Goal: Transaction & Acquisition: Purchase product/service

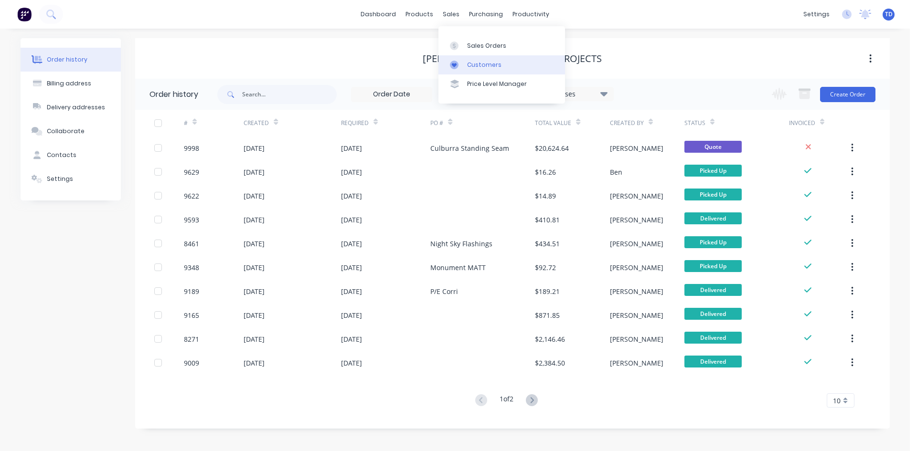
click at [467, 67] on div "Customers" at bounding box center [484, 65] width 34 height 9
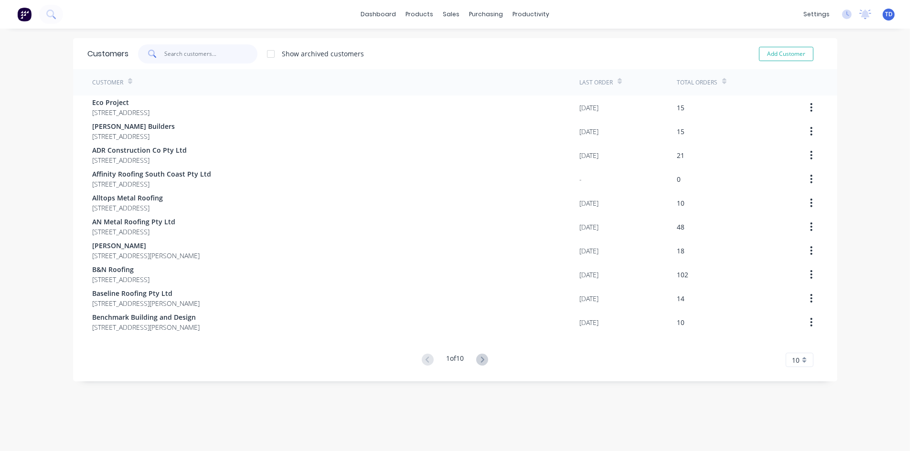
click at [195, 57] on input "text" at bounding box center [210, 53] width 93 height 19
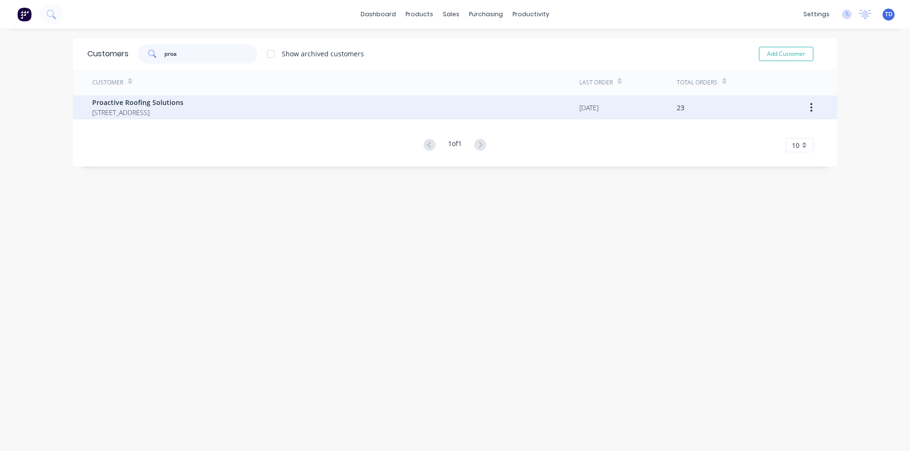
type input "proa"
click at [183, 109] on span "[STREET_ADDRESS]" at bounding box center [137, 112] width 91 height 10
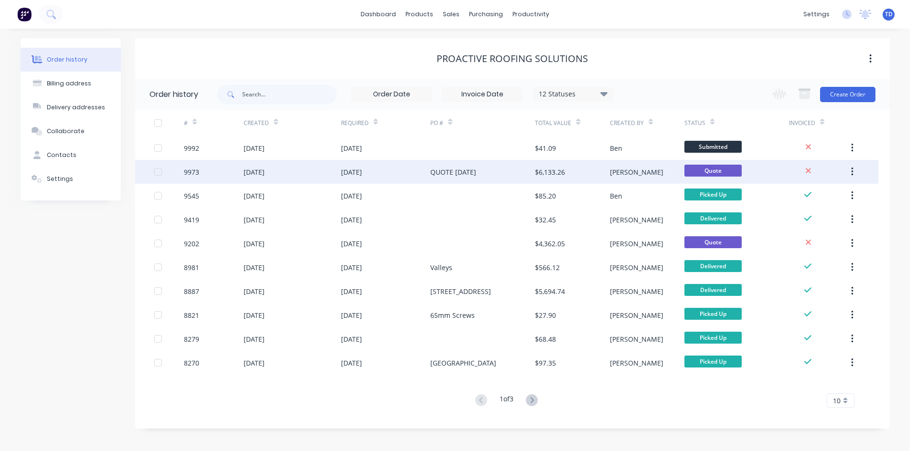
click at [397, 172] on div "[DATE]" at bounding box center [386, 172] width 90 height 24
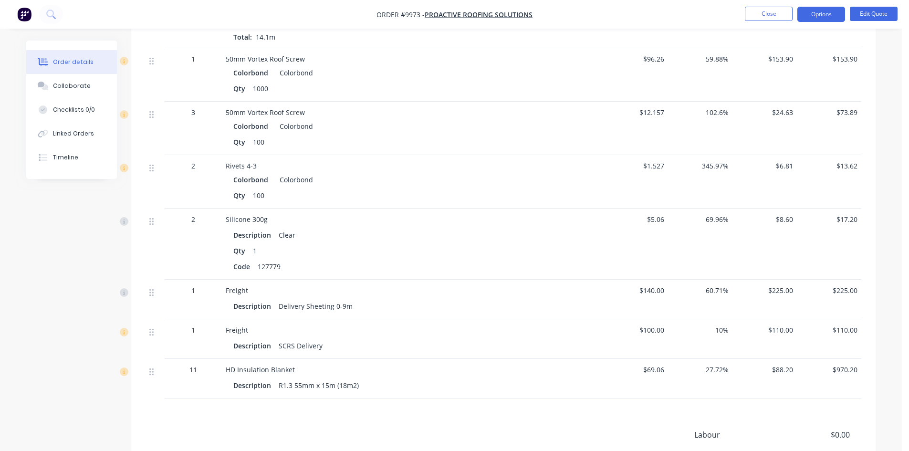
scroll to position [1002, 0]
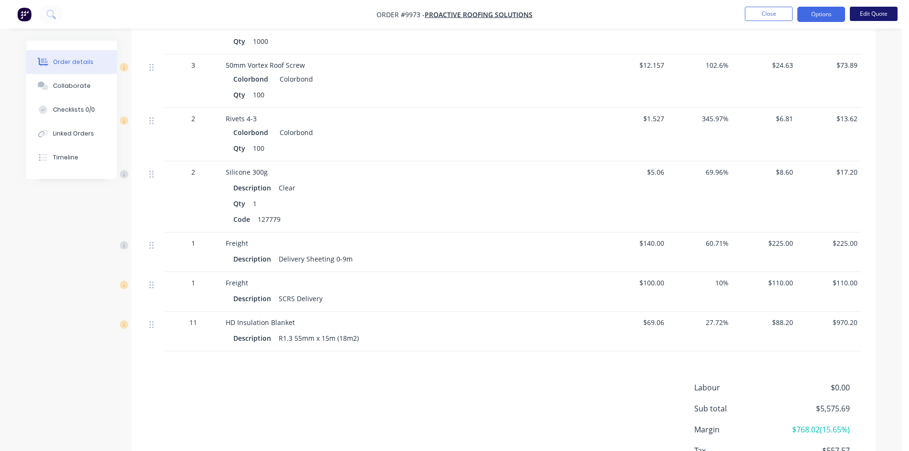
click at [884, 11] on button "Edit Quote" at bounding box center [874, 14] width 48 height 14
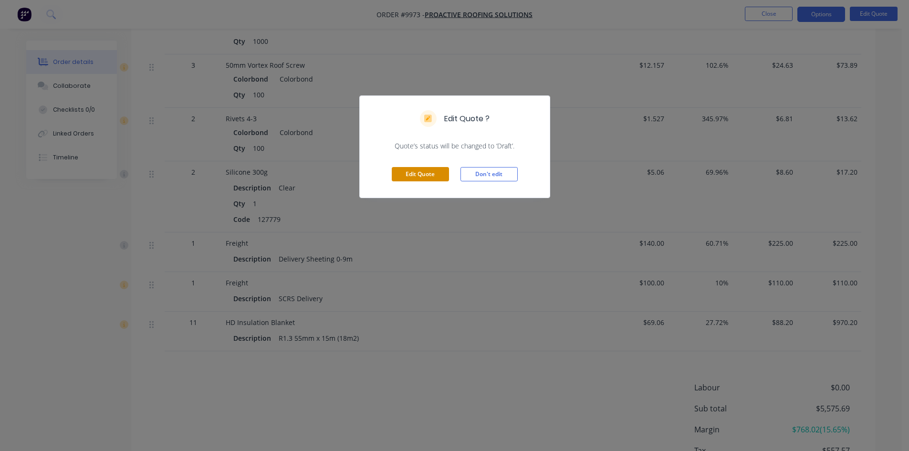
click at [417, 175] on button "Edit Quote" at bounding box center [420, 174] width 57 height 14
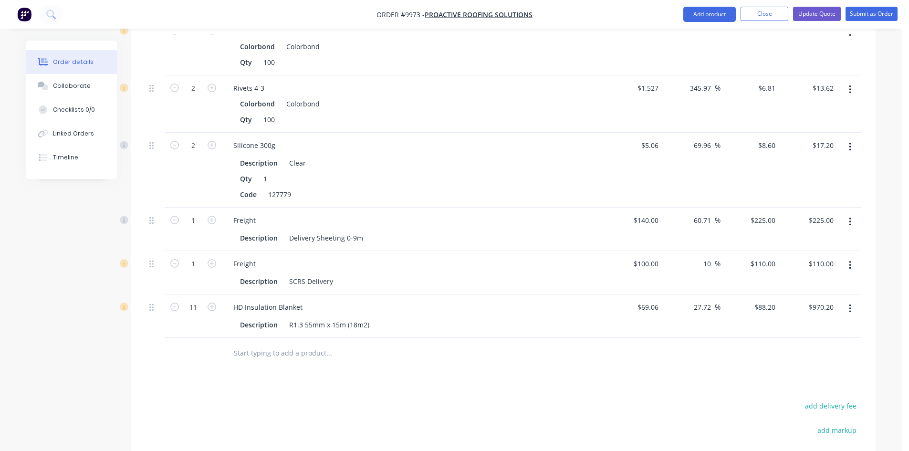
scroll to position [1098, 0]
click at [245, 342] on input "text" at bounding box center [328, 351] width 191 height 19
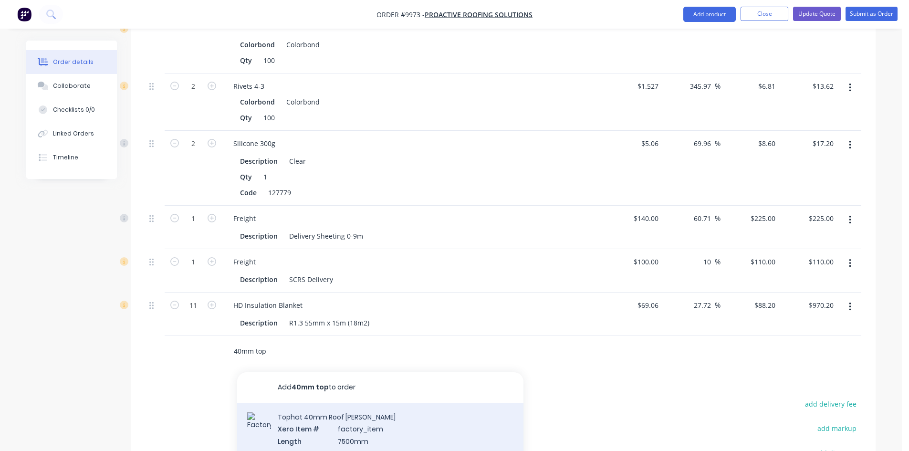
type input "40mm top"
click at [304, 423] on div "Tophat 40mm Roof Batten Xero Item # factory_item Length 7500mm Product variant" at bounding box center [380, 435] width 286 height 64
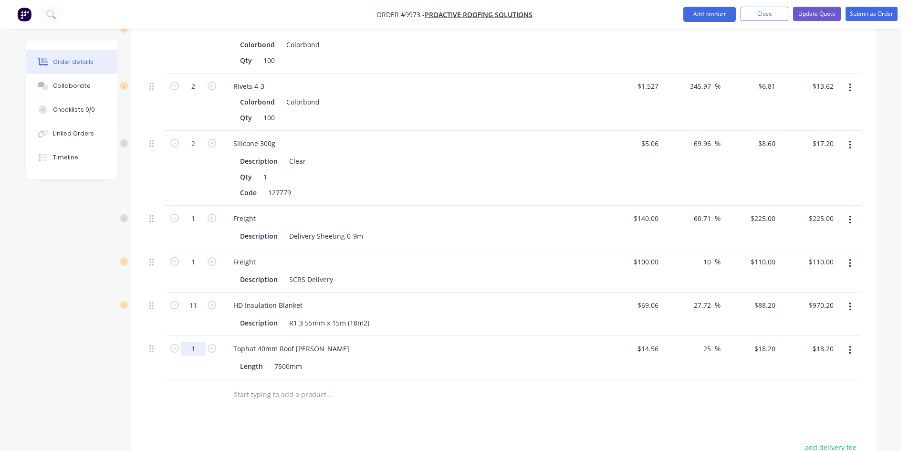
click at [194, 342] on input "1" at bounding box center [193, 349] width 25 height 14
type input "38"
type input "$691.60"
click at [237, 385] on input "text" at bounding box center [328, 394] width 191 height 19
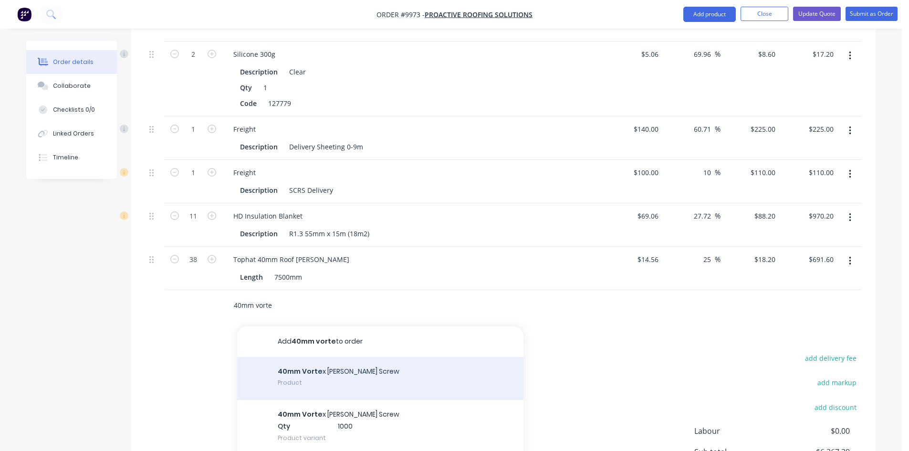
scroll to position [1193, 0]
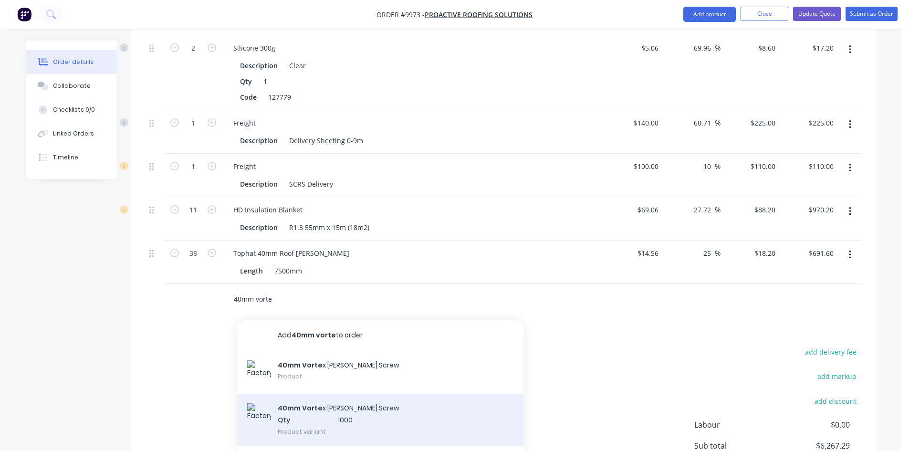
type input "40mm vorte"
click at [291, 394] on div "40mm Vorte x Batten Screw Qty 1000 Product variant" at bounding box center [380, 420] width 286 height 53
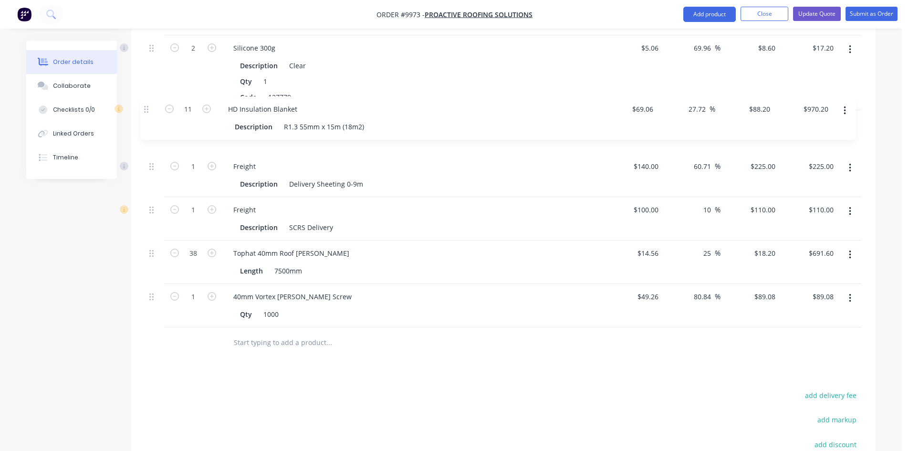
drag, startPoint x: 150, startPoint y: 197, endPoint x: 146, endPoint y: 105, distance: 91.7
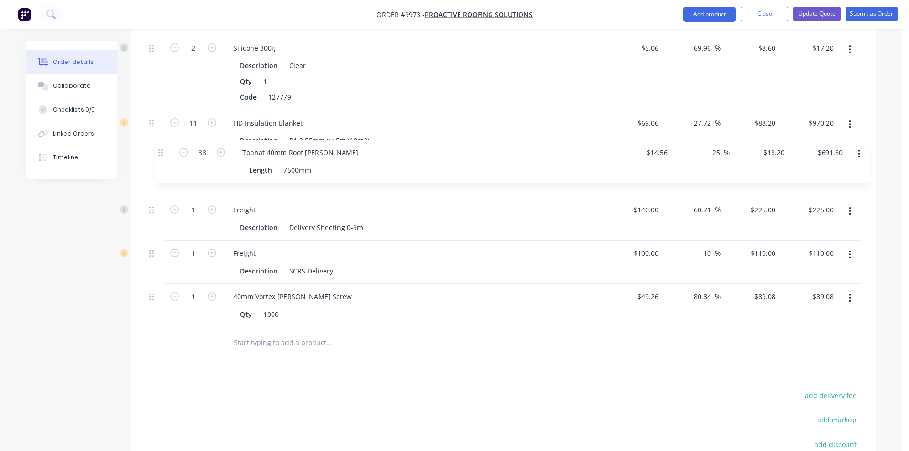
drag, startPoint x: 153, startPoint y: 240, endPoint x: 160, endPoint y: 148, distance: 92.0
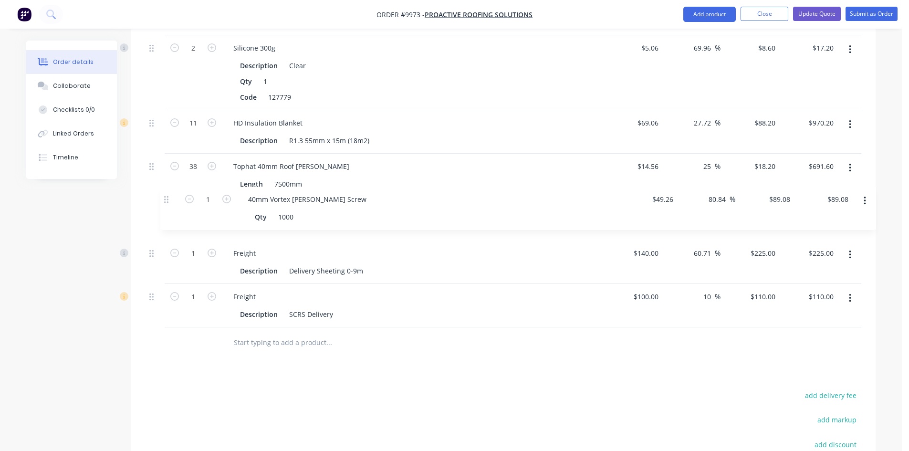
drag, startPoint x: 150, startPoint y: 285, endPoint x: 165, endPoint y: 192, distance: 94.3
click at [323, 344] on div at bounding box center [394, 342] width 344 height 31
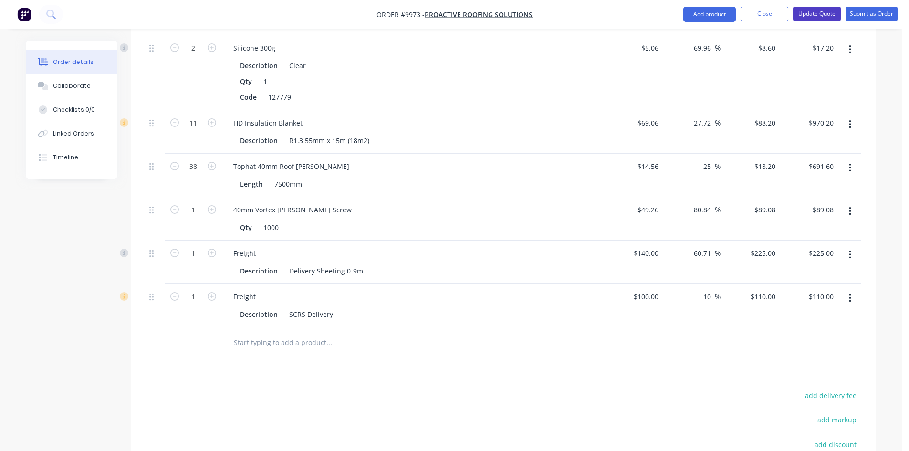
click at [818, 17] on button "Update Quote" at bounding box center [817, 14] width 48 height 14
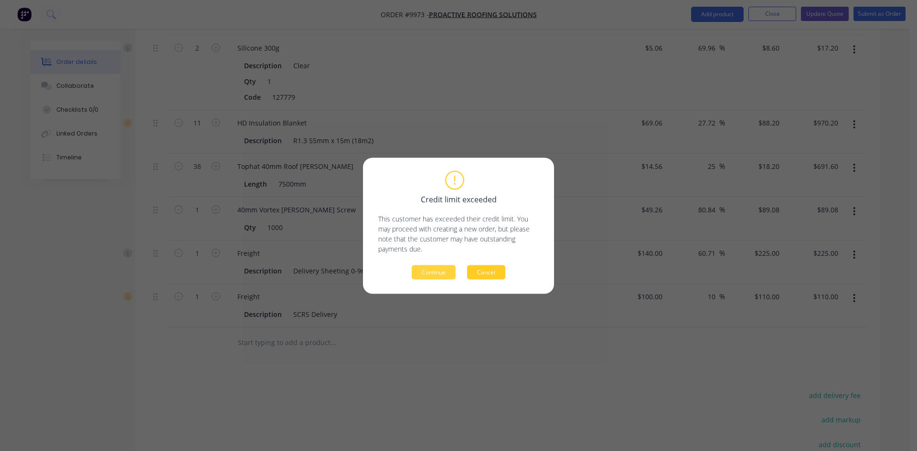
click at [486, 268] on button "Cancel" at bounding box center [486, 272] width 38 height 14
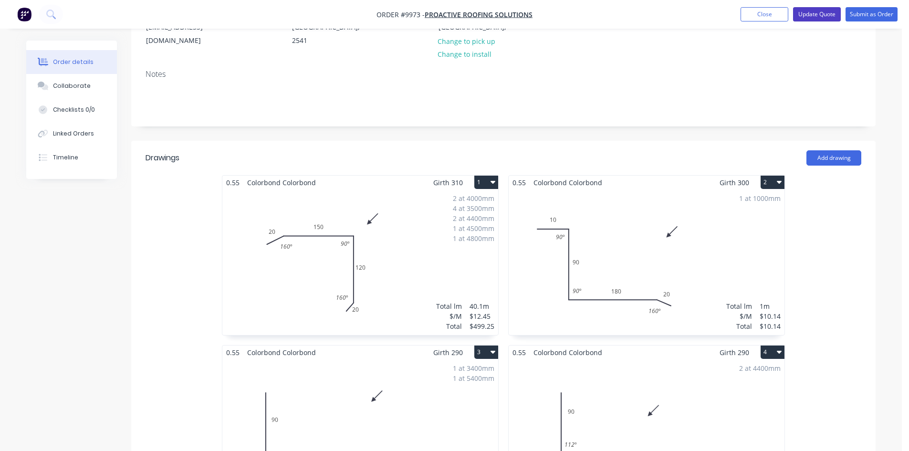
scroll to position [143, 0]
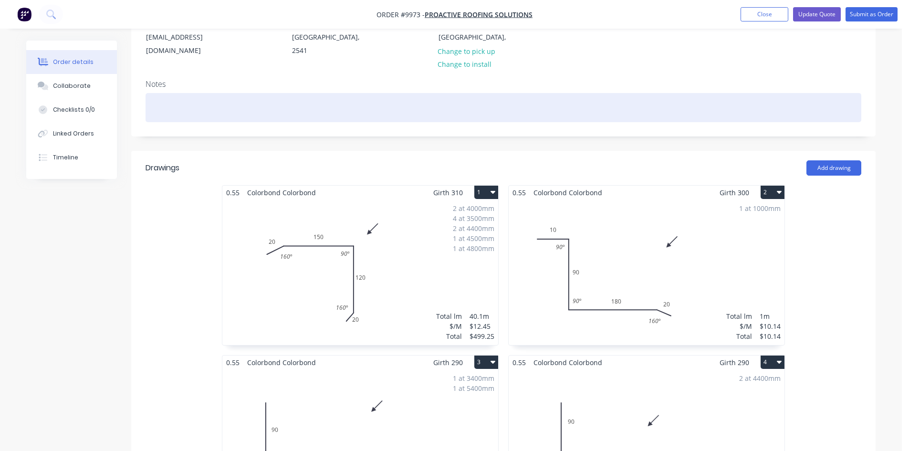
click at [182, 93] on div at bounding box center [504, 107] width 716 height 29
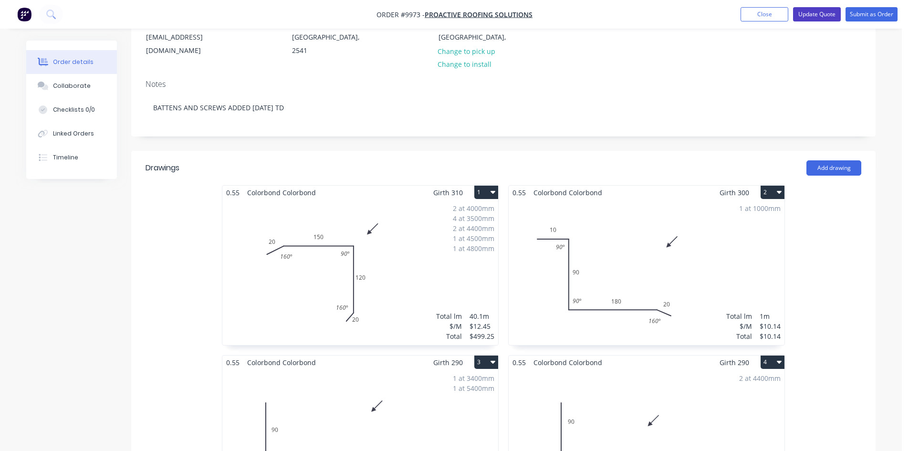
click at [813, 17] on button "Update Quote" at bounding box center [817, 14] width 48 height 14
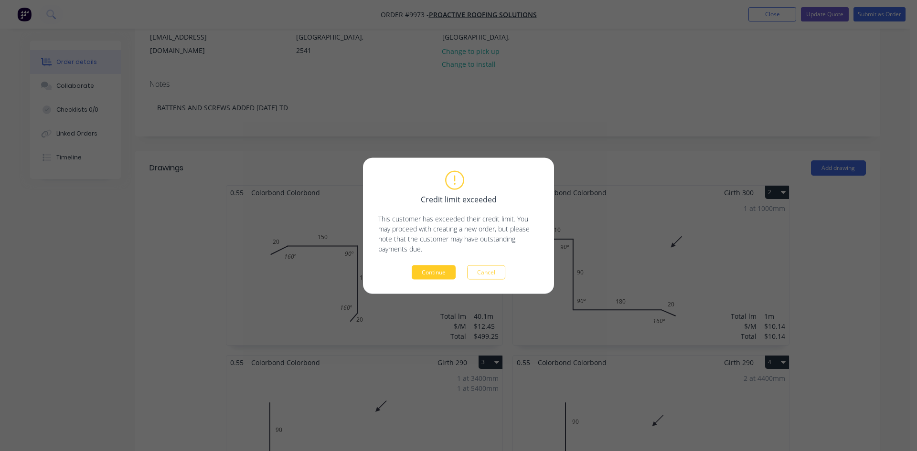
click at [441, 274] on button "Continue" at bounding box center [433, 272] width 44 height 14
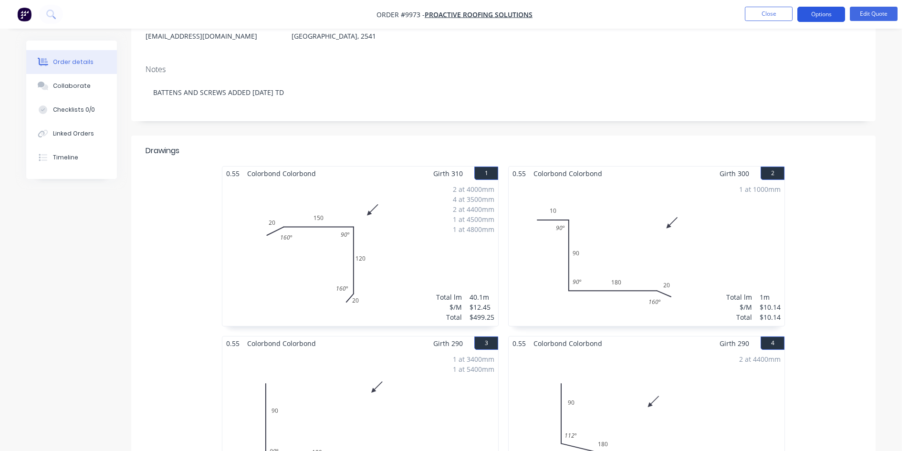
click at [818, 17] on button "Options" at bounding box center [822, 14] width 48 height 15
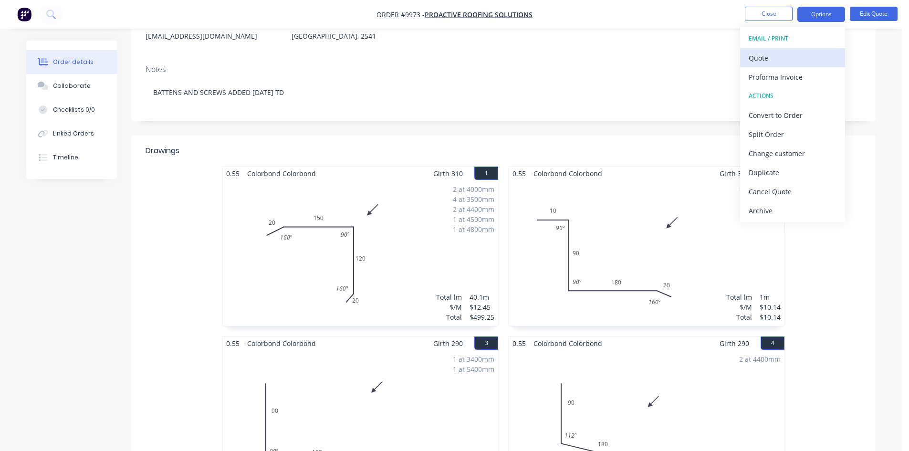
click at [778, 61] on div "Quote" at bounding box center [793, 58] width 88 height 14
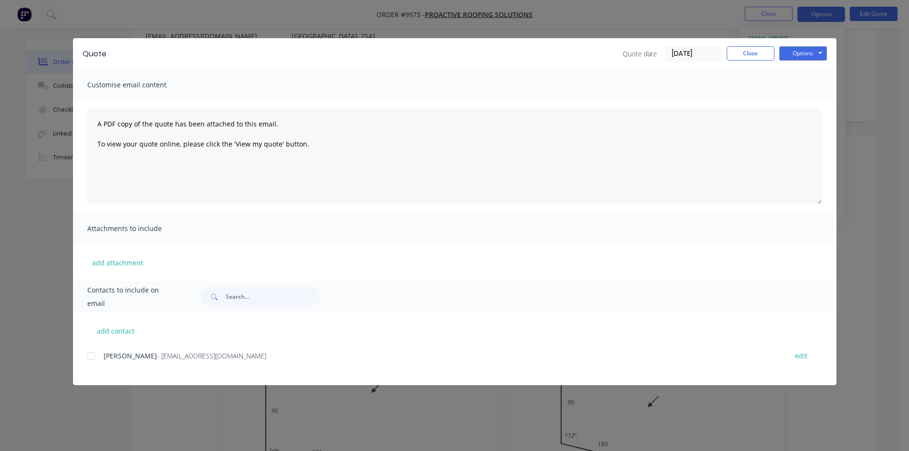
click at [91, 353] on div at bounding box center [91, 356] width 19 height 19
click at [785, 55] on button "Options" at bounding box center [804, 53] width 48 height 14
click at [784, 102] on button "Email" at bounding box center [810, 102] width 61 height 16
drag, startPoint x: 79, startPoint y: 433, endPoint x: 84, endPoint y: 429, distance: 6.1
click at [79, 433] on icon "button" at bounding box center [79, 431] width 6 height 9
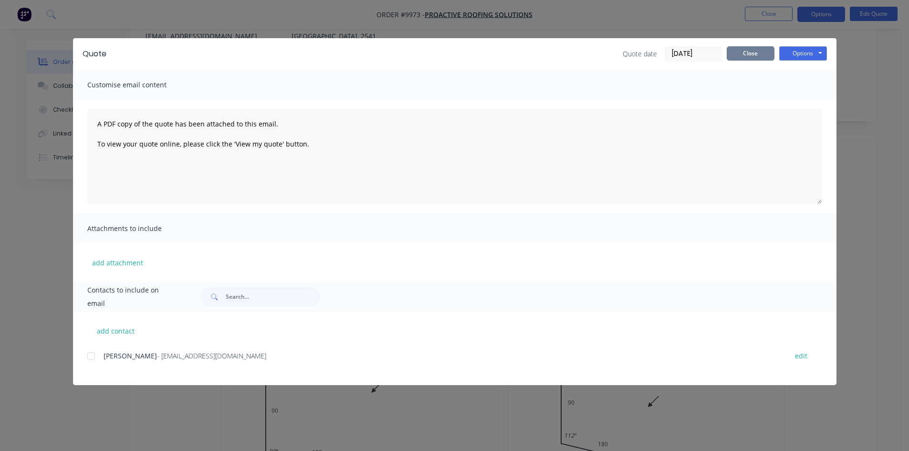
click at [751, 60] on button "Close" at bounding box center [751, 53] width 48 height 14
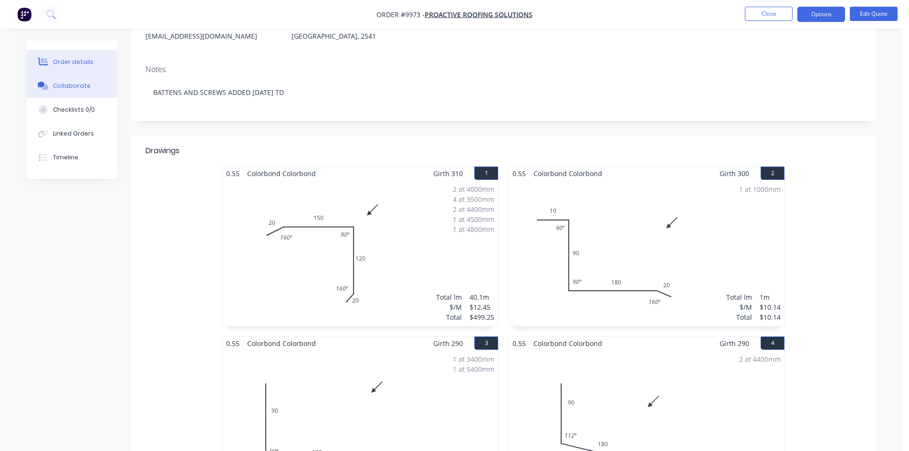
click at [72, 85] on div "Collaborate" at bounding box center [72, 86] width 38 height 9
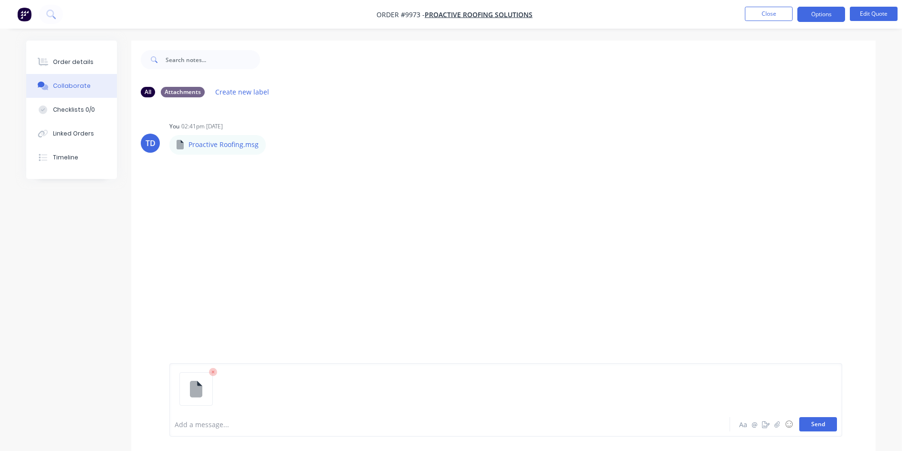
click at [821, 425] on button "Send" at bounding box center [819, 424] width 38 height 14
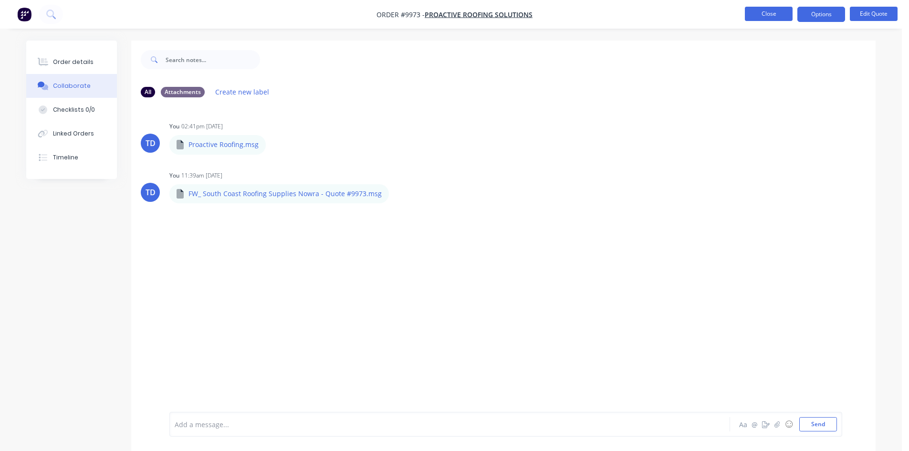
click at [765, 19] on button "Close" at bounding box center [769, 14] width 48 height 14
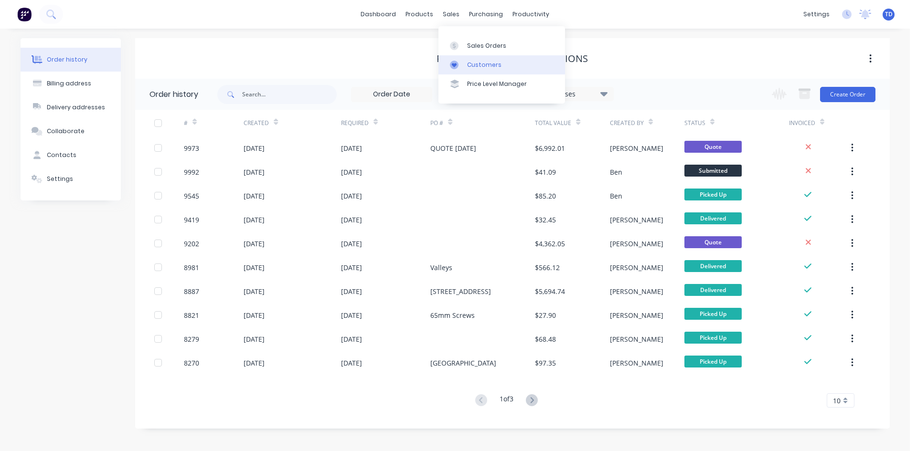
click at [471, 67] on div "Customers" at bounding box center [484, 65] width 34 height 9
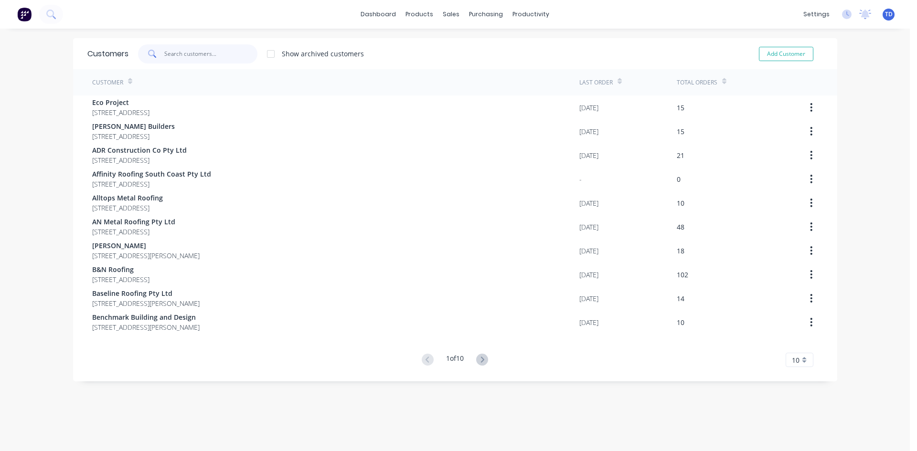
click at [226, 59] on input "text" at bounding box center [210, 53] width 93 height 19
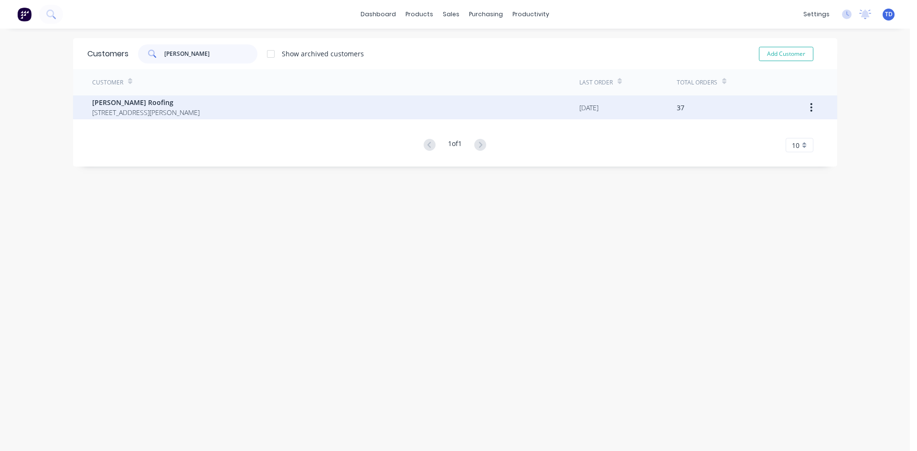
type input "luke austin"
click at [197, 105] on span "[PERSON_NAME] Roofing" at bounding box center [145, 102] width 107 height 10
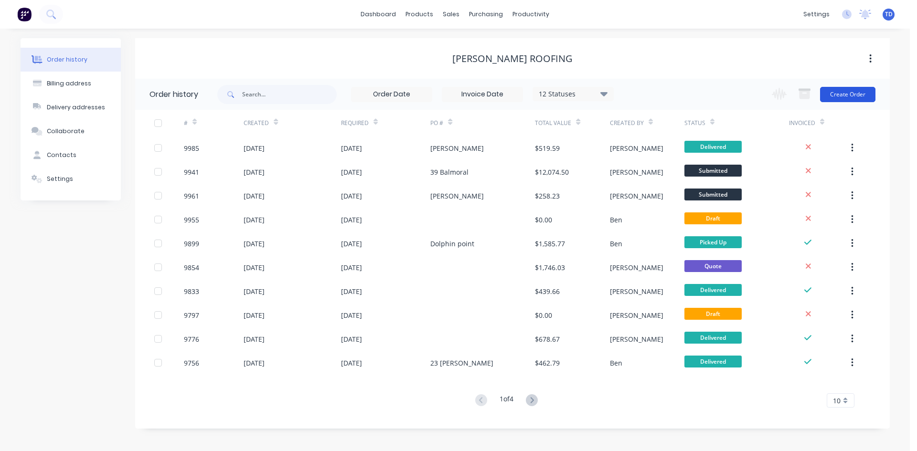
click at [846, 96] on button "Create Order" at bounding box center [847, 94] width 55 height 15
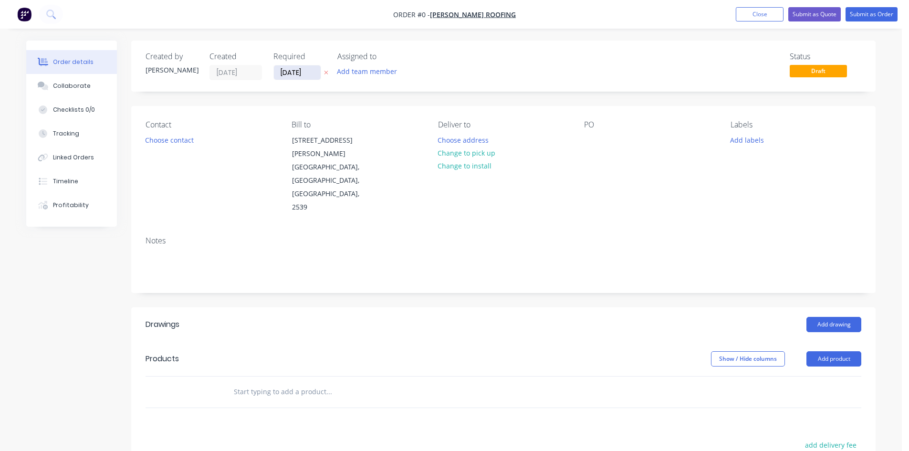
click at [312, 73] on input "02/10/25" at bounding box center [297, 72] width 47 height 14
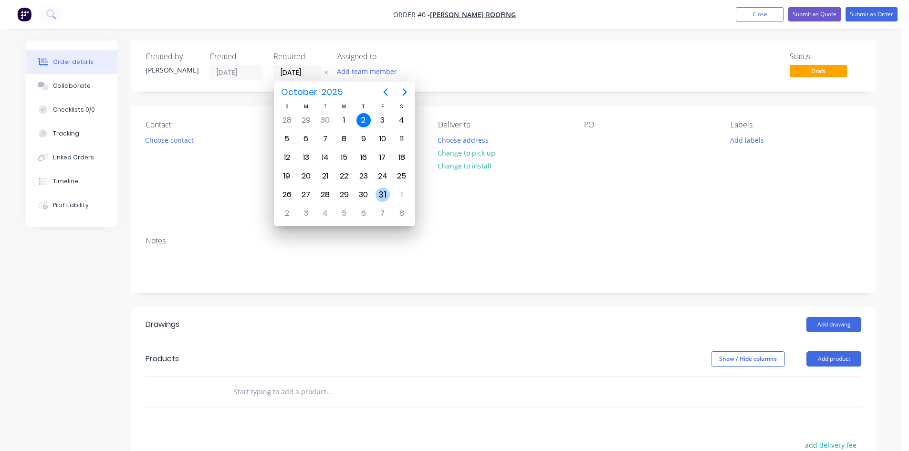
click at [384, 196] on div "31" at bounding box center [383, 195] width 14 height 14
type input "31/10/25"
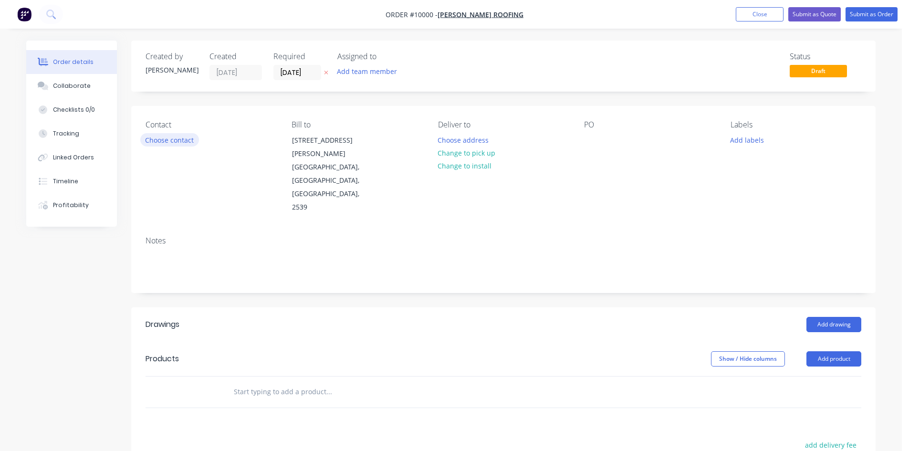
click at [174, 142] on button "Choose contact" at bounding box center [169, 139] width 59 height 13
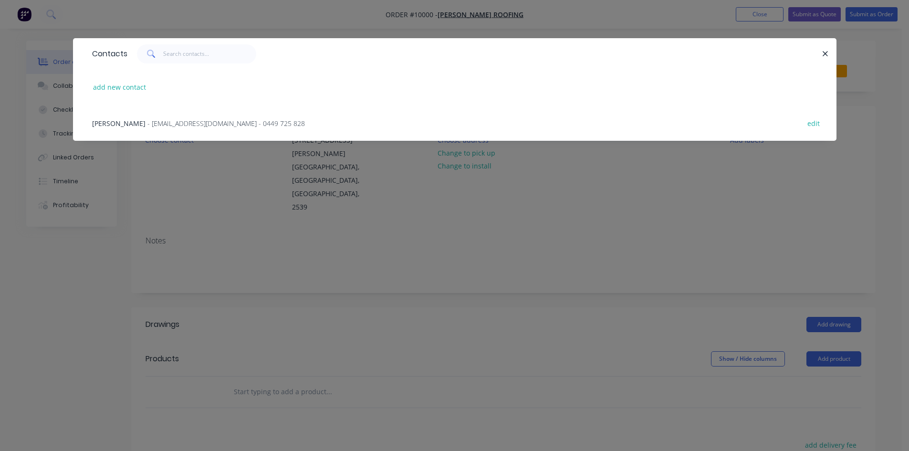
click at [181, 127] on span "- cleansweep1989@yahoo.com - 0449 725 828" at bounding box center [227, 123] width 158 height 9
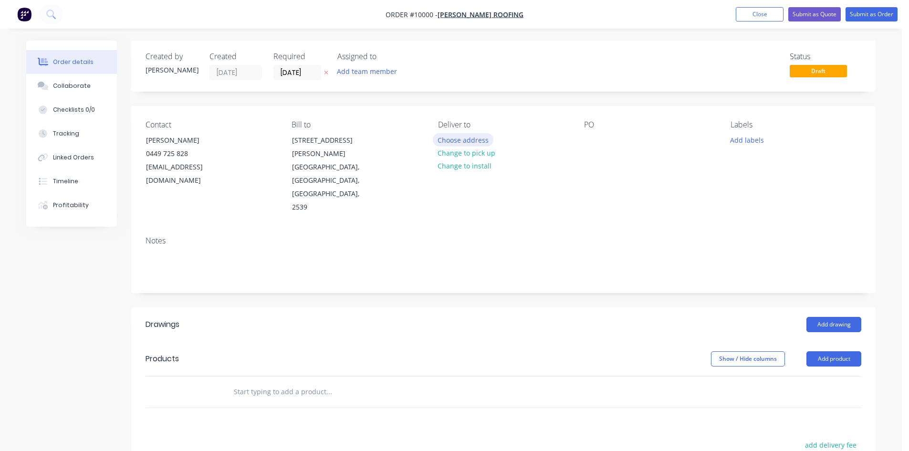
click at [453, 141] on button "Choose address" at bounding box center [463, 139] width 61 height 13
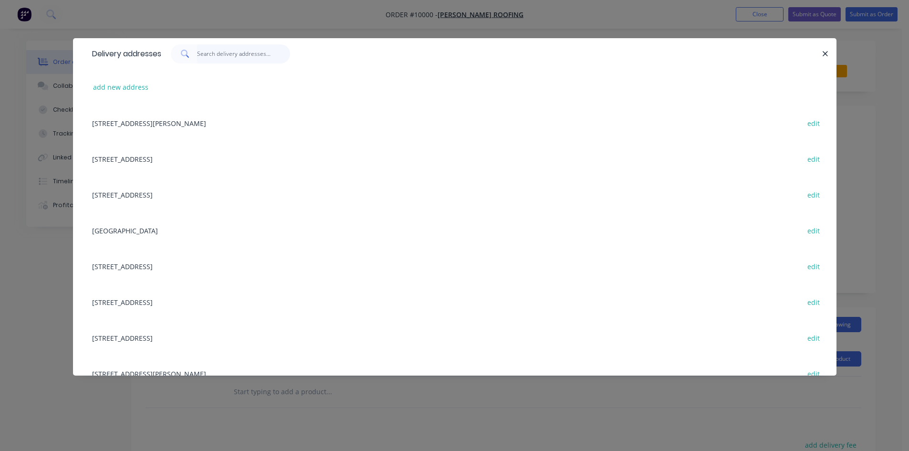
click at [209, 57] on input "text" at bounding box center [243, 53] width 93 height 19
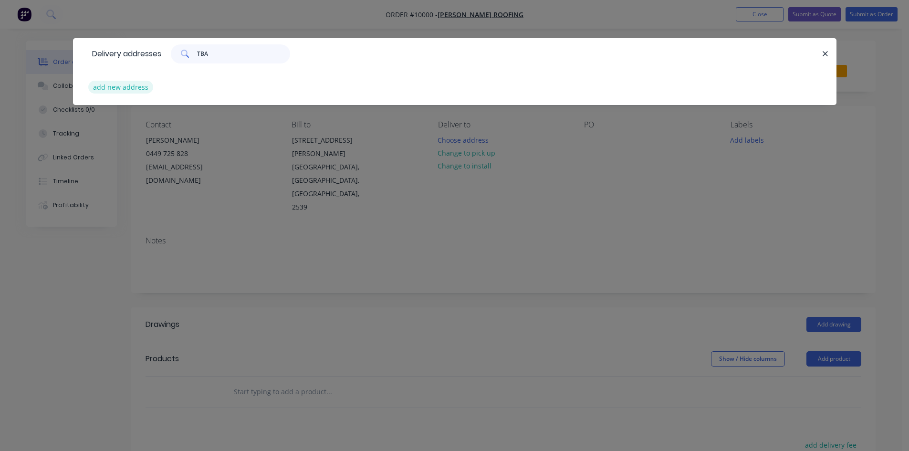
type input "TBA"
click at [134, 87] on button "add new address" at bounding box center [120, 87] width 65 height 13
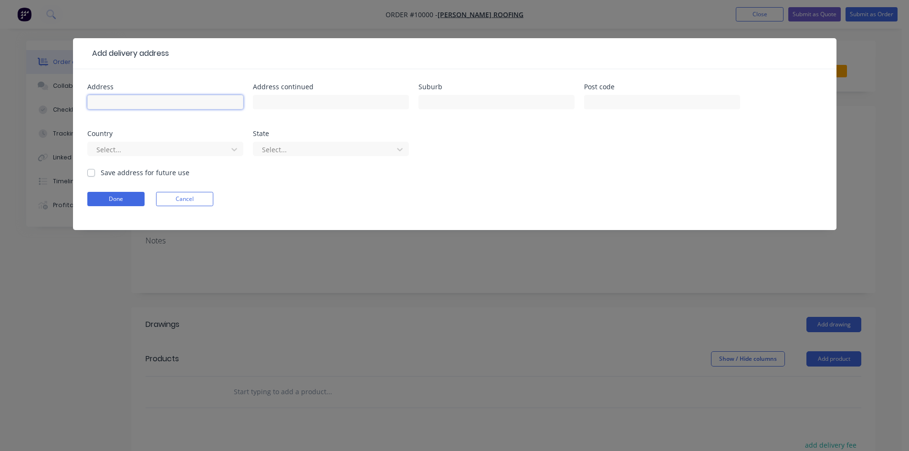
click at [129, 100] on input "text" at bounding box center [165, 102] width 156 height 14
type input "TBA"
type input "2539"
click at [101, 172] on label "Save address for future use" at bounding box center [145, 173] width 89 height 10
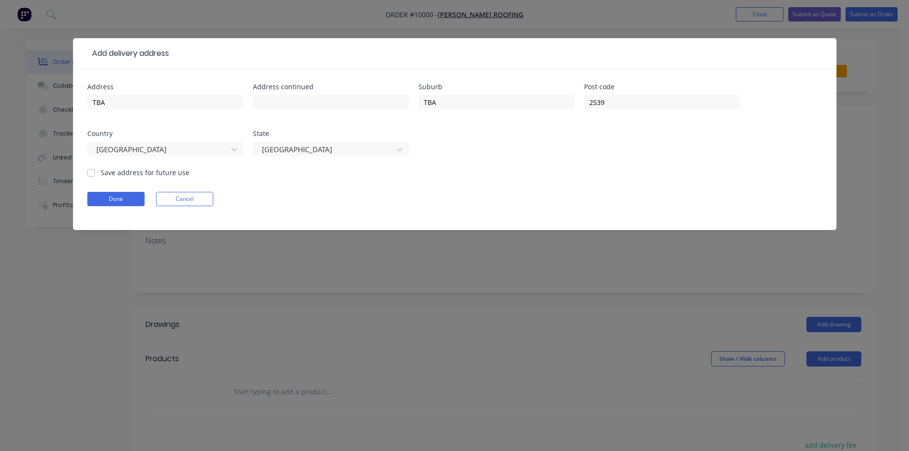
click at [93, 172] on input "Save address for future use" at bounding box center [91, 172] width 8 height 9
checkbox input "true"
click at [99, 194] on button "Done" at bounding box center [115, 199] width 57 height 14
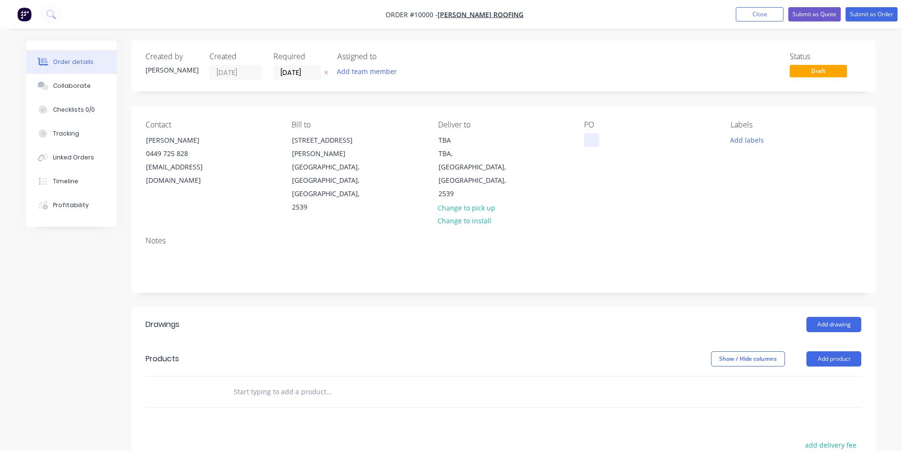
click at [598, 138] on div at bounding box center [591, 140] width 15 height 14
click at [272, 382] on input "text" at bounding box center [328, 391] width 191 height 19
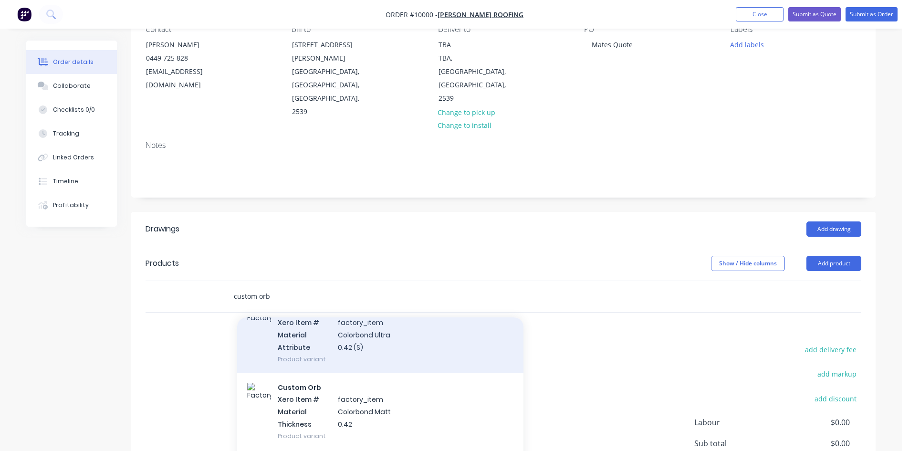
scroll to position [334, 0]
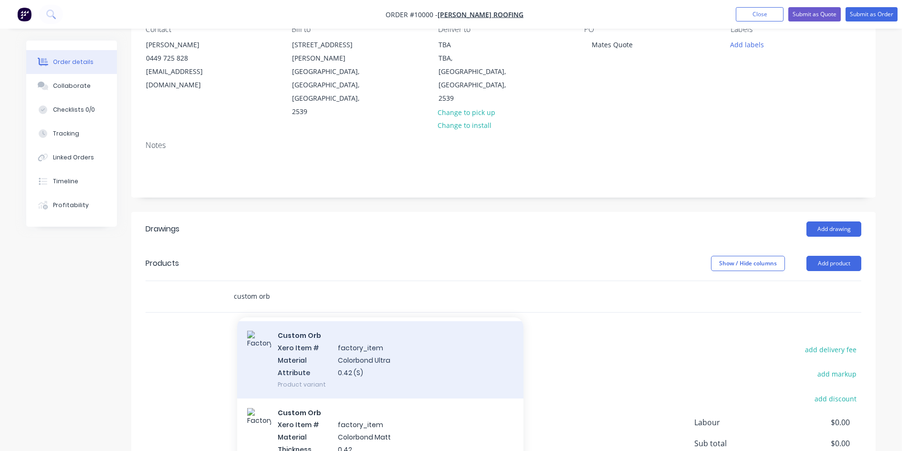
type input "custom orb"
click at [345, 324] on div "Custom Orb Xero Item # factory_item Material Colorbond Ultra Attribute 0.42 (S)…" at bounding box center [380, 359] width 286 height 77
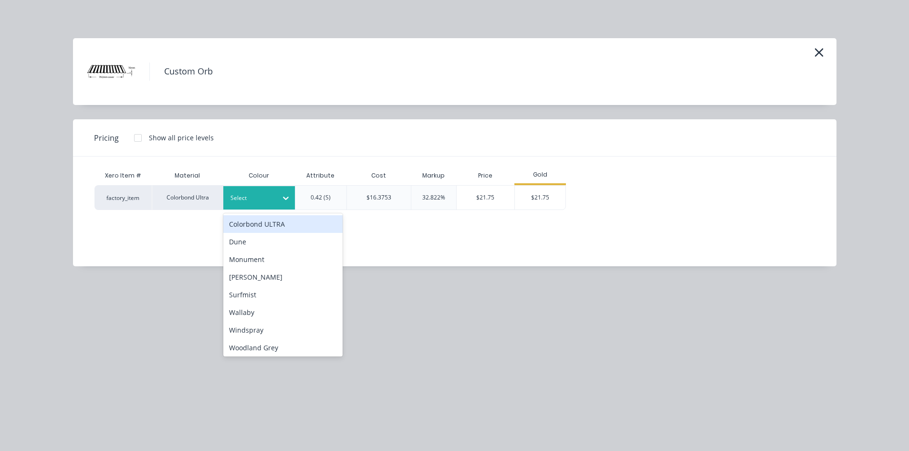
click at [264, 201] on div at bounding box center [252, 198] width 43 height 11
click at [268, 226] on div "Colorbond ULTRA" at bounding box center [282, 224] width 119 height 18
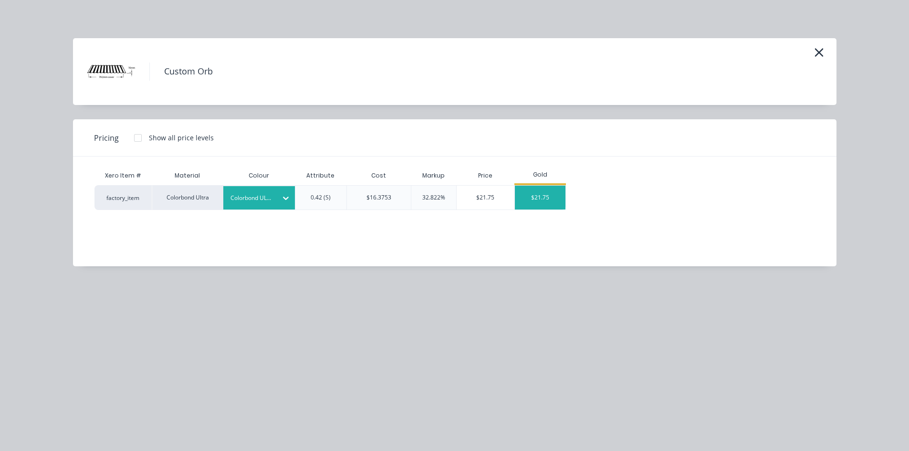
click at [559, 200] on div "$21.75" at bounding box center [540, 198] width 51 height 24
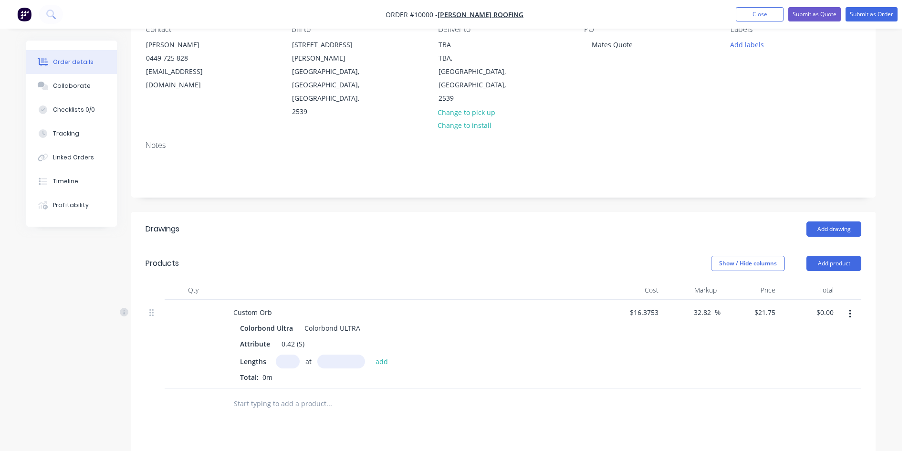
click at [294, 355] on input "text" at bounding box center [288, 362] width 24 height 14
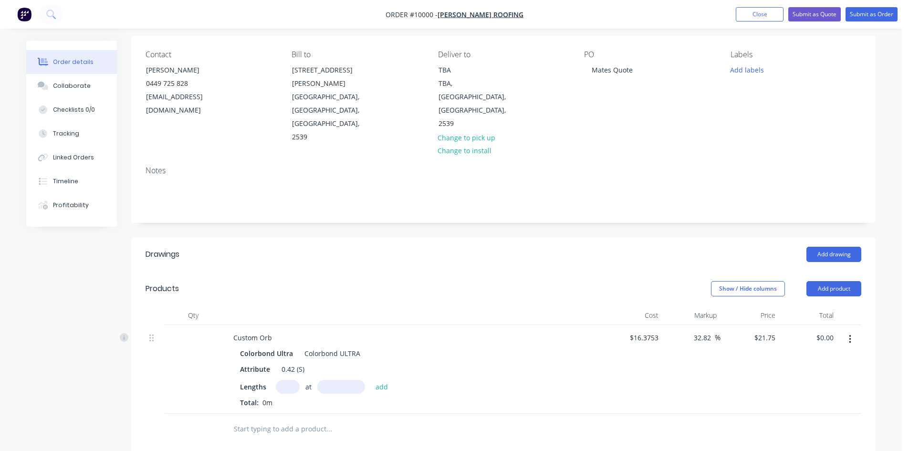
scroll to position [48, 0]
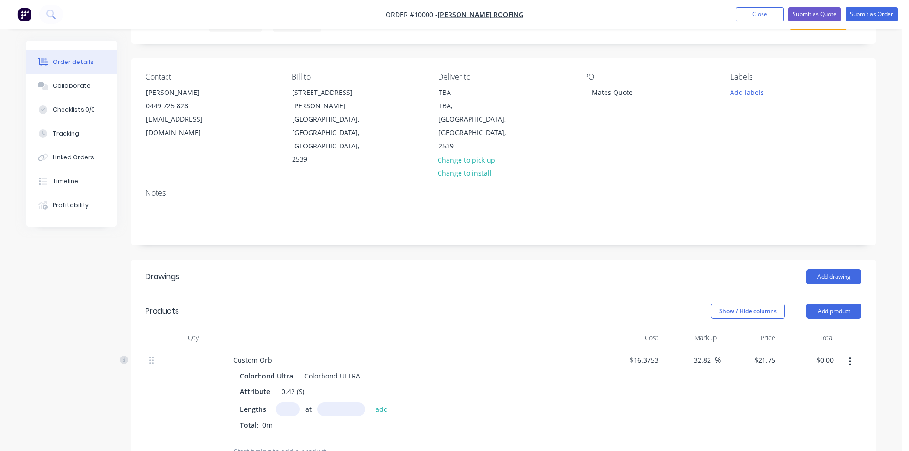
click at [290, 402] on input "text" at bounding box center [288, 409] width 24 height 14
type input "22"
type input "4600"
click at [371, 402] on button "add" at bounding box center [382, 408] width 22 height 13
type input "$2,201.10"
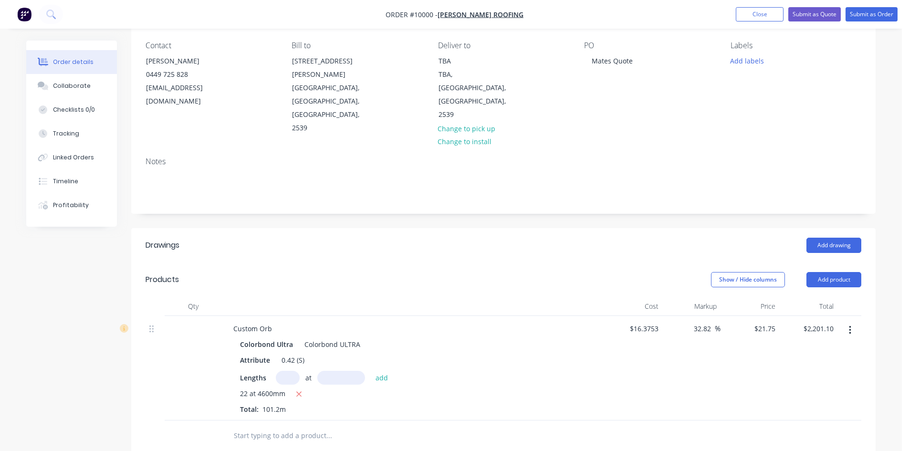
scroll to position [95, 0]
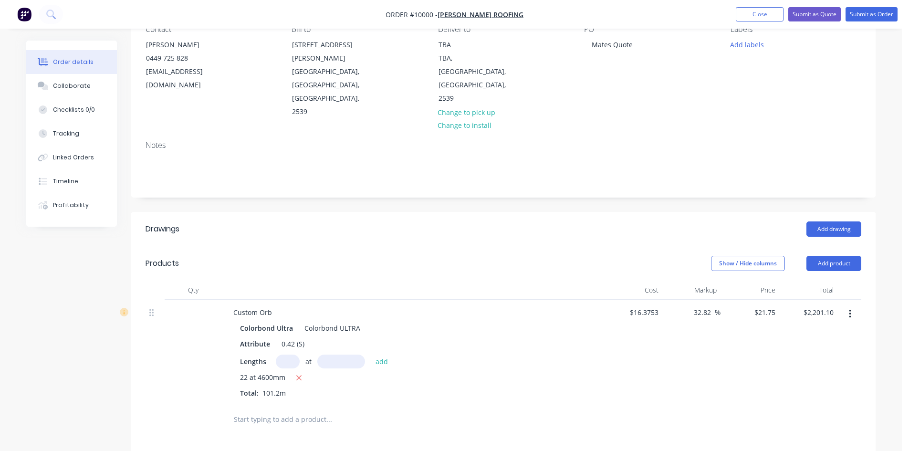
click at [290, 410] on input "text" at bounding box center [328, 419] width 191 height 19
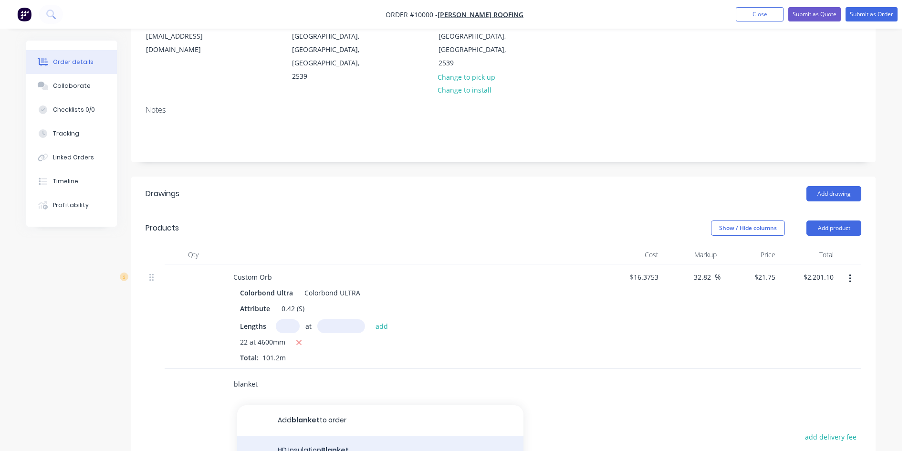
scroll to position [239, 0]
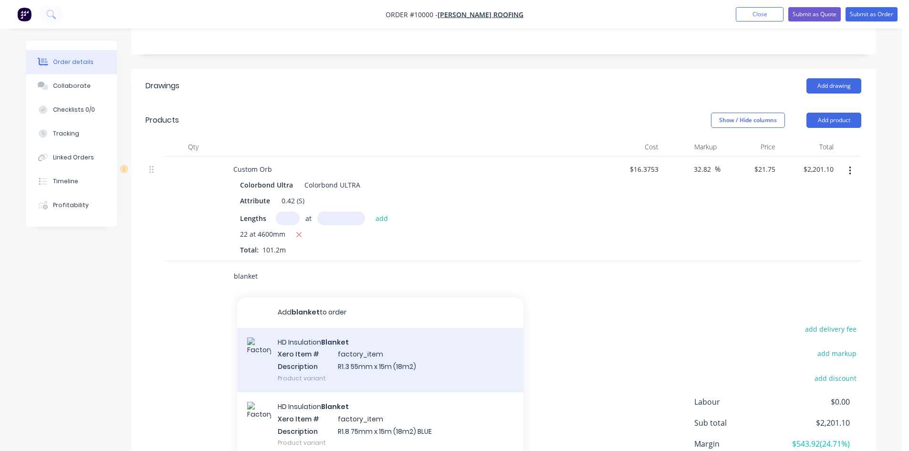
type input "blanket"
click at [315, 328] on div "HD Insulation Blanket Xero Item # factory_item Description R1.3 55mm x 15m (18m…" at bounding box center [380, 360] width 286 height 64
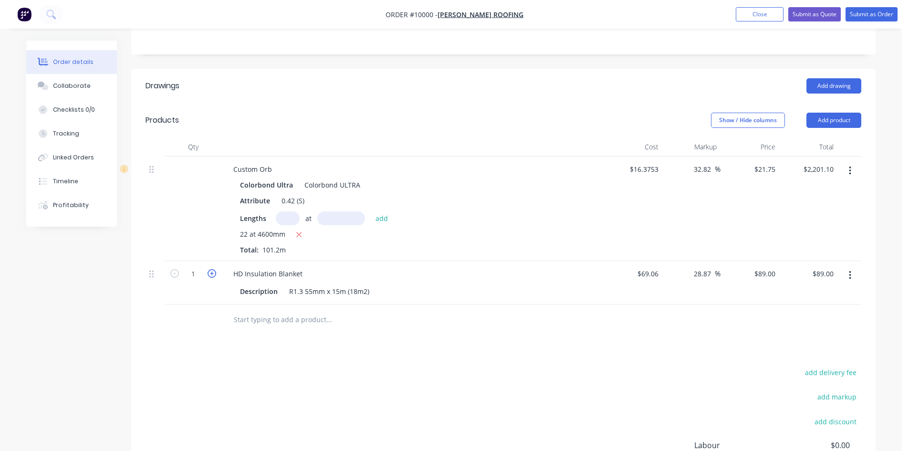
click at [211, 269] on icon "button" at bounding box center [212, 273] width 9 height 9
type input "2"
type input "$178.00"
click at [211, 269] on icon "button" at bounding box center [212, 273] width 9 height 9
type input "3"
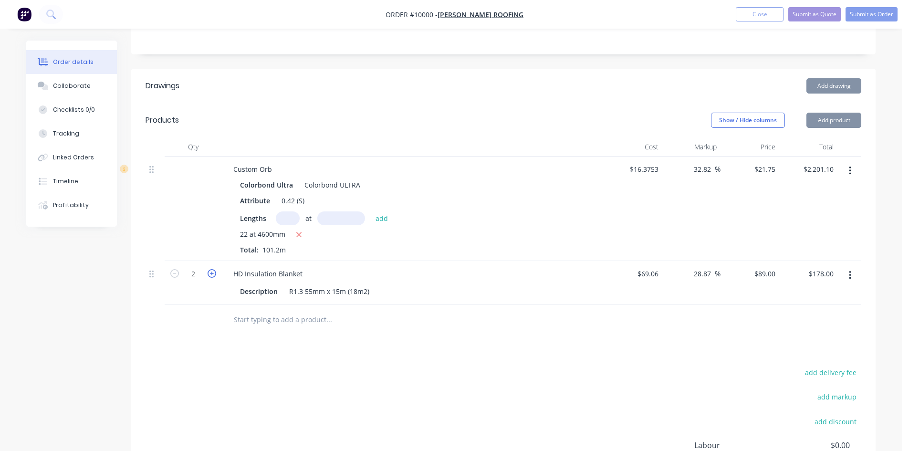
type input "$267.00"
click at [211, 269] on icon "button" at bounding box center [212, 273] width 9 height 9
type input "4"
type input "$356.00"
click at [211, 269] on icon "button" at bounding box center [212, 273] width 9 height 9
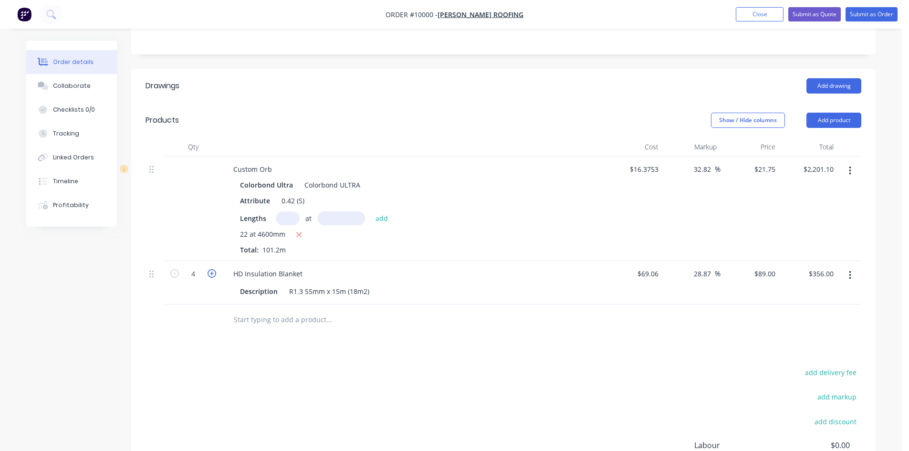
type input "5"
type input "$445.00"
click at [267, 310] on input "text" at bounding box center [328, 319] width 191 height 19
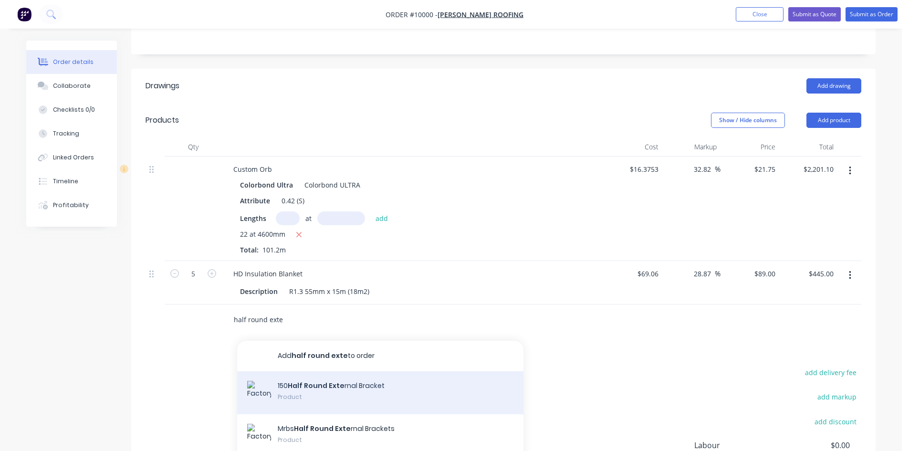
type input "half round exte"
click at [330, 371] on div "150 Half Round Exte rnal Bracket Product" at bounding box center [380, 392] width 286 height 43
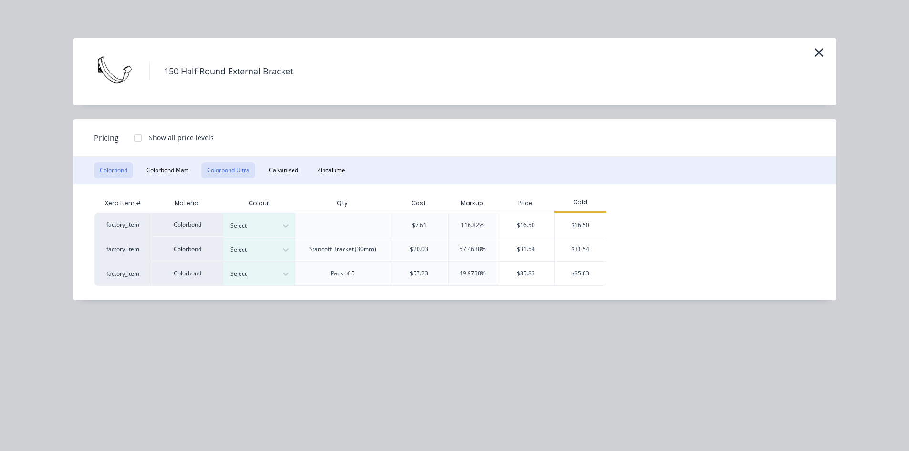
click at [219, 171] on button "Colorbond Ultra" at bounding box center [228, 170] width 54 height 16
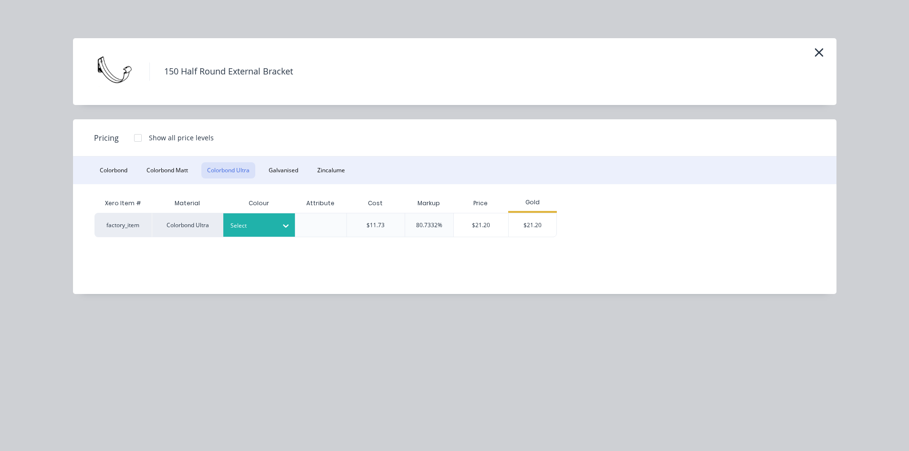
click at [259, 222] on div at bounding box center [252, 226] width 43 height 11
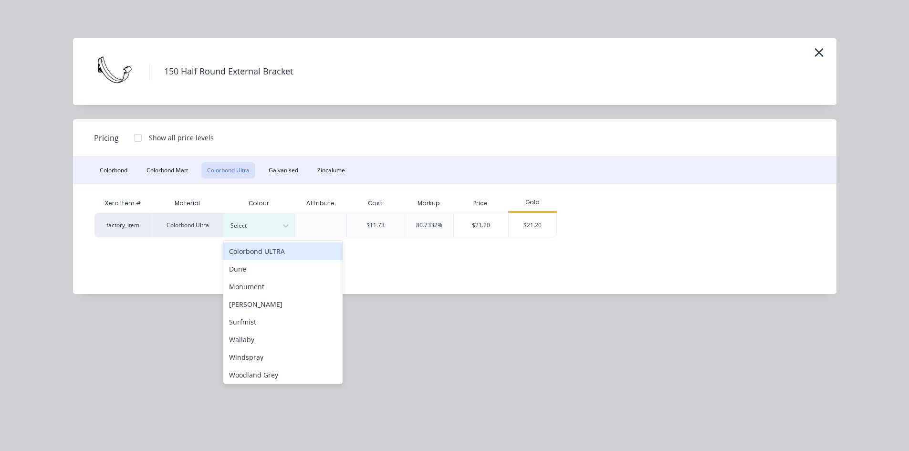
click at [253, 253] on div "Colorbond ULTRA" at bounding box center [282, 251] width 119 height 18
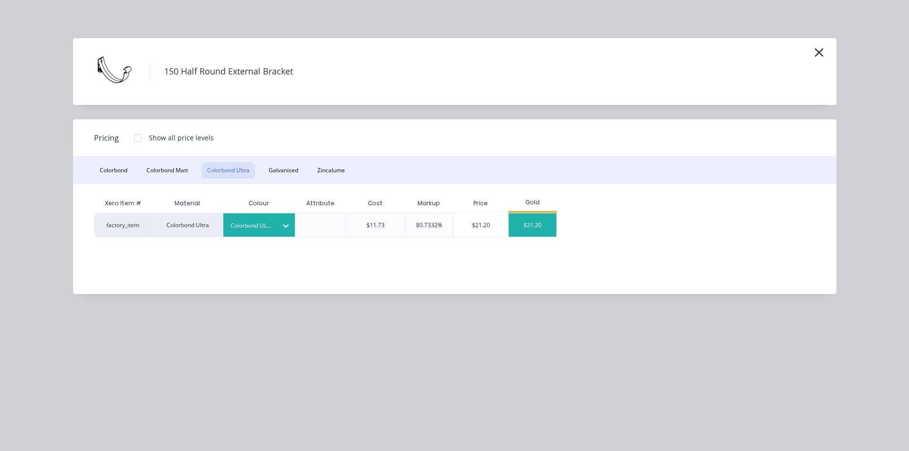
click at [525, 228] on div "$21.20" at bounding box center [533, 224] width 48 height 23
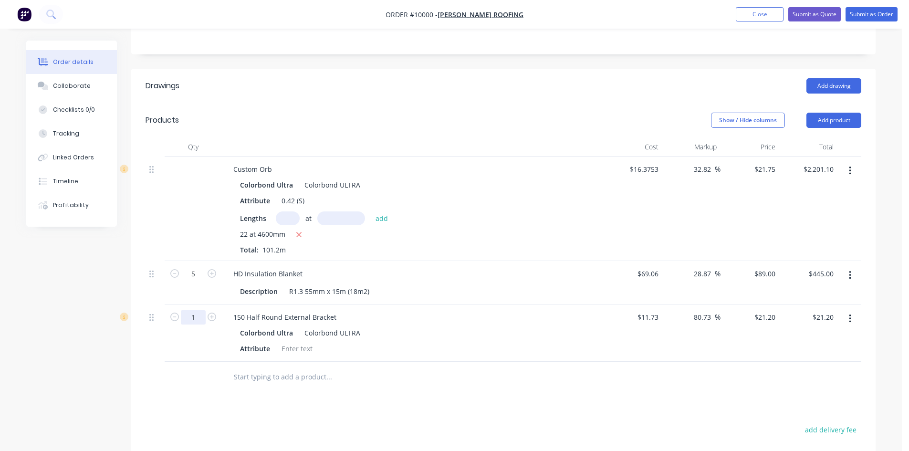
click at [199, 310] on input "1" at bounding box center [193, 317] width 25 height 14
type input "15"
type input "$318.00"
click at [202, 316] on div "15" at bounding box center [193, 333] width 57 height 57
click at [241, 368] on input "text" at bounding box center [328, 377] width 191 height 19
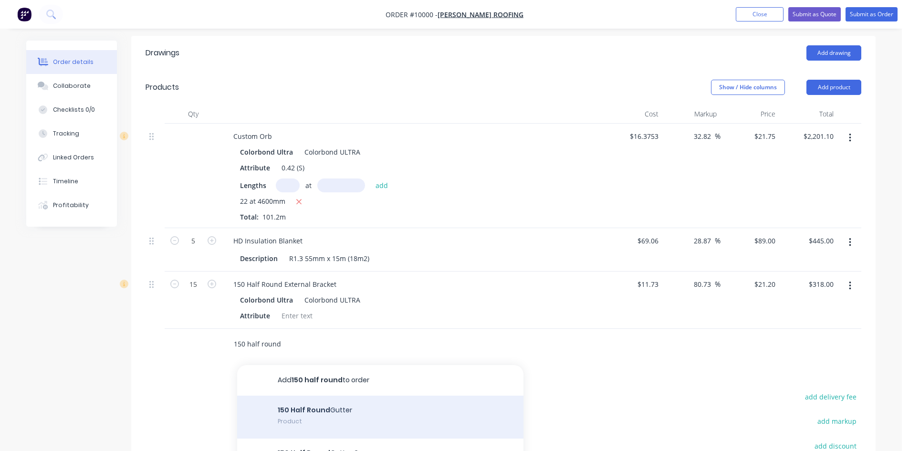
scroll to position [286, 0]
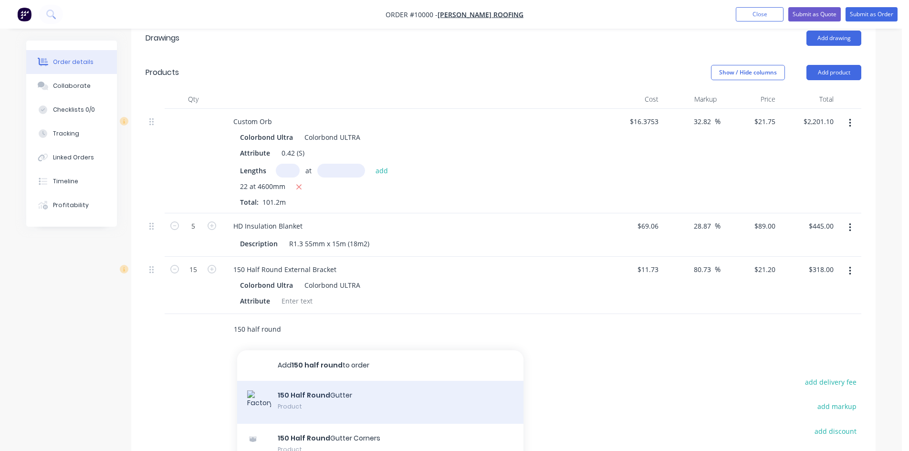
type input "150 half round"
click at [335, 381] on div "150 Half Round Gutter Product" at bounding box center [380, 402] width 286 height 43
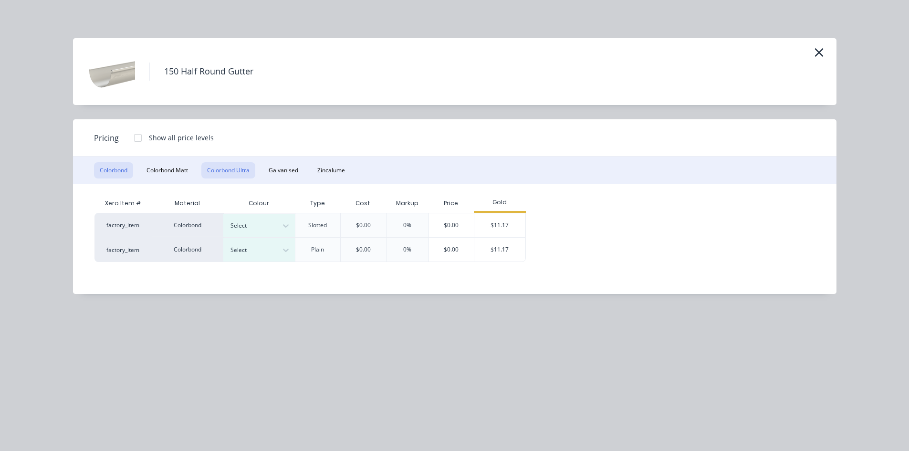
click at [241, 169] on button "Colorbond Ultra" at bounding box center [228, 170] width 54 height 16
click at [223, 169] on button "Colorbond Ultra" at bounding box center [228, 170] width 54 height 16
click at [247, 219] on div "Select" at bounding box center [259, 225] width 72 height 23
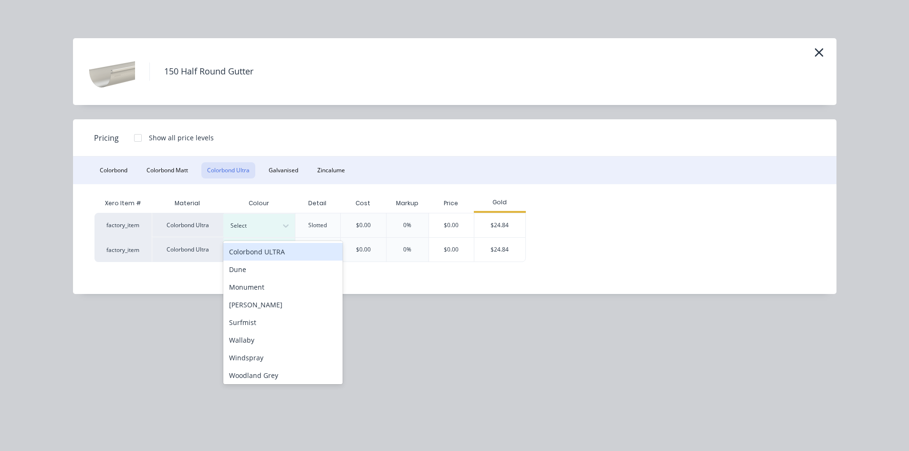
click at [241, 247] on div "Colorbond ULTRA" at bounding box center [282, 252] width 119 height 18
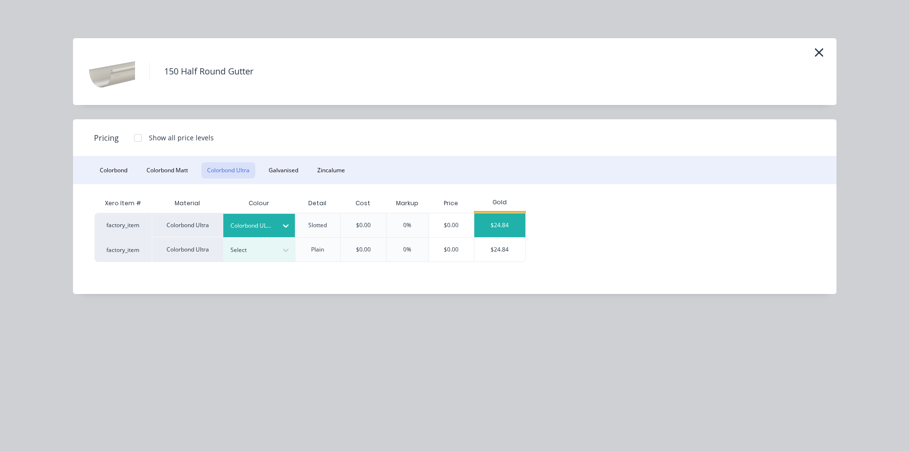
click at [495, 219] on div "$24.84" at bounding box center [499, 225] width 51 height 24
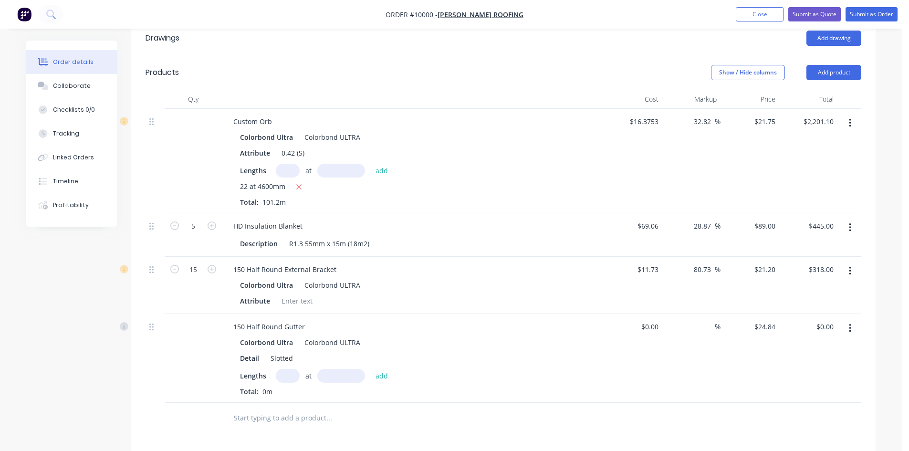
click at [283, 369] on input "text" at bounding box center [288, 376] width 24 height 14
type input "2"
type input "8000"
click at [371, 369] on button "add" at bounding box center [382, 375] width 22 height 13
type input "$397.44"
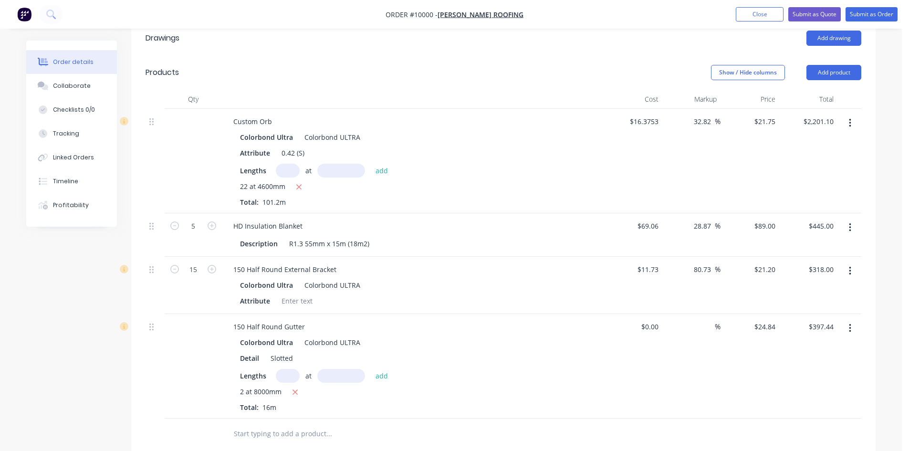
click at [257, 424] on input "text" at bounding box center [328, 433] width 191 height 19
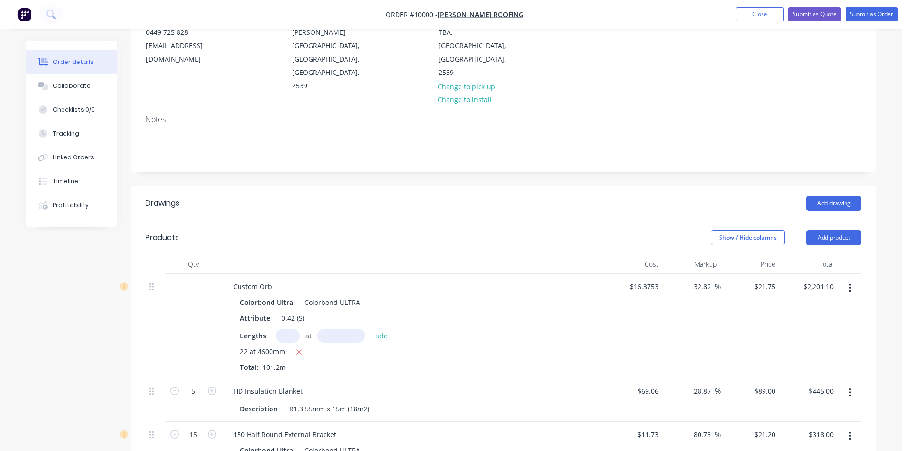
scroll to position [106, 0]
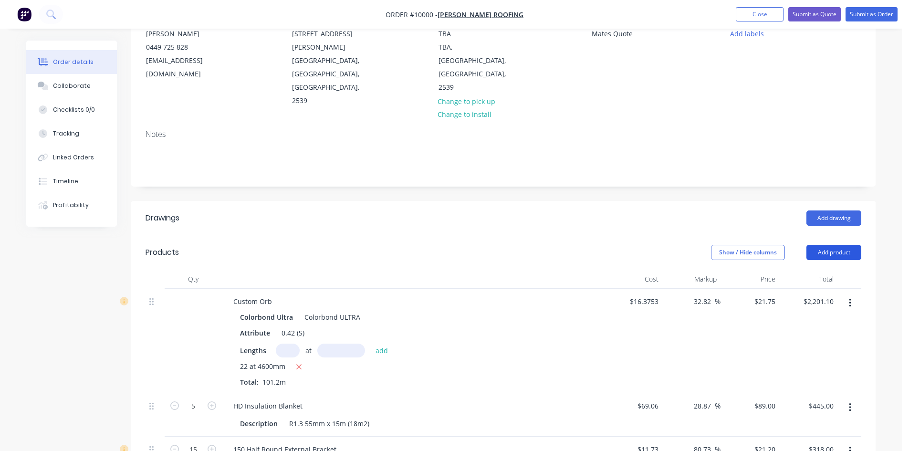
type input "fascia rafter"
click at [853, 245] on button "Add product" at bounding box center [834, 252] width 55 height 15
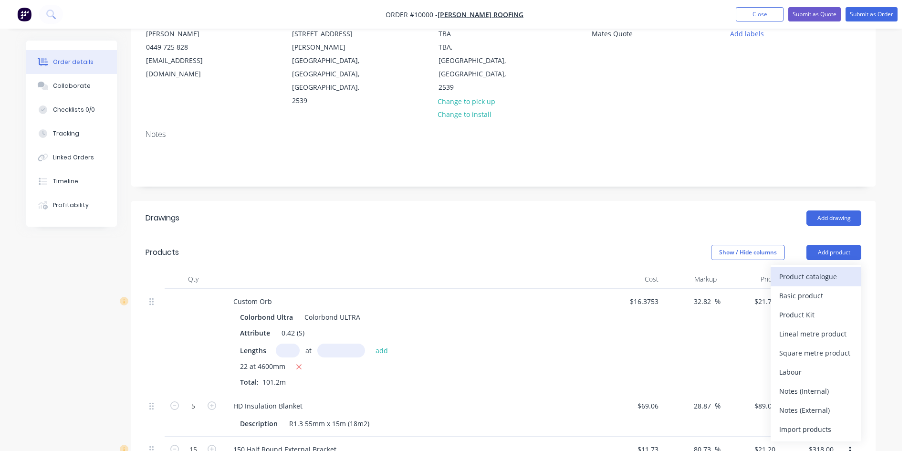
click at [821, 270] on div "Product catalogue" at bounding box center [817, 277] width 74 height 14
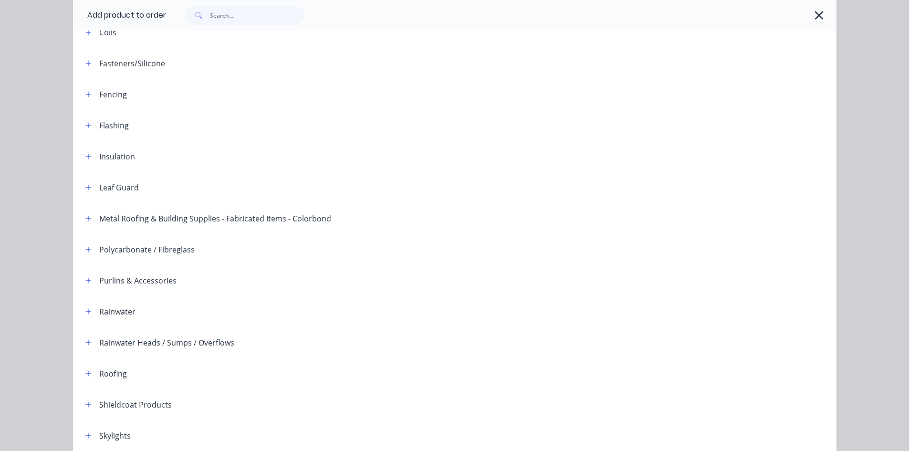
scroll to position [191, 0]
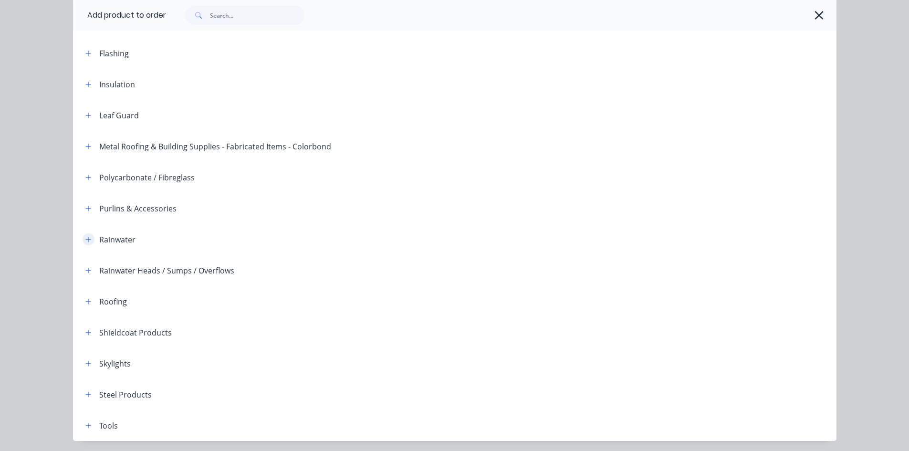
click at [85, 239] on icon "button" at bounding box center [88, 239] width 6 height 7
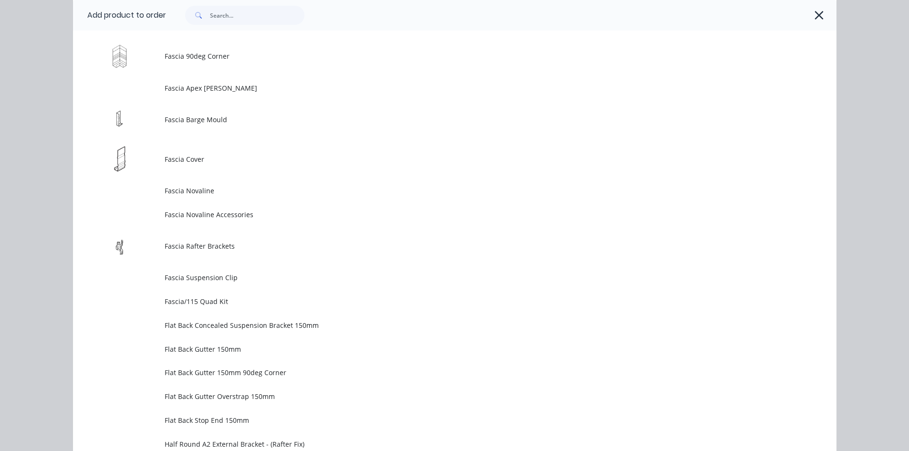
scroll to position [1480, 0]
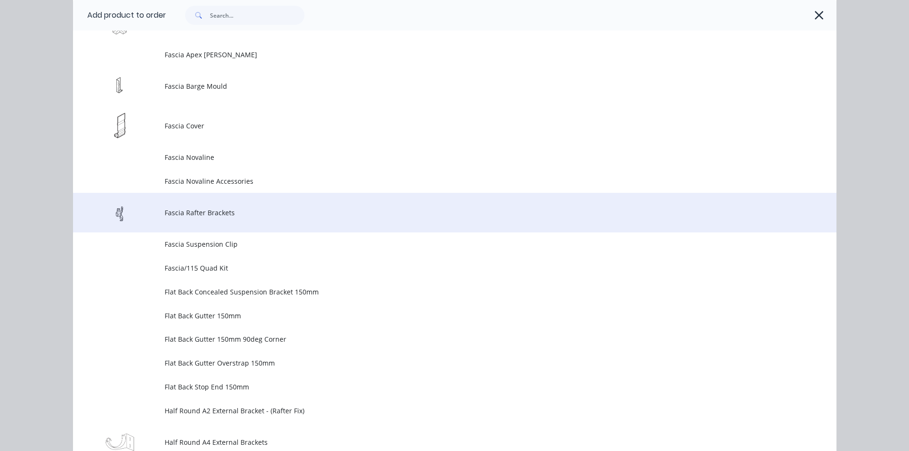
click at [177, 217] on span "Fascia Rafter Brackets" at bounding box center [434, 213] width 538 height 10
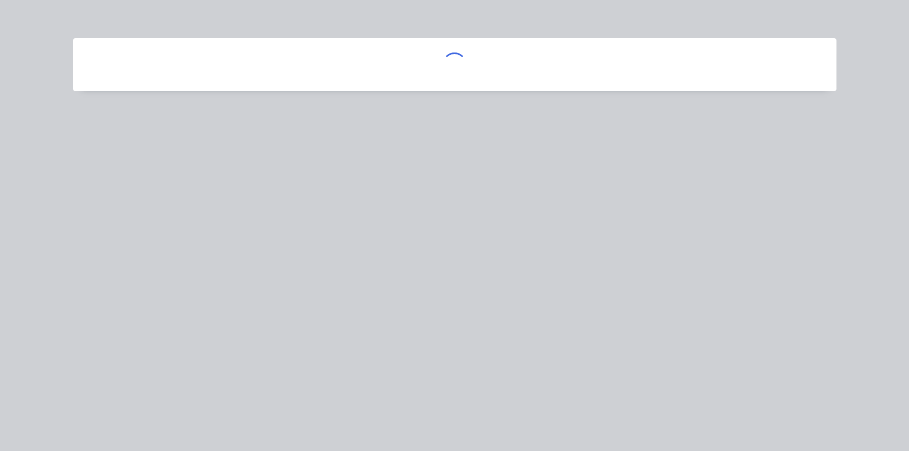
scroll to position [0, 0]
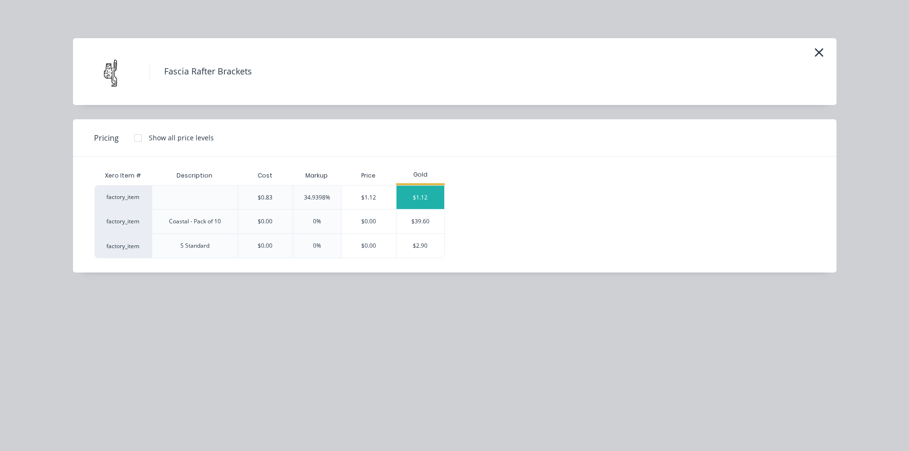
click at [425, 196] on div "$1.12" at bounding box center [421, 197] width 48 height 23
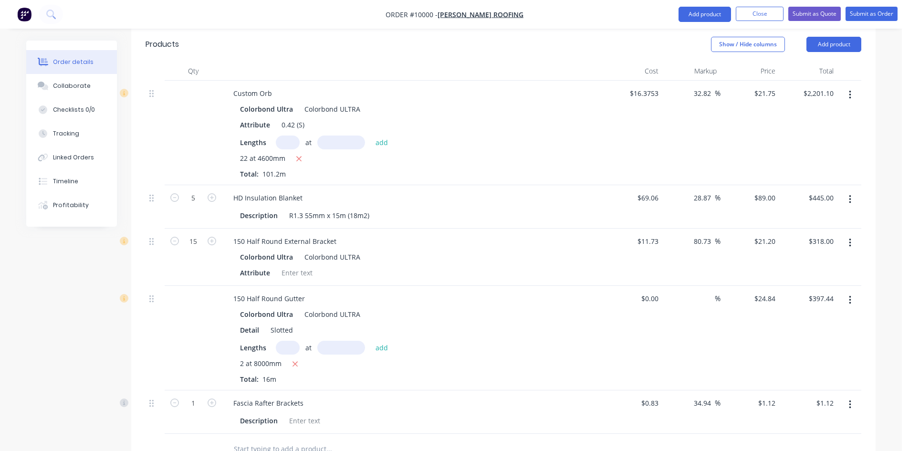
scroll to position [345, 0]
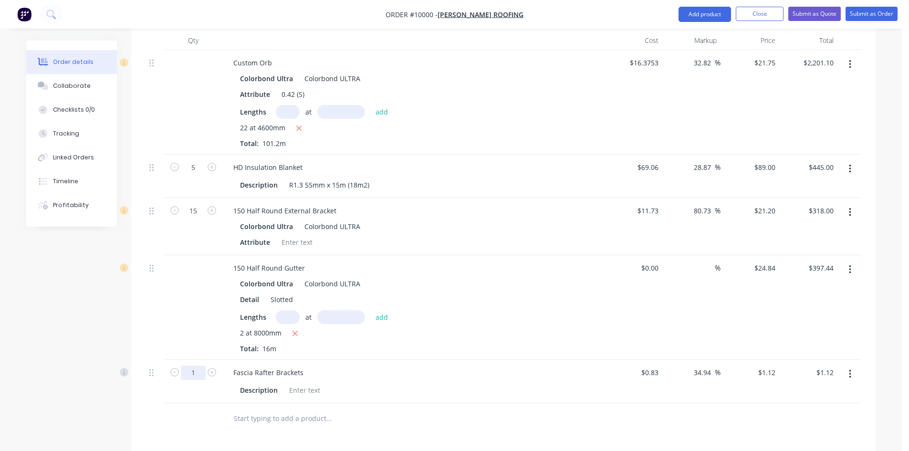
click at [198, 366] on input "1" at bounding box center [193, 373] width 25 height 14
type input "100"
type input "$112.00"
click at [285, 409] on input "text" at bounding box center [328, 418] width 191 height 19
click at [287, 409] on input "text" at bounding box center [328, 418] width 191 height 19
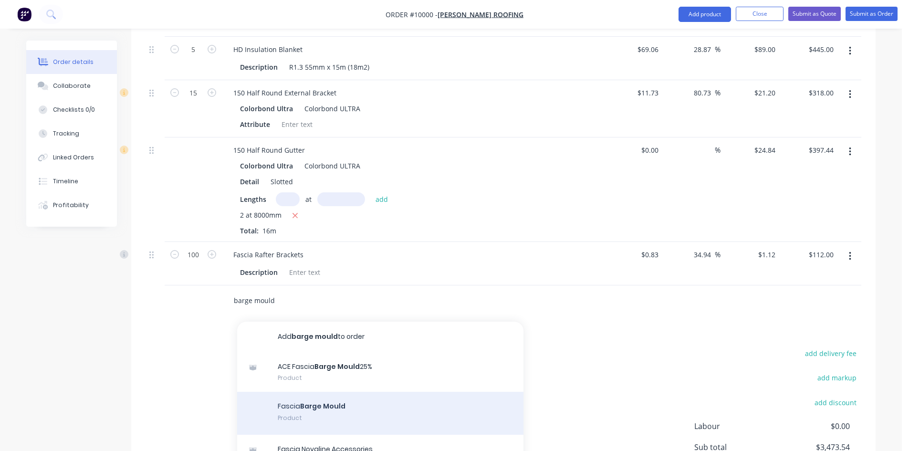
scroll to position [488, 0]
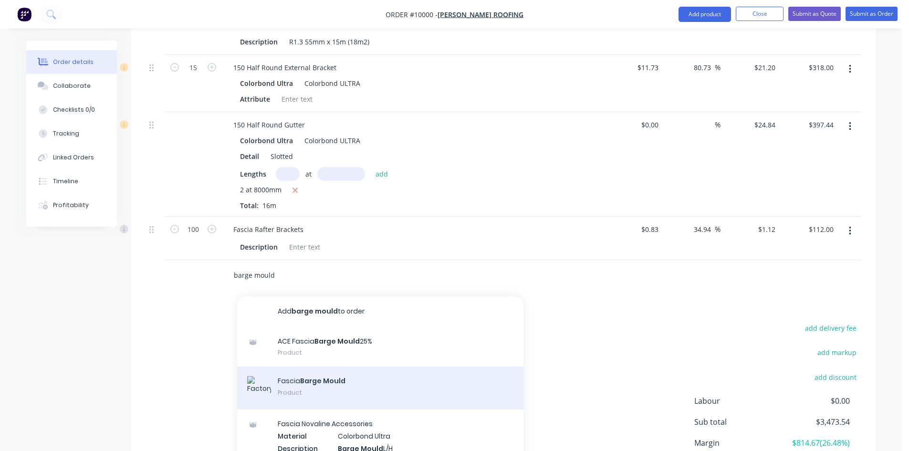
type input "barge mould"
click at [304, 367] on div "Fascia Barge Mould Product" at bounding box center [380, 388] width 286 height 43
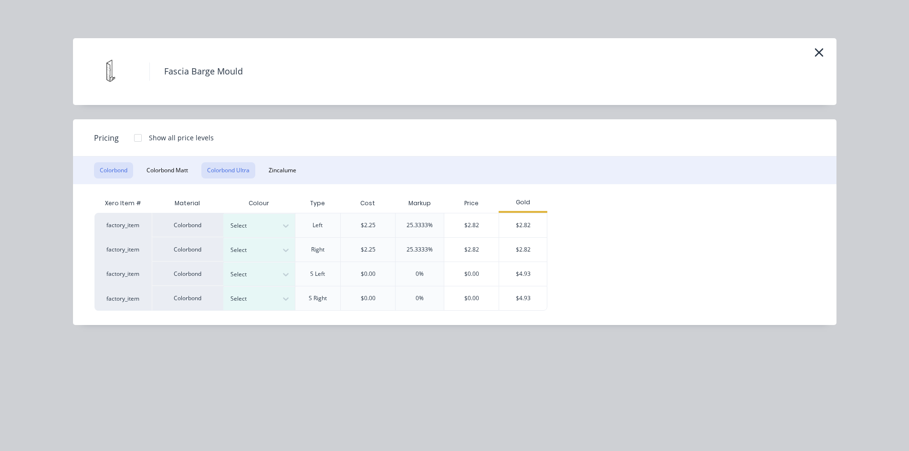
click at [237, 173] on button "Colorbond Ultra" at bounding box center [228, 170] width 54 height 16
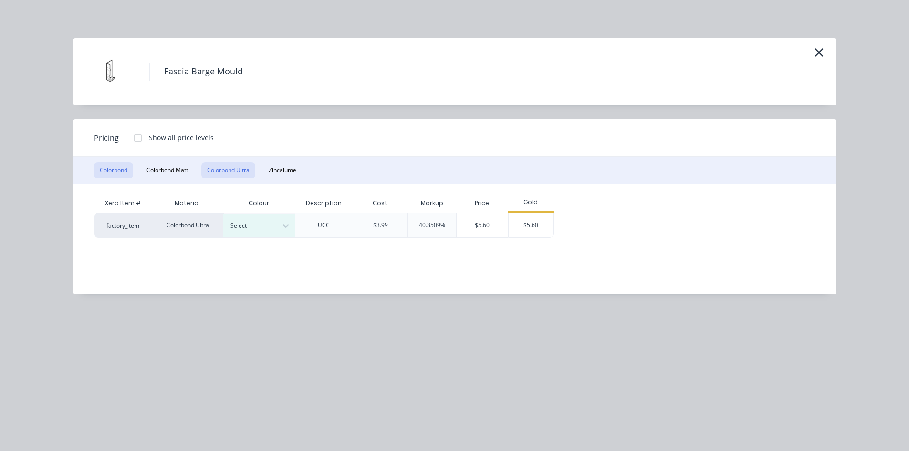
click at [110, 172] on button "Colorbond" at bounding box center [113, 170] width 39 height 16
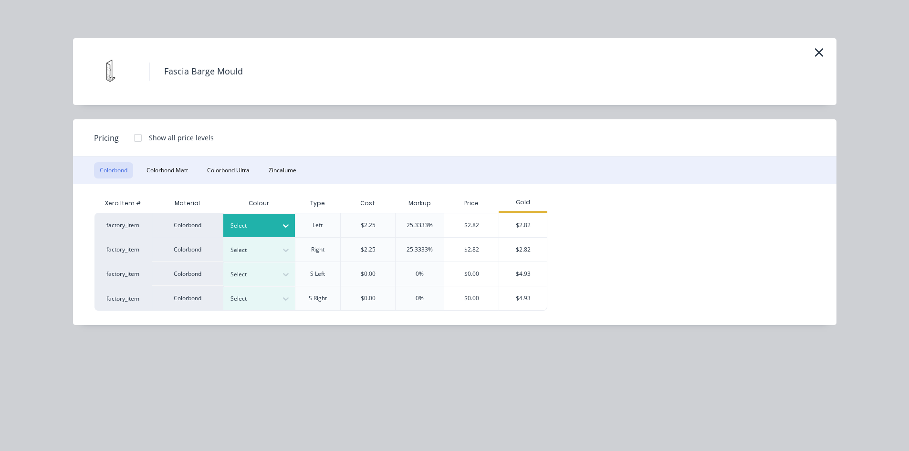
click at [271, 221] on div at bounding box center [252, 226] width 43 height 11
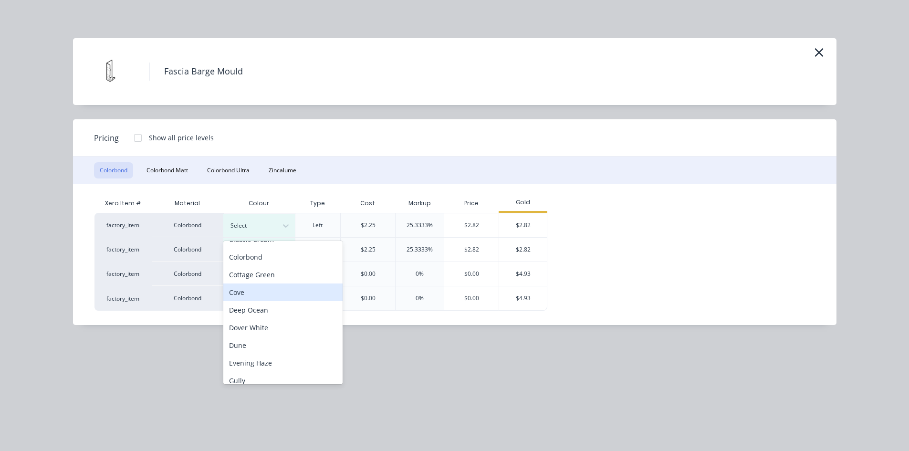
scroll to position [0, 0]
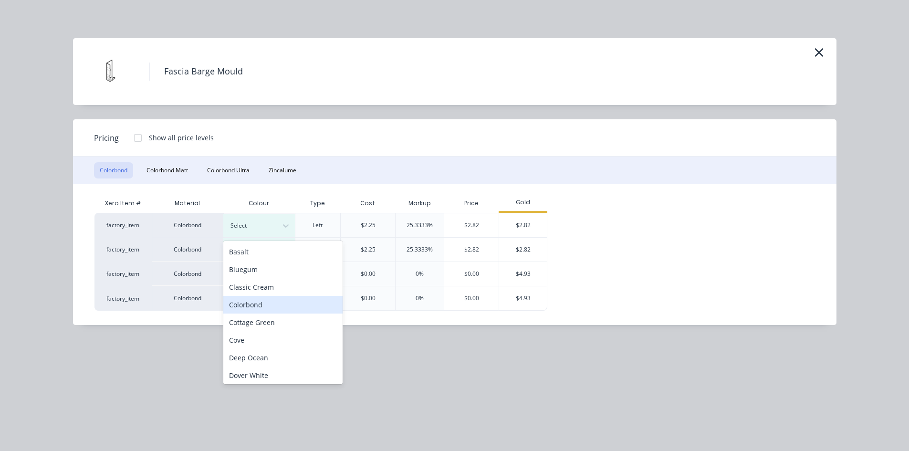
click at [253, 309] on div "Colorbond" at bounding box center [282, 305] width 119 height 18
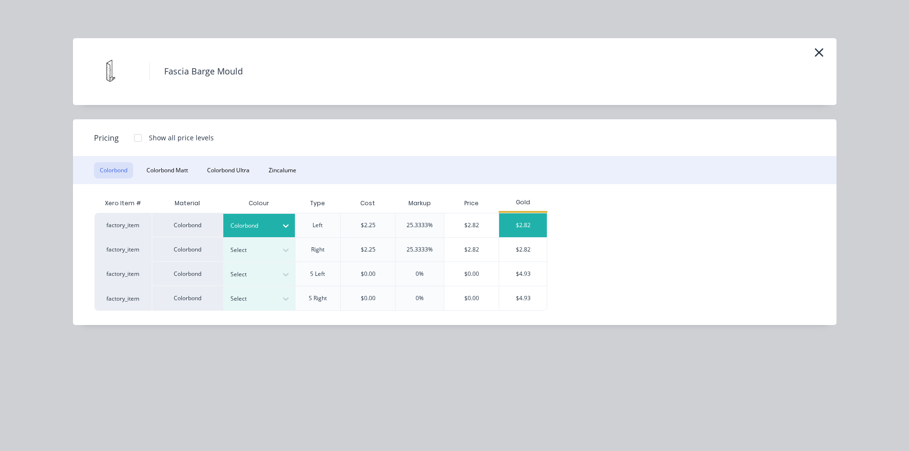
click at [534, 222] on div "$2.82" at bounding box center [523, 225] width 48 height 24
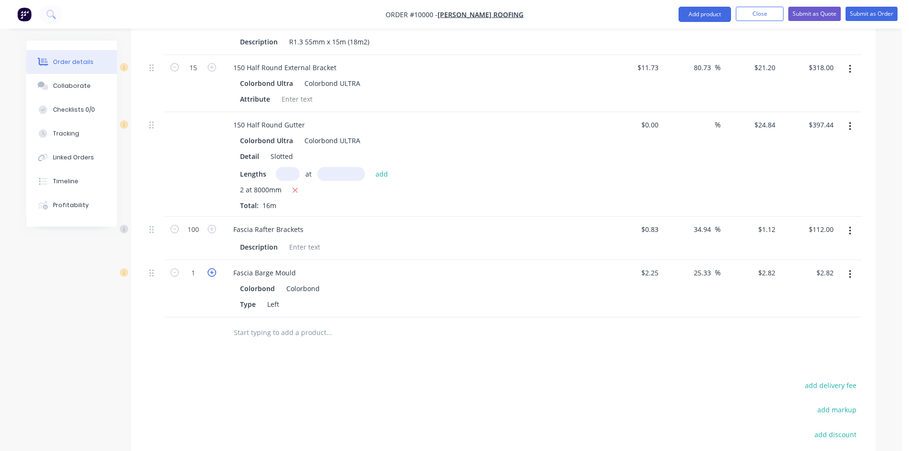
click at [214, 268] on icon "button" at bounding box center [212, 272] width 9 height 9
type input "2"
type input "$5.64"
click at [284, 323] on input "text" at bounding box center [328, 332] width 191 height 19
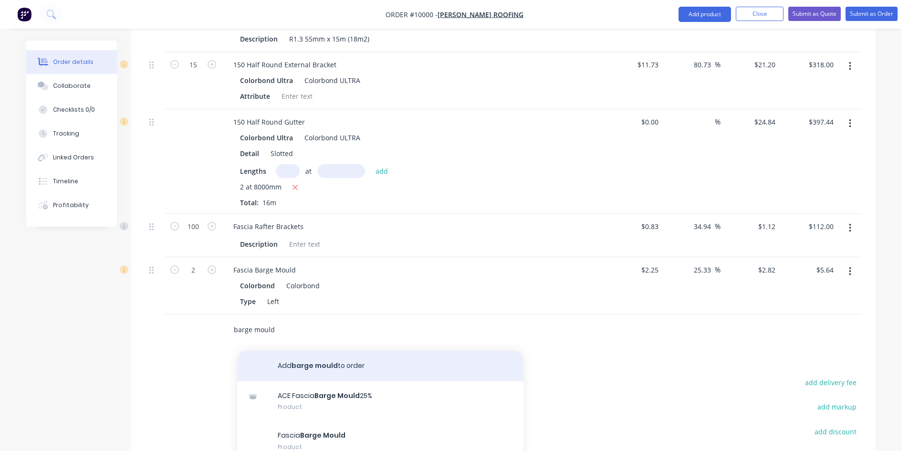
scroll to position [584, 0]
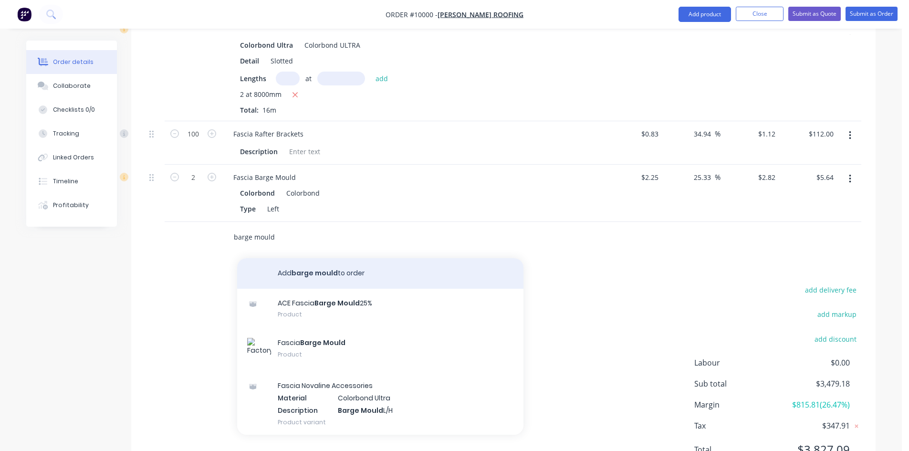
type input "barge mould"
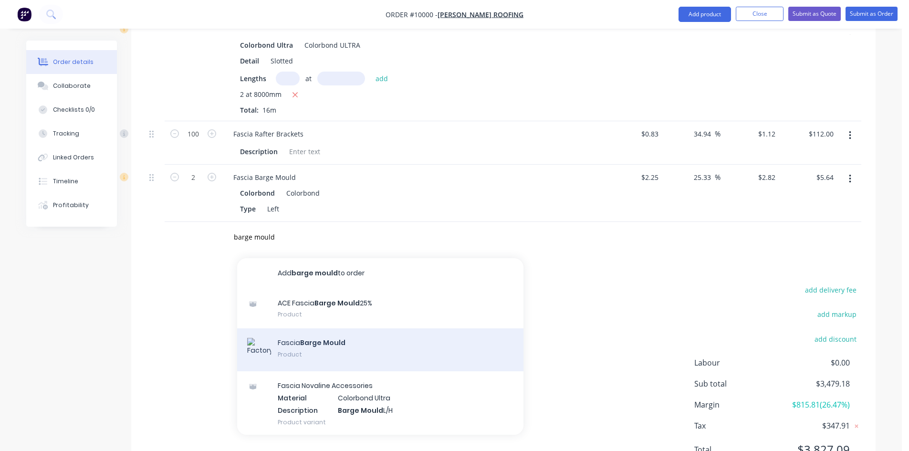
click at [291, 328] on div "Fascia Barge Mould Product" at bounding box center [380, 349] width 286 height 43
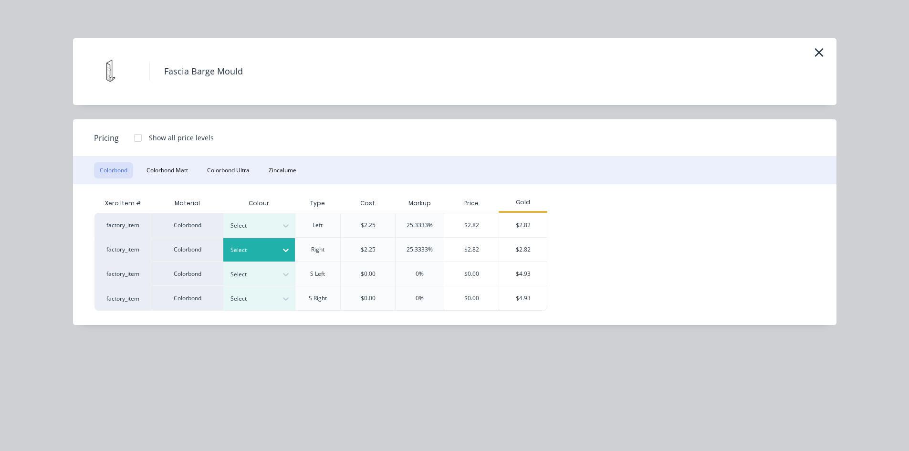
click at [272, 244] on div "Select" at bounding box center [250, 250] width 53 height 12
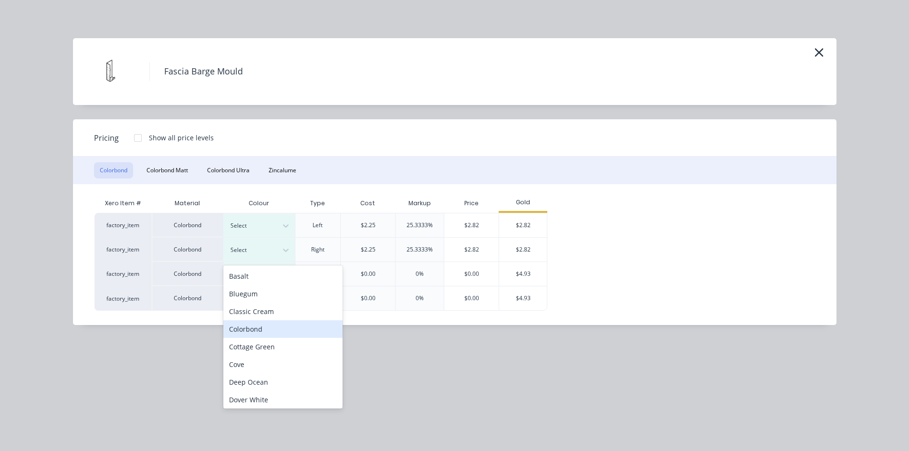
click at [250, 334] on div "Colorbond" at bounding box center [282, 329] width 119 height 18
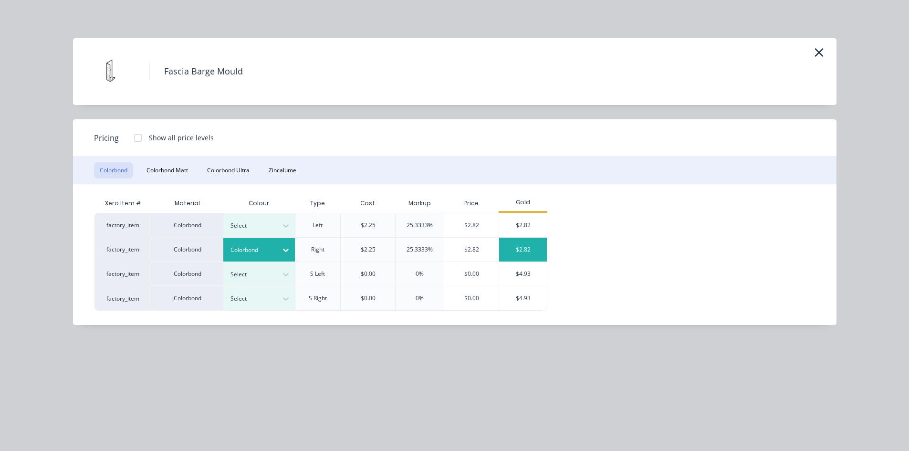
click at [529, 259] on div "$2.82" at bounding box center [523, 250] width 48 height 24
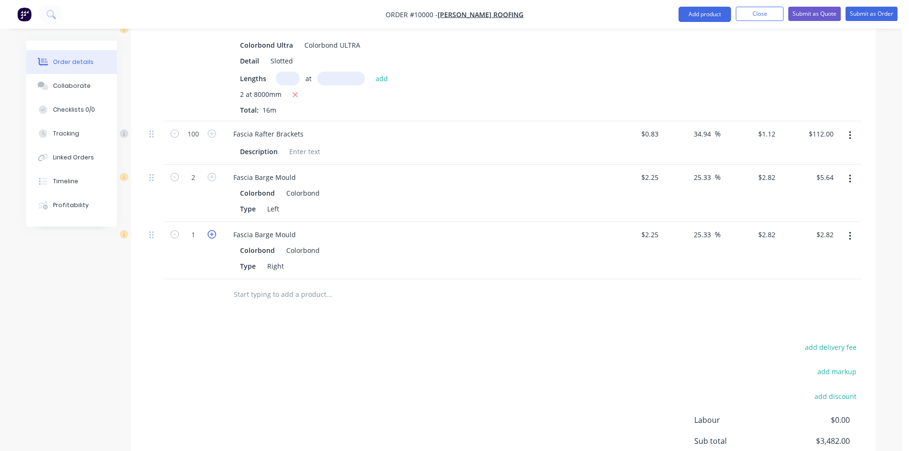
click at [214, 230] on icon "button" at bounding box center [212, 234] width 9 height 9
type input "2"
type input "$5.64"
click at [250, 285] on input "text" at bounding box center [328, 294] width 191 height 19
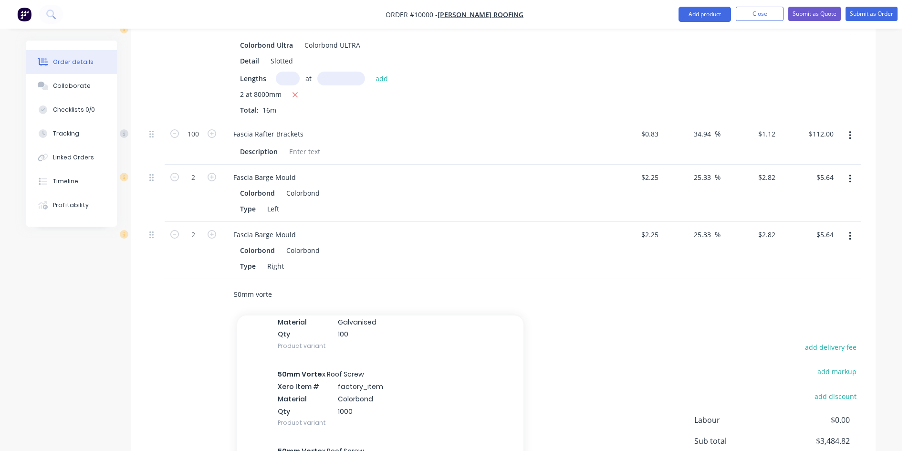
scroll to position [334, 0]
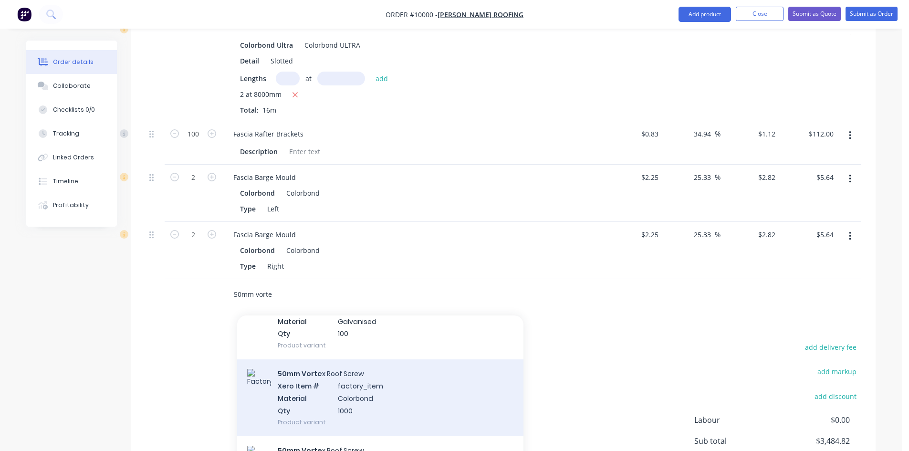
type input "50mm vorte"
click at [344, 365] on div "50mm Vorte x Roof Screw Xero Item # factory_item Material Colorbond Qty 1000 Pr…" at bounding box center [380, 397] width 286 height 77
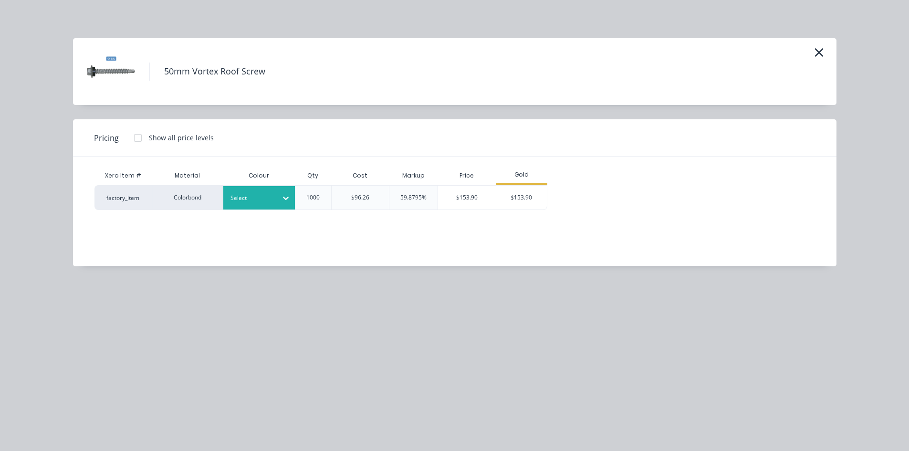
click at [273, 197] on div at bounding box center [252, 198] width 43 height 11
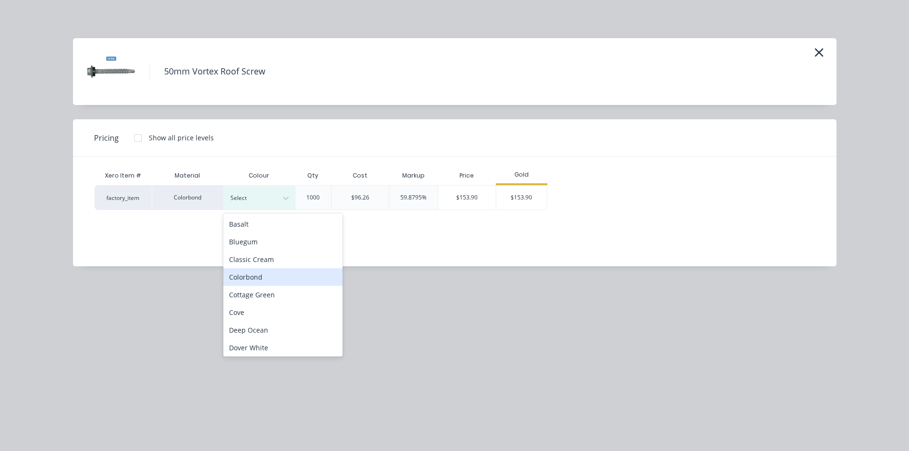
click at [262, 275] on div "Colorbond" at bounding box center [282, 277] width 119 height 18
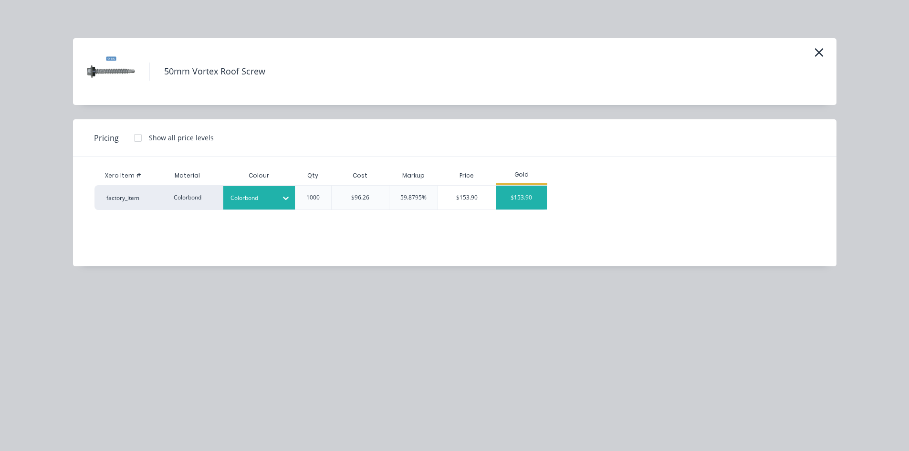
click at [539, 199] on div "$153.90" at bounding box center [521, 198] width 51 height 24
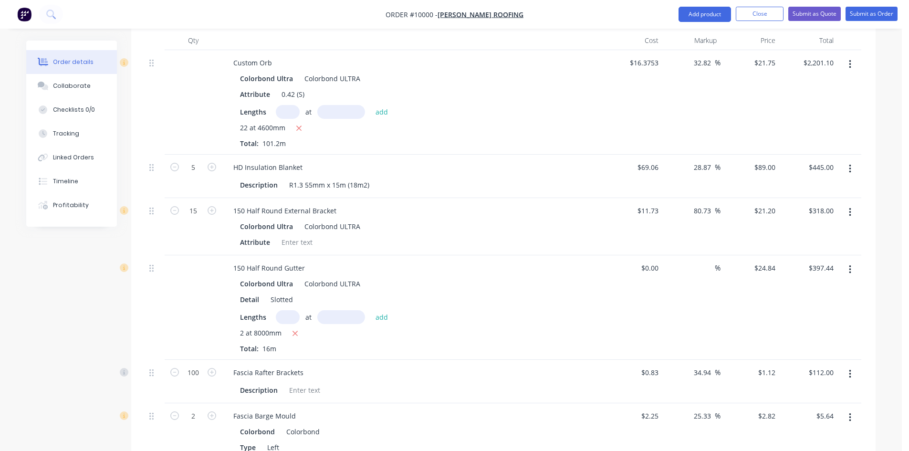
scroll to position [154, 0]
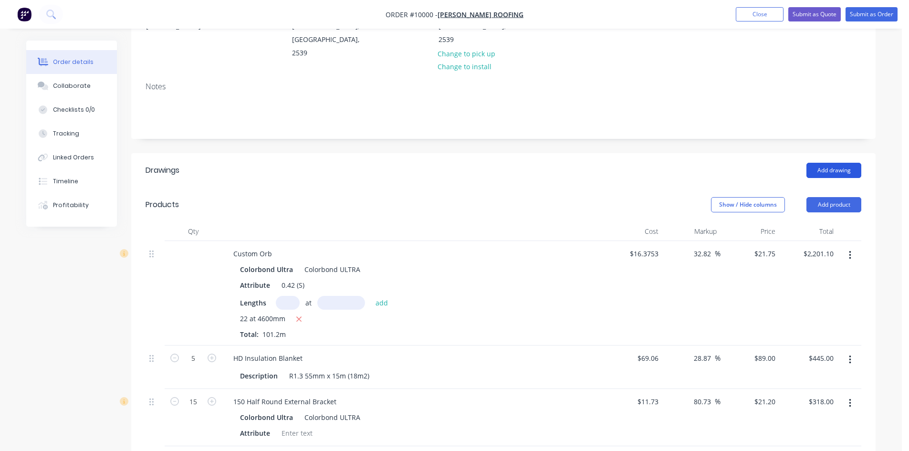
click at [819, 163] on button "Add drawing" at bounding box center [834, 170] width 55 height 15
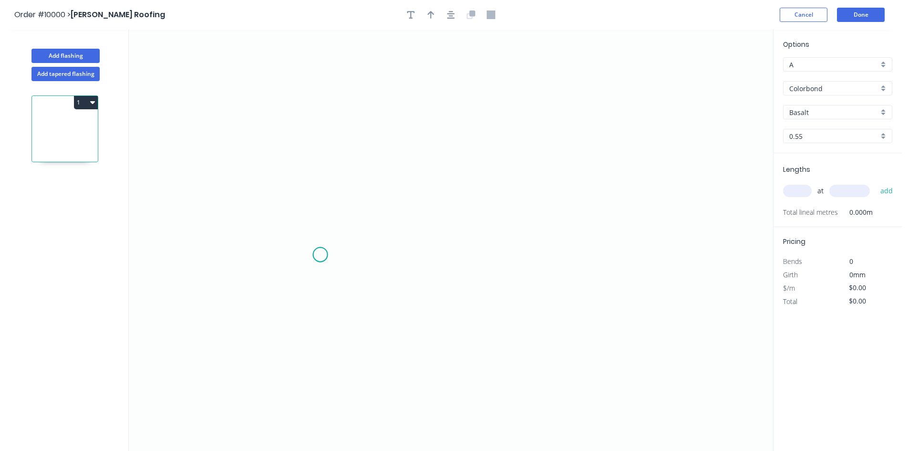
click at [320, 255] on icon "0" at bounding box center [451, 241] width 644 height 422
click at [294, 280] on icon "0" at bounding box center [451, 241] width 644 height 422
click at [286, 107] on icon "0 ?" at bounding box center [451, 241] width 644 height 422
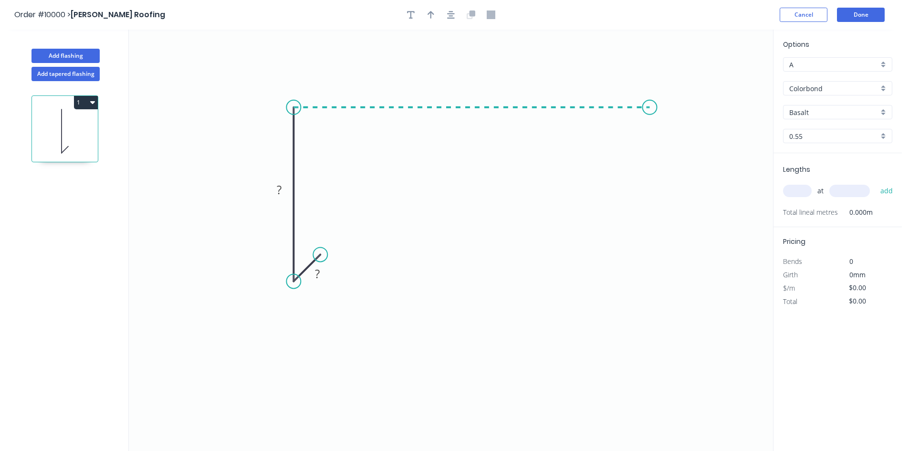
click at [650, 104] on icon "0 ? ?" at bounding box center [451, 241] width 644 height 422
click at [680, 128] on icon "0 ? ? ?" at bounding box center [451, 241] width 644 height 422
click at [680, 128] on circle at bounding box center [679, 128] width 14 height 14
drag, startPoint x: 325, startPoint y: 254, endPoint x: 330, endPoint y: 259, distance: 7.4
click at [330, 259] on circle at bounding box center [328, 257] width 14 height 14
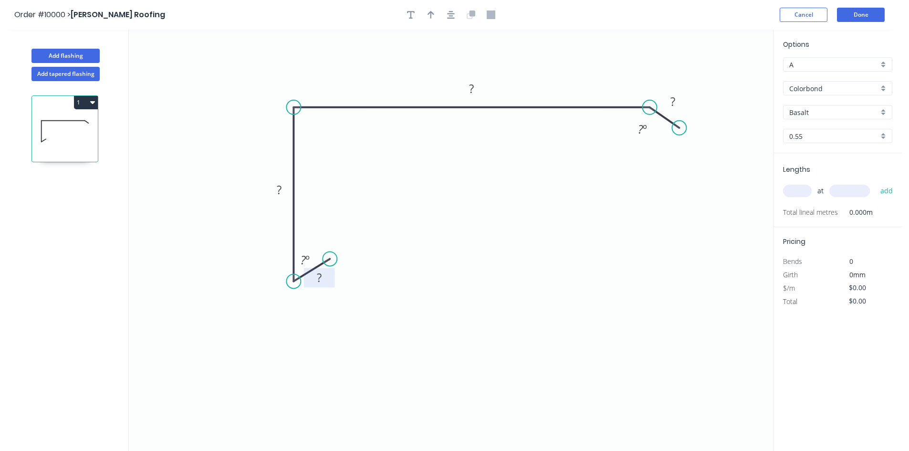
click at [327, 276] on rect at bounding box center [319, 278] width 19 height 13
type input "$10.14"
click at [320, 137] on div "Show angle" at bounding box center [336, 137] width 96 height 20
click at [318, 120] on rect at bounding box center [310, 123] width 19 height 13
click at [430, 15] on icon "button" at bounding box center [431, 15] width 7 height 9
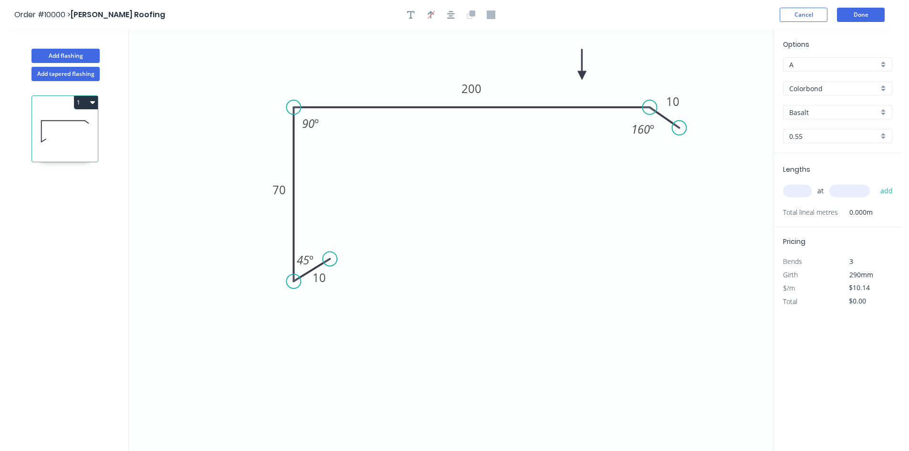
drag, startPoint x: 722, startPoint y: 74, endPoint x: 581, endPoint y: 74, distance: 140.8
click at [581, 74] on icon at bounding box center [582, 64] width 9 height 31
click at [828, 108] on input "Basalt" at bounding box center [834, 112] width 89 height 10
click at [859, 85] on input "Colorbond" at bounding box center [834, 89] width 89 height 10
click at [845, 145] on div "Colorbond Ultra" at bounding box center [838, 140] width 108 height 17
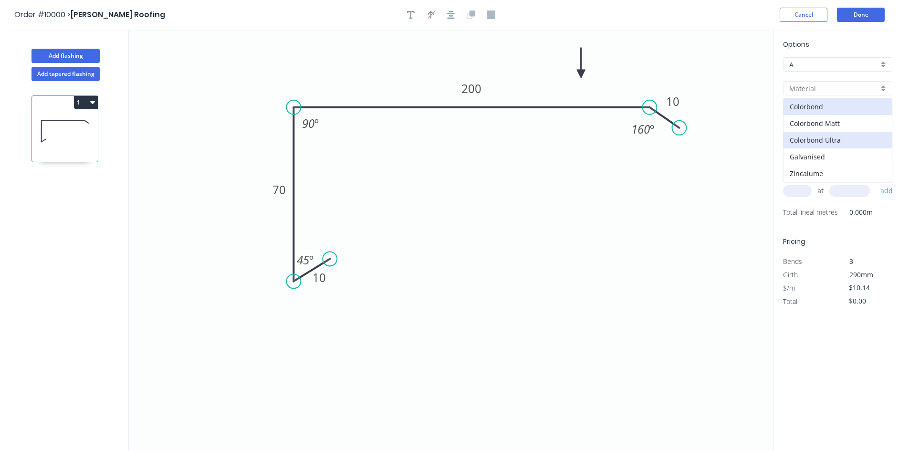
type input "Colorbond Ultra"
type input "Basalt"
type input "$17.03"
click at [824, 111] on input "Basalt" at bounding box center [834, 112] width 89 height 10
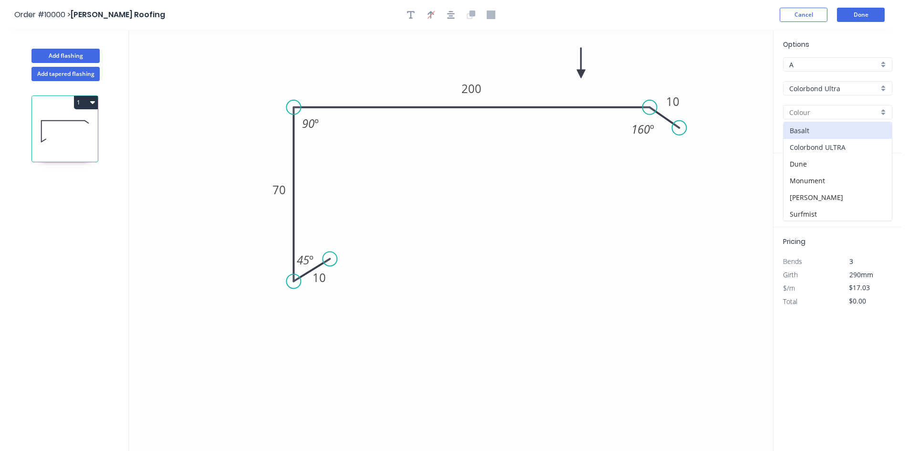
click at [826, 141] on div "Colorbond ULTRA" at bounding box center [838, 147] width 108 height 17
type input "Colorbond ULTRA"
click at [806, 196] on input "text" at bounding box center [797, 191] width 29 height 12
type input "2"
type input "4800"
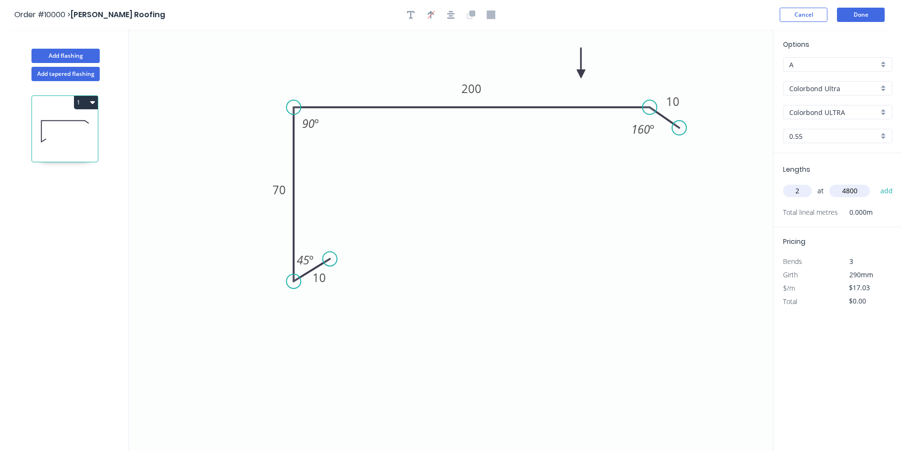
click at [876, 183] on button "add" at bounding box center [887, 191] width 22 height 16
type input "$163.49"
click at [860, 16] on button "Done" at bounding box center [861, 15] width 48 height 14
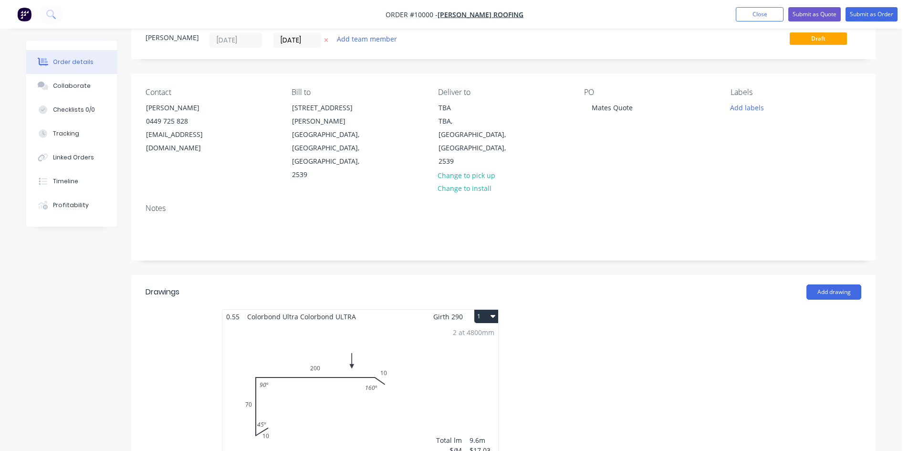
scroll to position [48, 0]
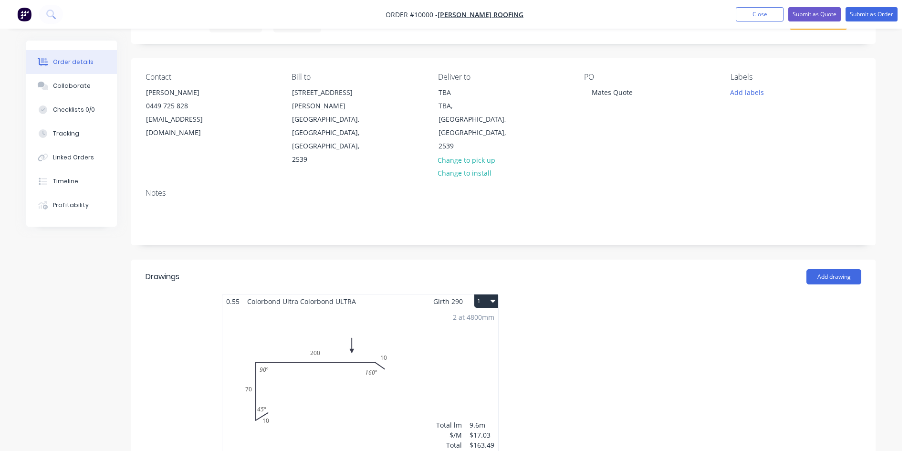
click at [479, 295] on button "1" at bounding box center [486, 301] width 24 height 13
click at [464, 337] on div "Duplicate" at bounding box center [453, 344] width 74 height 14
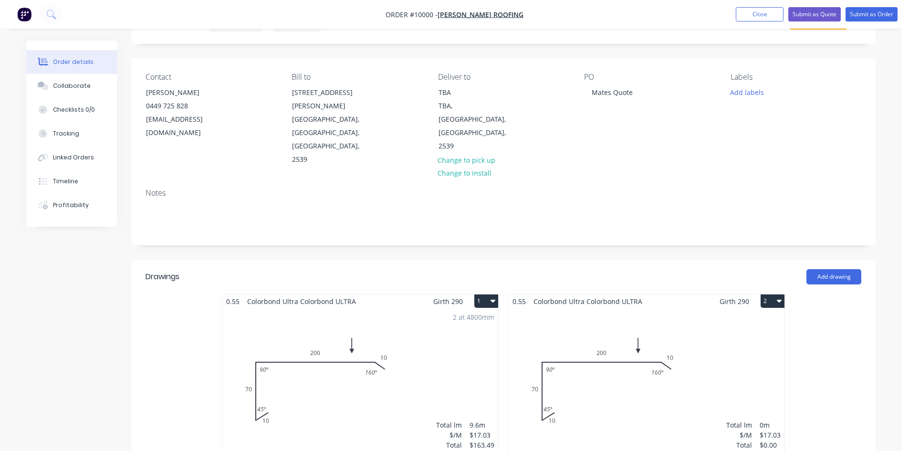
click at [553, 308] on div "Total lm $/M Total 0m $17.03 $0.00" at bounding box center [647, 381] width 276 height 146
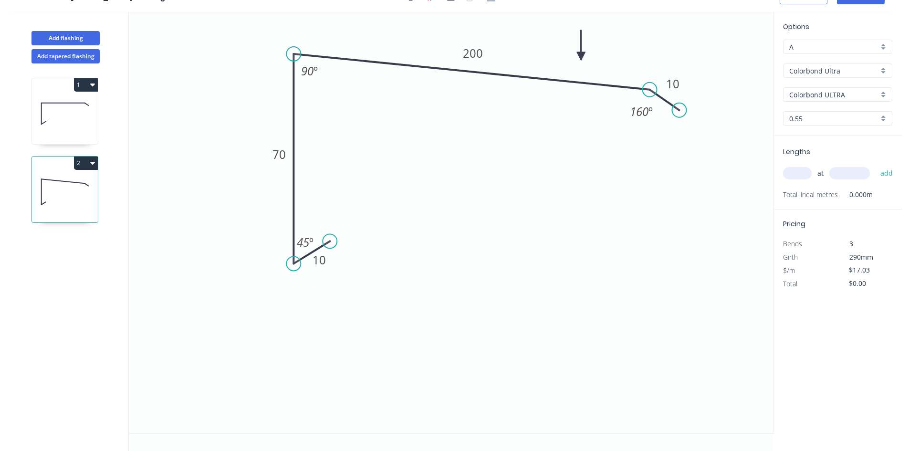
drag, startPoint x: 290, startPoint y: 84, endPoint x: 292, endPoint y: 54, distance: 30.1
click at [292, 54] on circle at bounding box center [293, 54] width 14 height 14
click at [313, 74] on tspan "90" at bounding box center [307, 71] width 12 height 16
click at [323, 164] on icon "0 10 70 200 10 45 º ? º 160 º" at bounding box center [451, 223] width 644 height 422
click at [805, 174] on input "text" at bounding box center [797, 173] width 29 height 12
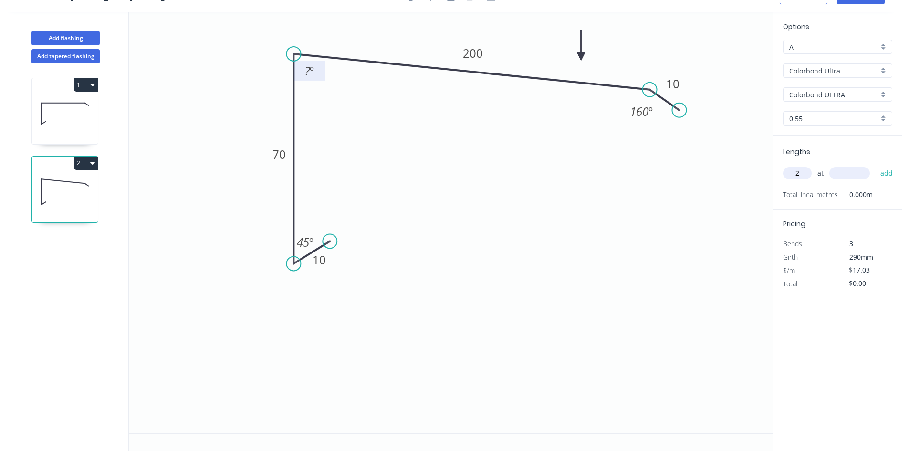
type input "2"
type input "8000"
click at [876, 165] on button "add" at bounding box center [887, 173] width 22 height 16
type input "$272.48"
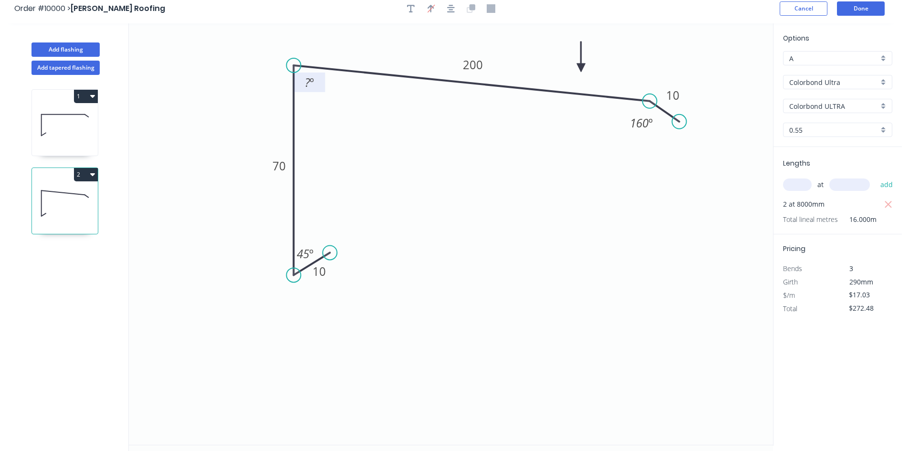
scroll to position [0, 0]
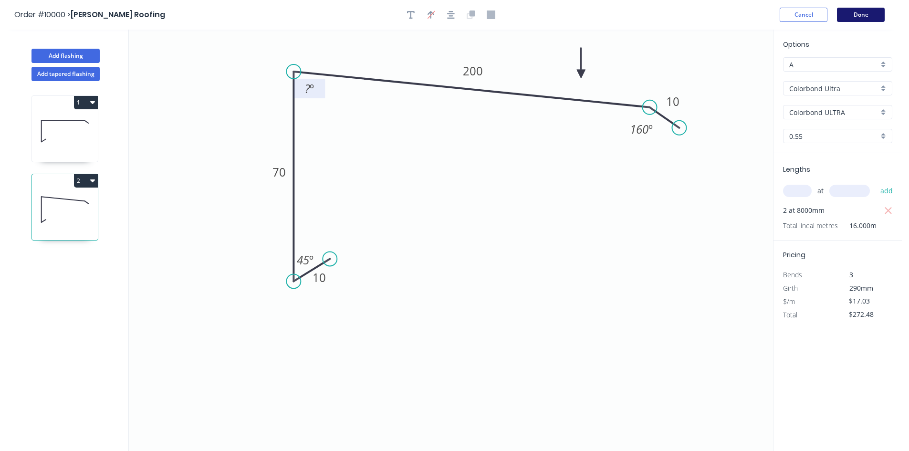
click at [843, 17] on button "Done" at bounding box center [861, 15] width 48 height 14
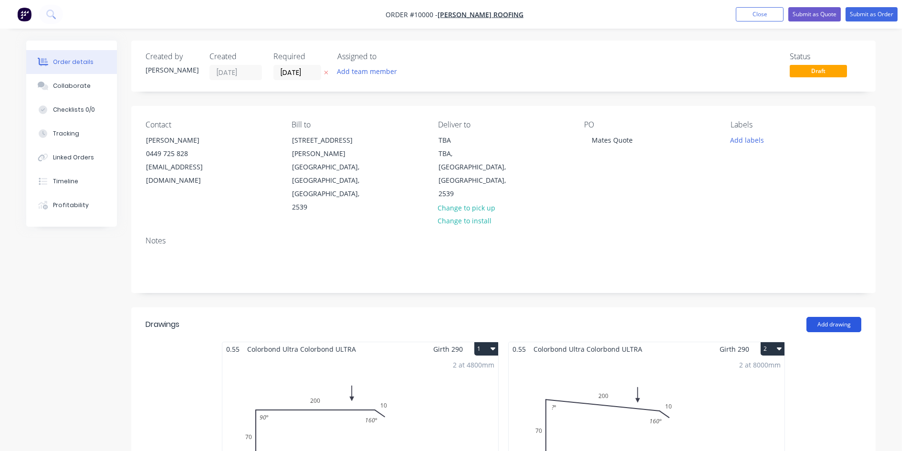
click at [817, 317] on button "Add drawing" at bounding box center [834, 324] width 55 height 15
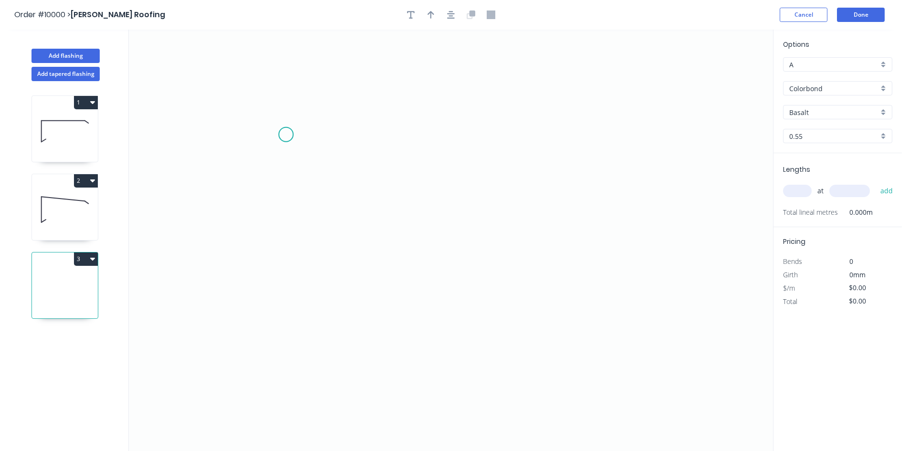
click at [286, 135] on icon "0" at bounding box center [451, 241] width 644 height 422
click at [237, 163] on icon "0" at bounding box center [451, 241] width 644 height 422
click at [578, 179] on icon "0 ?" at bounding box center [451, 241] width 644 height 422
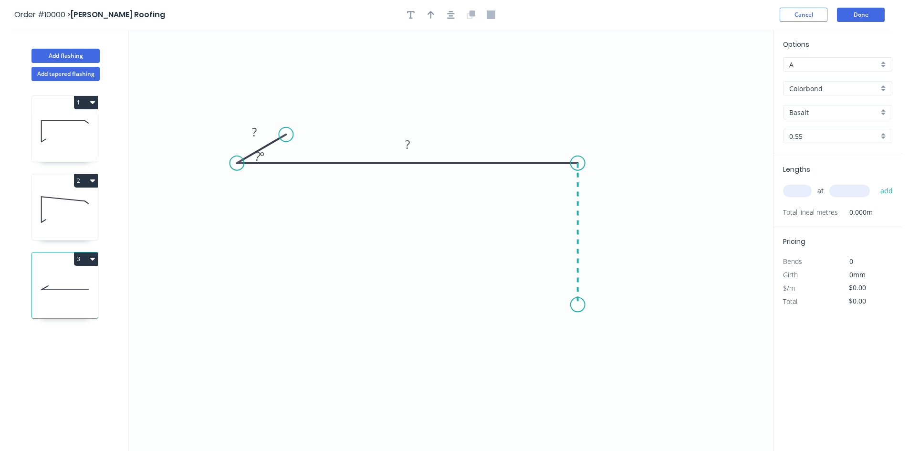
click at [575, 305] on icon "0 ? ? ? º" at bounding box center [451, 241] width 644 height 422
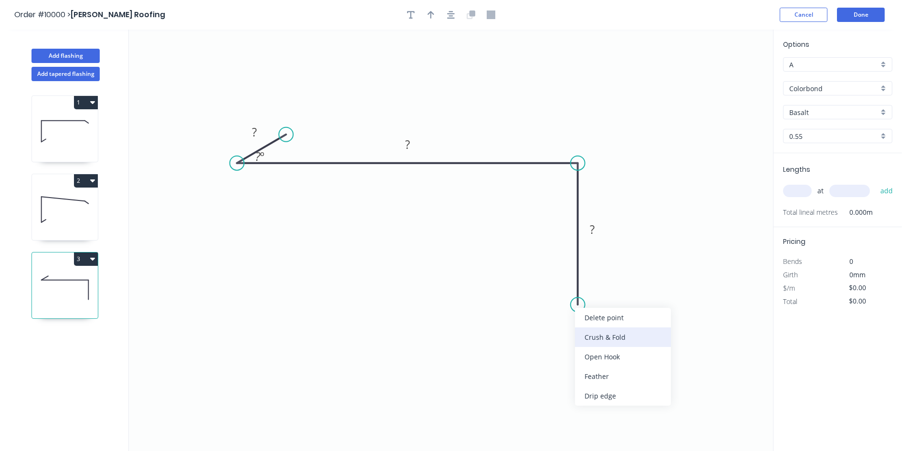
click at [598, 337] on div "Crush & Fold" at bounding box center [623, 337] width 96 height 20
click at [602, 326] on div "Flip bend" at bounding box center [626, 334] width 96 height 20
drag, startPoint x: 615, startPoint y: 280, endPoint x: 515, endPoint y: 285, distance: 100.3
click at [515, 285] on rect at bounding box center [529, 291] width 38 height 20
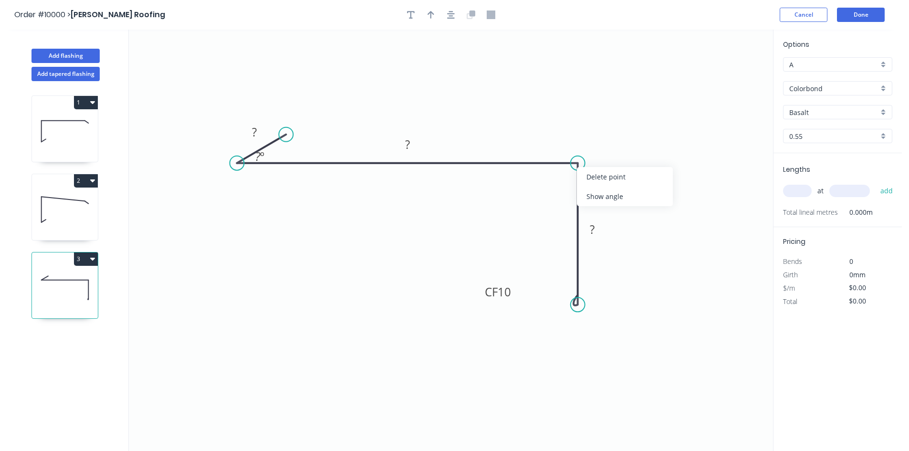
click at [592, 196] on div "Show angle" at bounding box center [625, 197] width 96 height 20
click at [262, 131] on rect at bounding box center [254, 132] width 19 height 13
type input "$8.93"
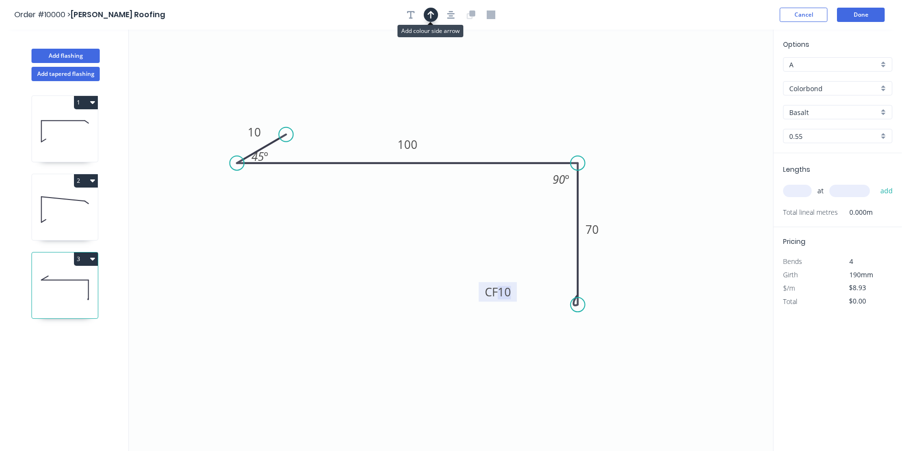
click at [432, 12] on icon "button" at bounding box center [431, 15] width 7 height 8
click at [727, 73] on icon "0 10 100 CF 10 70 45 º 90 º" at bounding box center [451, 241] width 644 height 422
click at [726, 74] on icon at bounding box center [725, 66] width 9 height 31
drag, startPoint x: 725, startPoint y: 75, endPoint x: 540, endPoint y: 101, distance: 187.0
click at [563, 101] on icon at bounding box center [577, 89] width 28 height 28
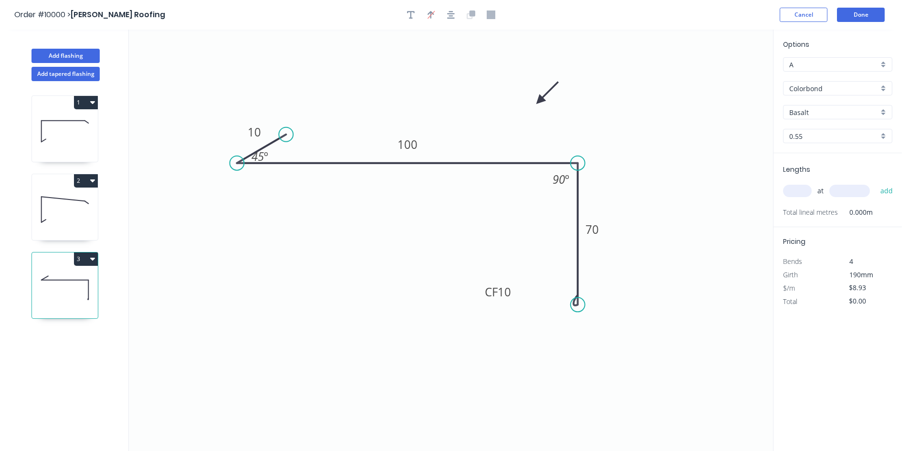
click at [829, 84] on input "Colorbond" at bounding box center [834, 89] width 89 height 10
click at [838, 136] on div "Colorbond Ultra" at bounding box center [838, 140] width 108 height 17
type input "Colorbond Ultra"
type input "$13.56"
click at [835, 112] on input "Basalt" at bounding box center [834, 112] width 89 height 10
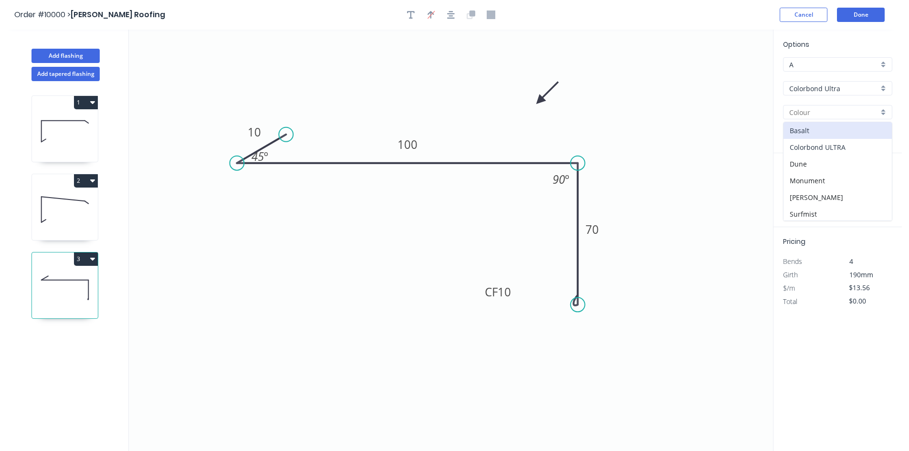
click at [839, 150] on div "Colorbond ULTRA" at bounding box center [838, 147] width 108 height 17
type input "Colorbond ULTRA"
click at [799, 193] on input "text" at bounding box center [797, 191] width 29 height 12
type input "2"
type input "8000"
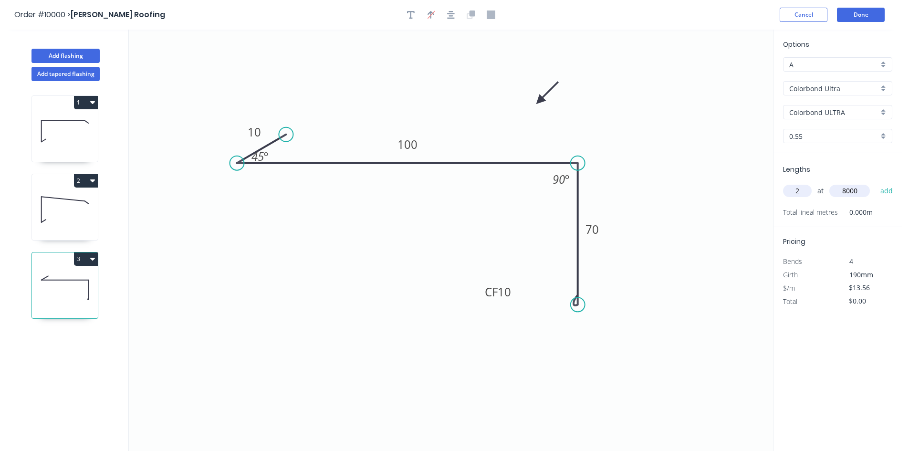
click at [876, 183] on button "add" at bounding box center [887, 191] width 22 height 16
type input "$216.96"
click at [861, 19] on button "Done" at bounding box center [861, 15] width 48 height 14
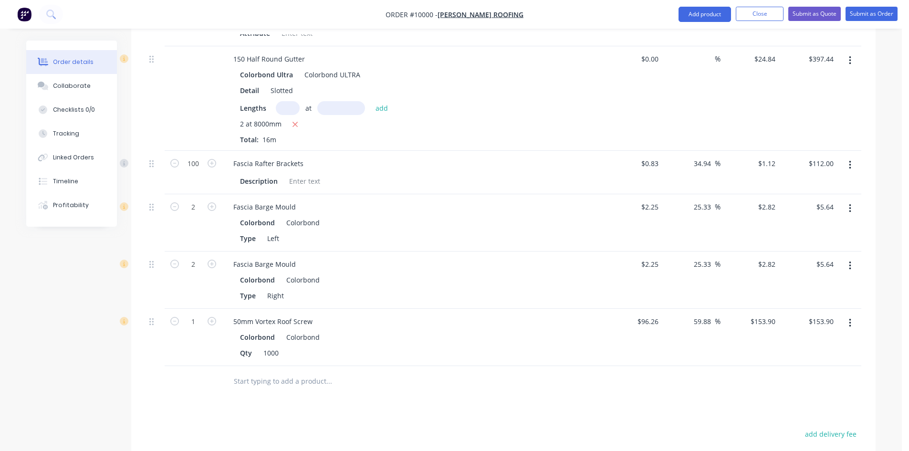
scroll to position [955, 0]
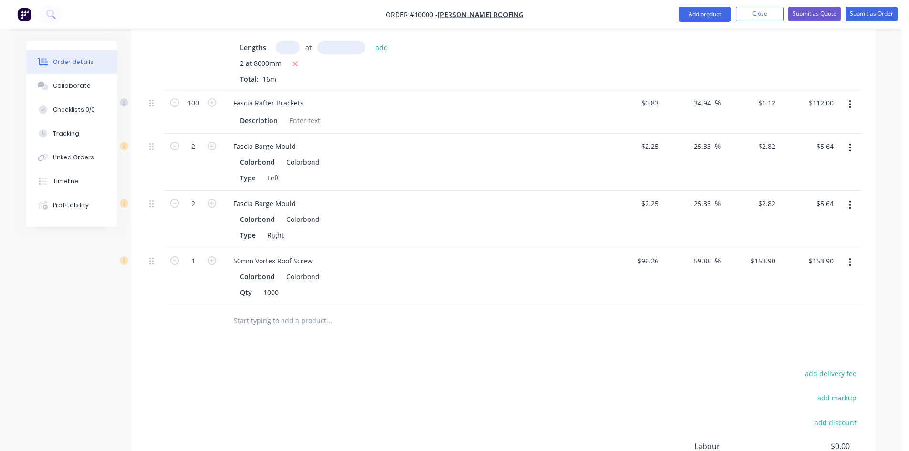
click at [293, 311] on input "text" at bounding box center [328, 320] width 191 height 19
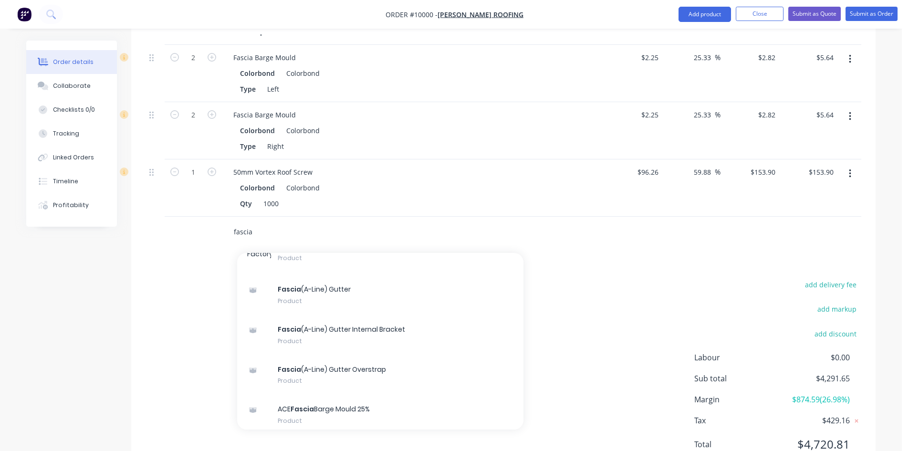
scroll to position [764, 0]
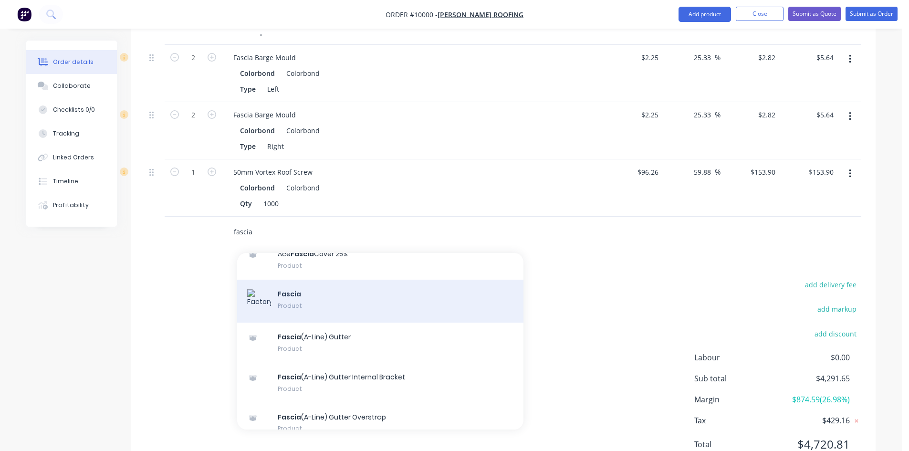
type input "fascia"
click at [309, 280] on div "Fascia Product" at bounding box center [380, 301] width 286 height 43
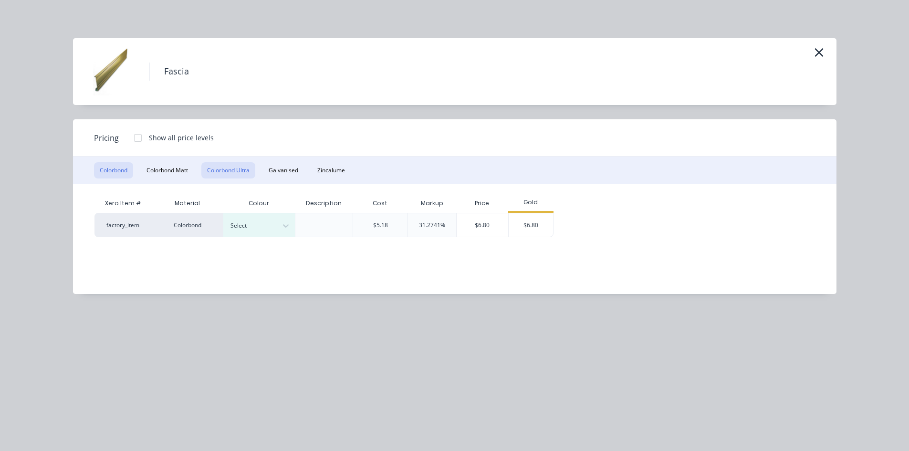
click at [226, 175] on button "Colorbond Ultra" at bounding box center [228, 170] width 54 height 16
click at [247, 222] on div at bounding box center [252, 226] width 43 height 11
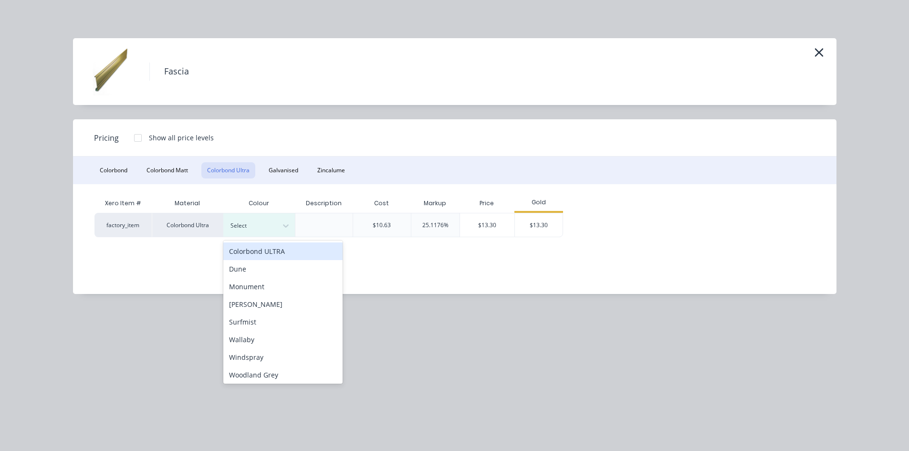
click at [256, 254] on div "Colorbond ULTRA" at bounding box center [282, 251] width 119 height 18
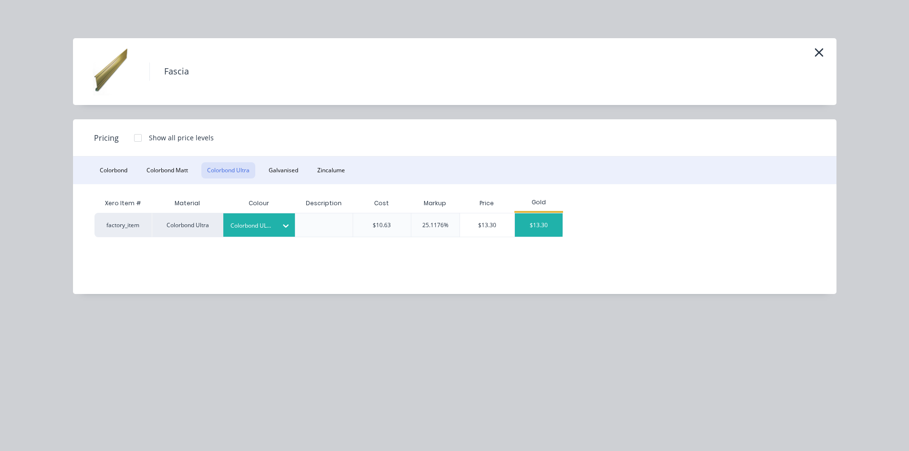
click at [523, 233] on div "$13.30" at bounding box center [539, 224] width 48 height 23
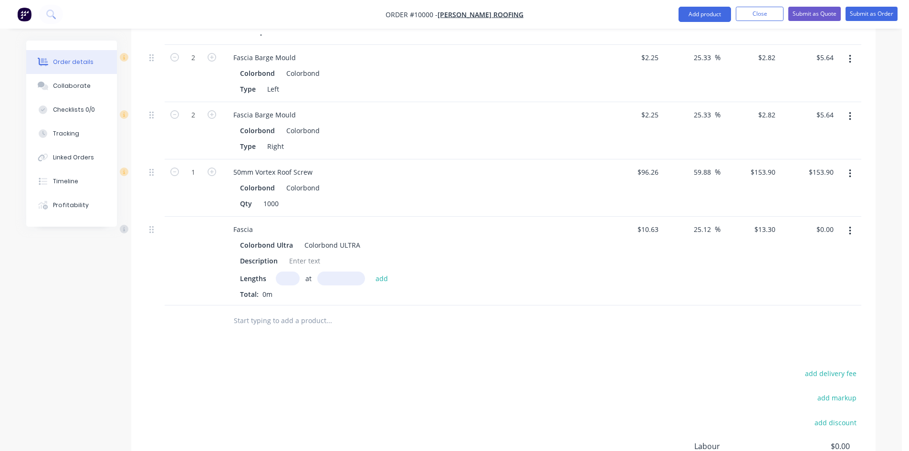
click at [292, 272] on input "text" at bounding box center [288, 279] width 24 height 14
type input "4"
type input "8000"
click at [371, 272] on button "add" at bounding box center [382, 278] width 22 height 13
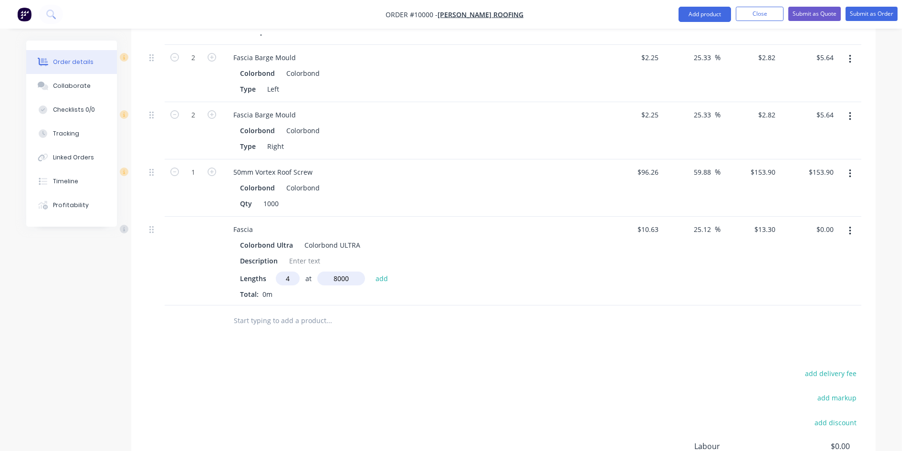
type input "$425.60"
type input "2"
type input "4800"
click at [371, 272] on button "add" at bounding box center [382, 278] width 22 height 13
type input "$553.28"
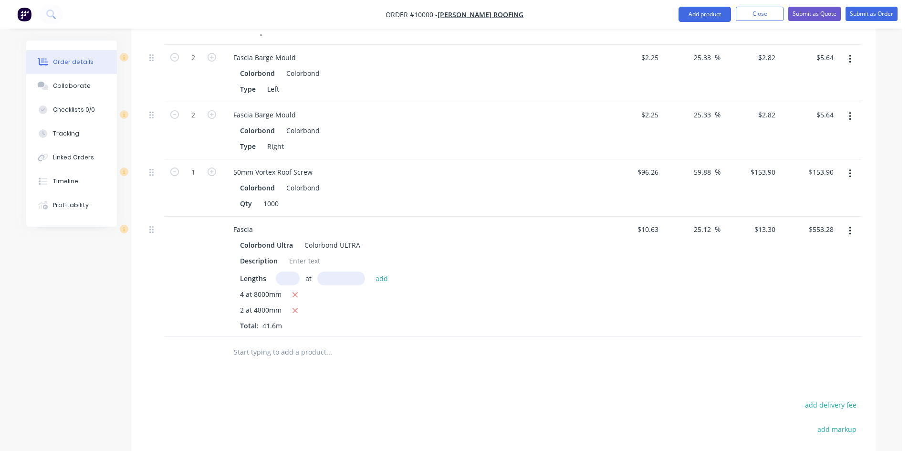
click at [268, 343] on input "text" at bounding box center [328, 352] width 191 height 19
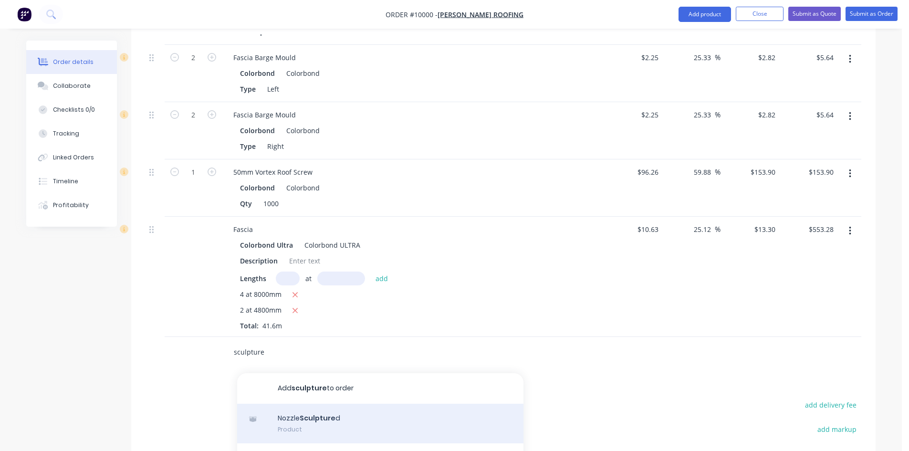
type input "sculpture"
click at [285, 404] on div "Nozzle Sculpture d Product" at bounding box center [380, 424] width 286 height 40
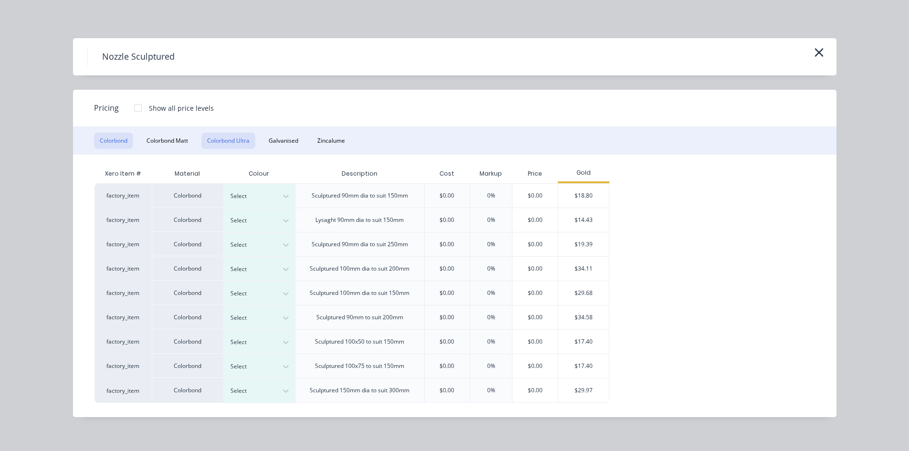
click at [219, 136] on button "Colorbond Ultra" at bounding box center [228, 141] width 54 height 16
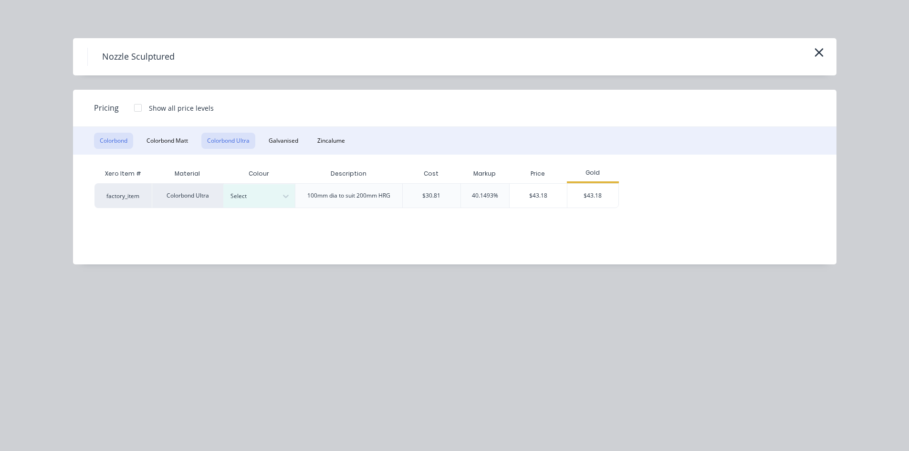
click at [121, 141] on button "Colorbond" at bounding box center [113, 141] width 39 height 16
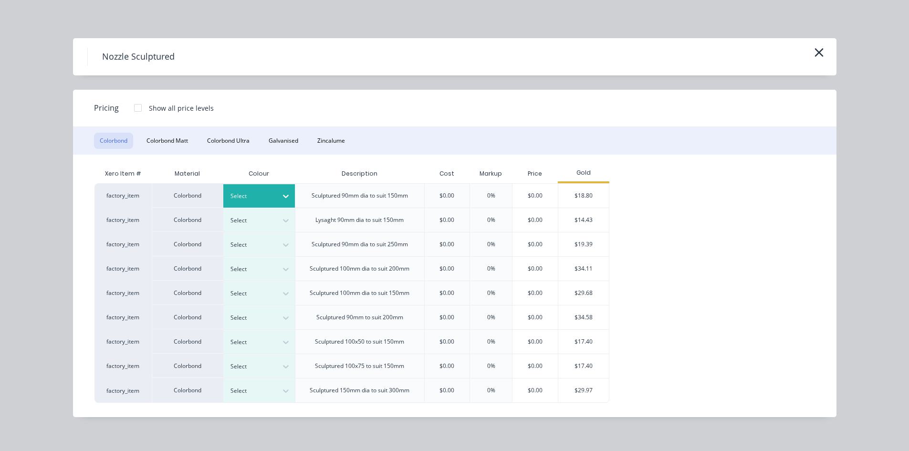
click at [253, 198] on div at bounding box center [252, 196] width 43 height 11
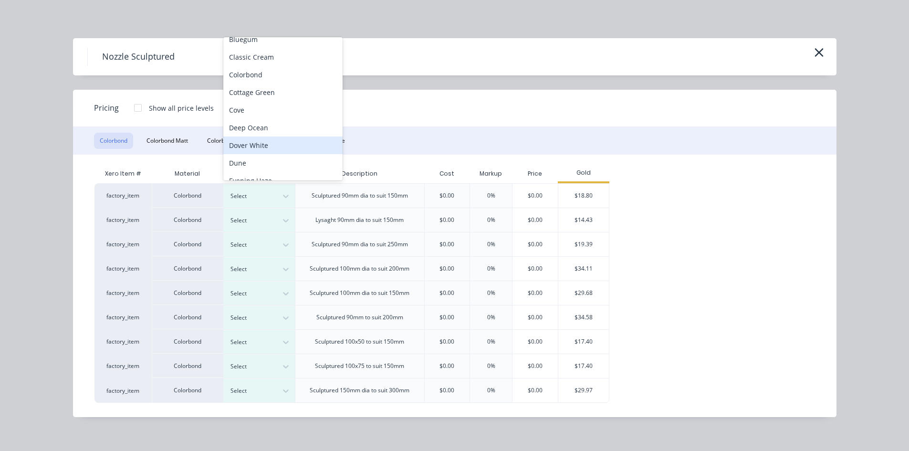
scroll to position [0, 0]
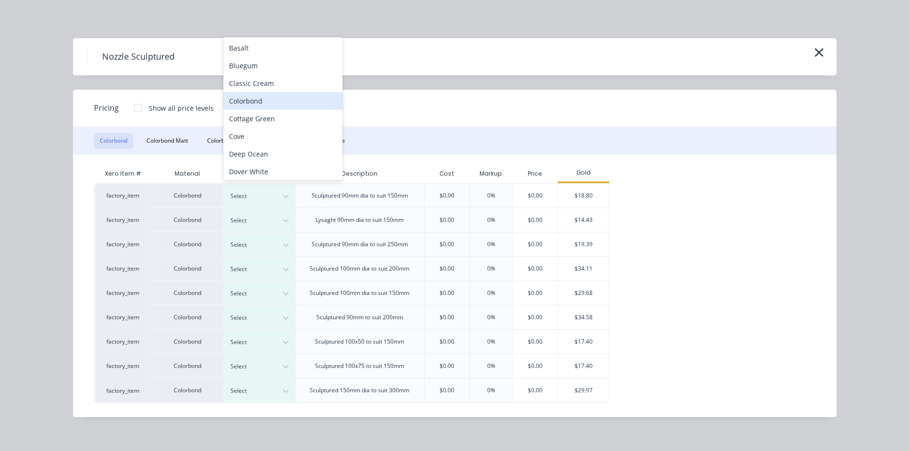
click at [264, 108] on div "Colorbond" at bounding box center [282, 101] width 119 height 18
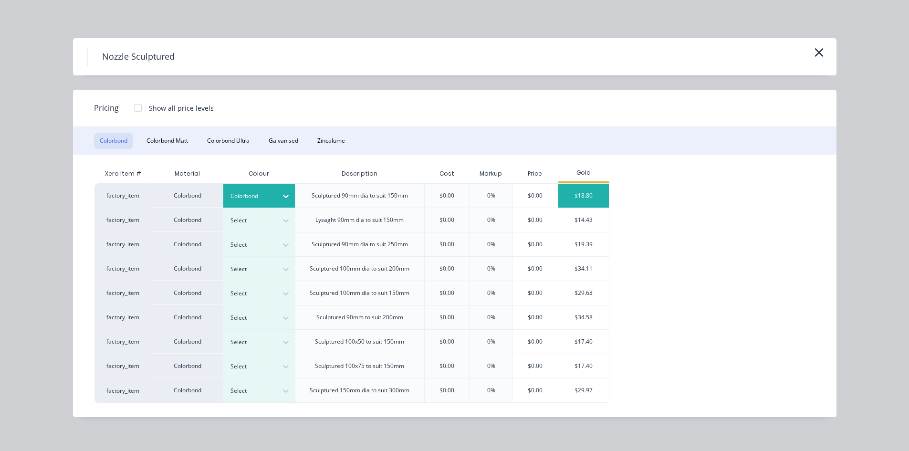
click at [584, 201] on div "$18.80" at bounding box center [584, 196] width 51 height 24
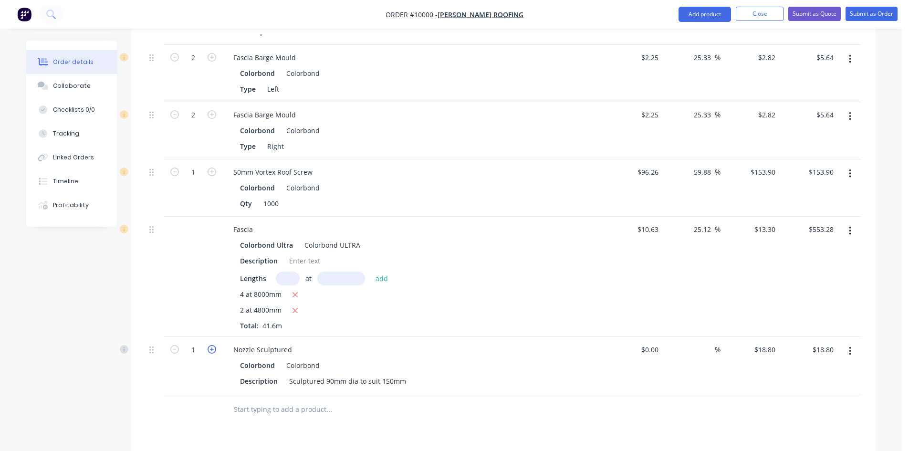
click at [211, 345] on icon "button" at bounding box center [212, 349] width 9 height 9
type input "2"
type input "$37.60"
click at [280, 400] on input "text" at bounding box center [328, 409] width 191 height 19
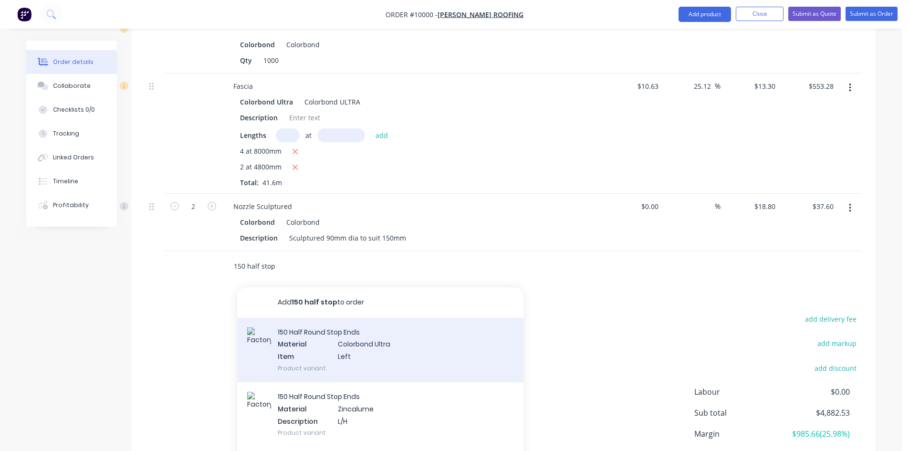
type input "150 half stop"
click at [314, 318] on div "150 Half Round Stop Ends Material Colorbond Ultra Item Left Product variant" at bounding box center [380, 350] width 286 height 64
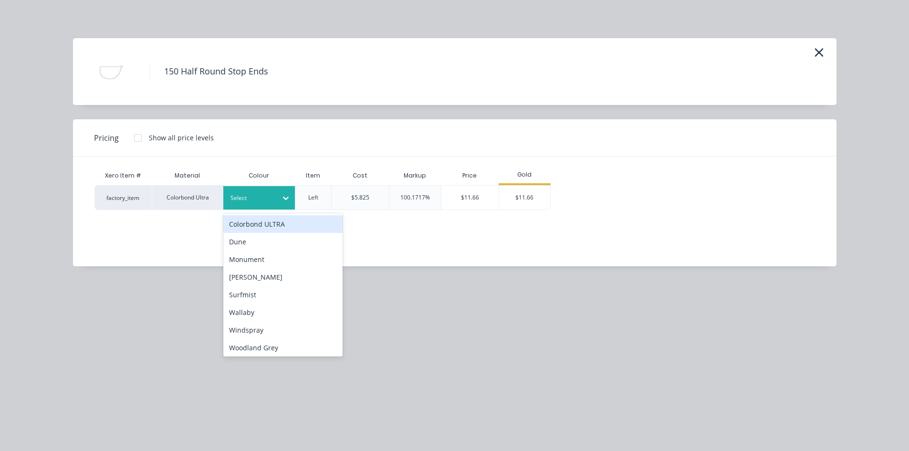
click at [271, 193] on div at bounding box center [252, 198] width 43 height 11
click at [268, 221] on div "Colorbond ULTRA" at bounding box center [282, 224] width 119 height 18
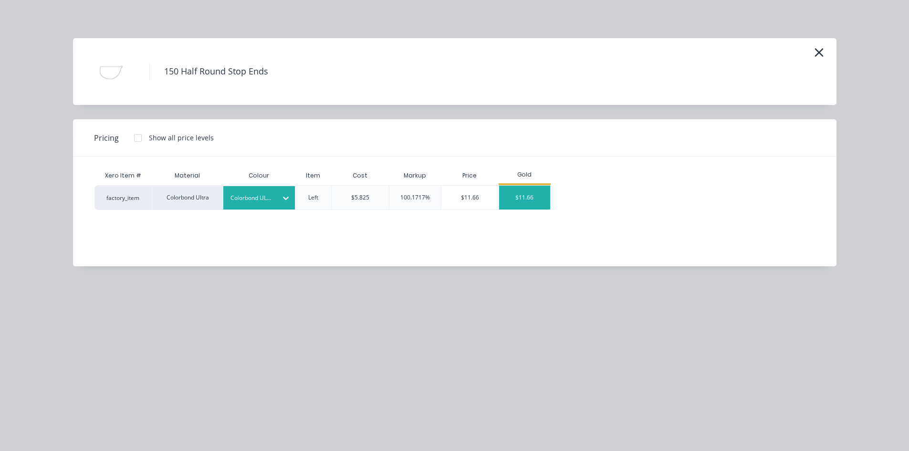
click at [512, 199] on div "$11.66" at bounding box center [524, 198] width 51 height 24
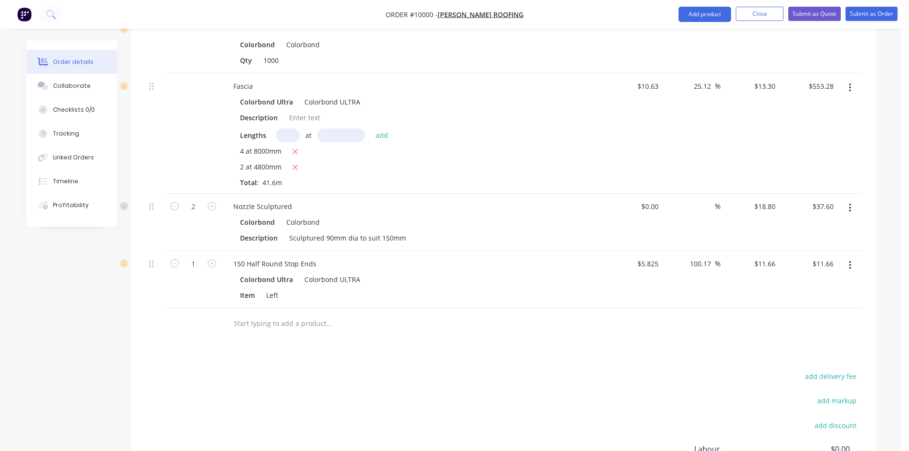
click at [278, 314] on input "text" at bounding box center [328, 323] width 191 height 19
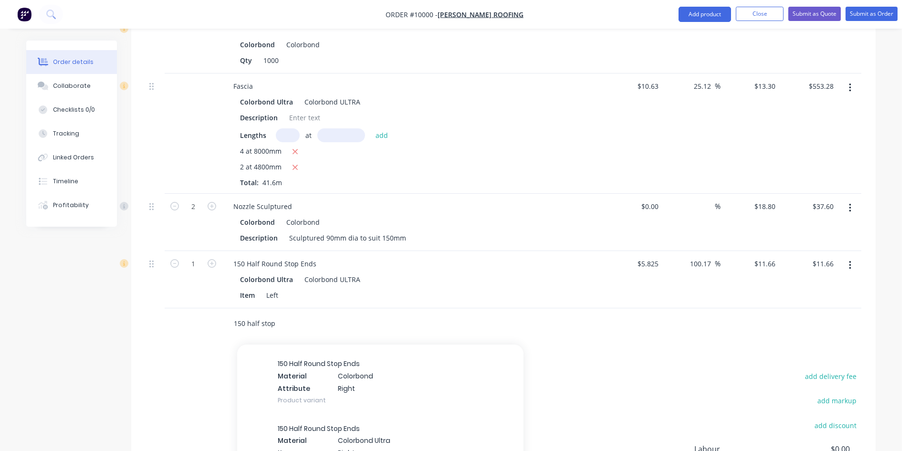
scroll to position [478, 0]
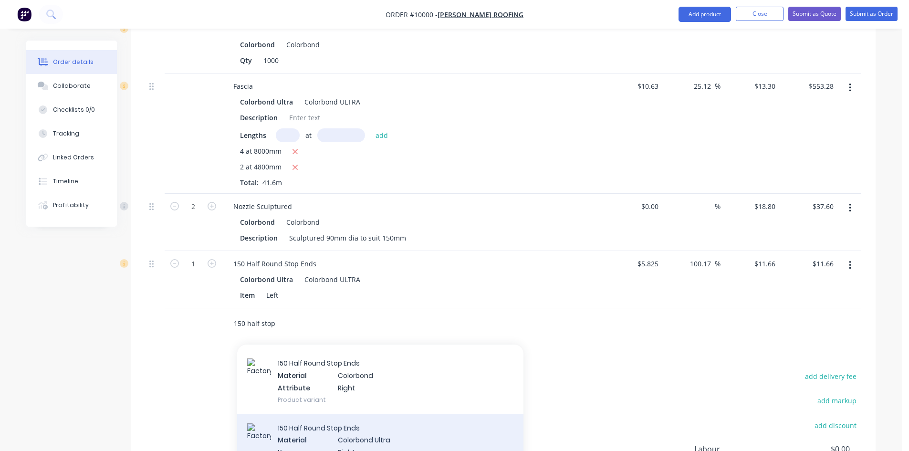
type input "150 half stop"
click at [345, 414] on div "150 Half Round Stop Ends Material Colorbond Ultra Item Right Product variant" at bounding box center [380, 446] width 286 height 64
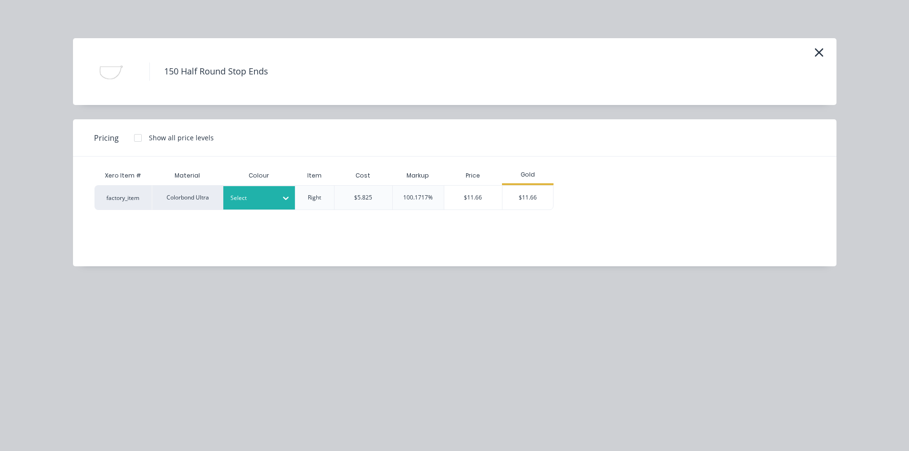
click at [269, 192] on div "Select" at bounding box center [250, 198] width 53 height 12
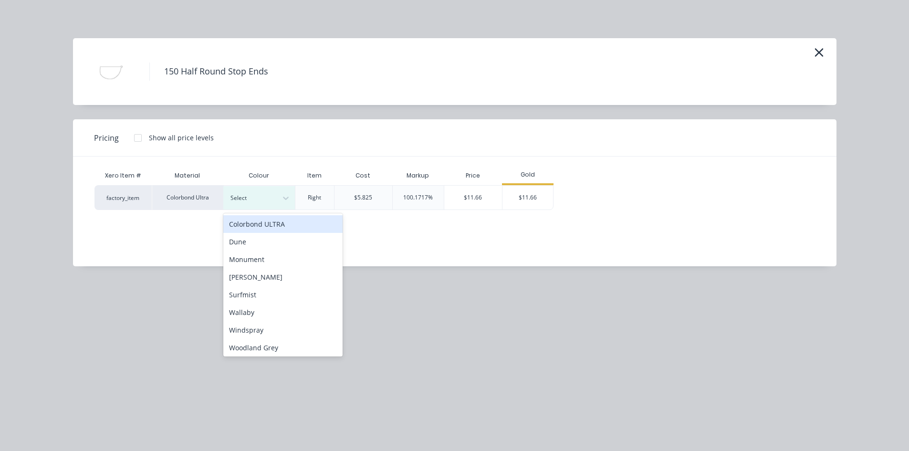
click at [264, 222] on div "Colorbond ULTRA" at bounding box center [282, 224] width 119 height 18
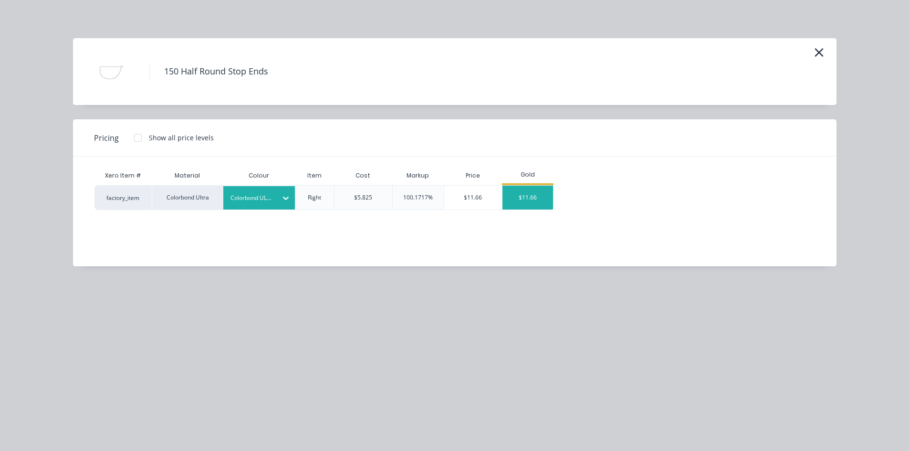
click at [540, 199] on div "$11.66" at bounding box center [528, 198] width 51 height 24
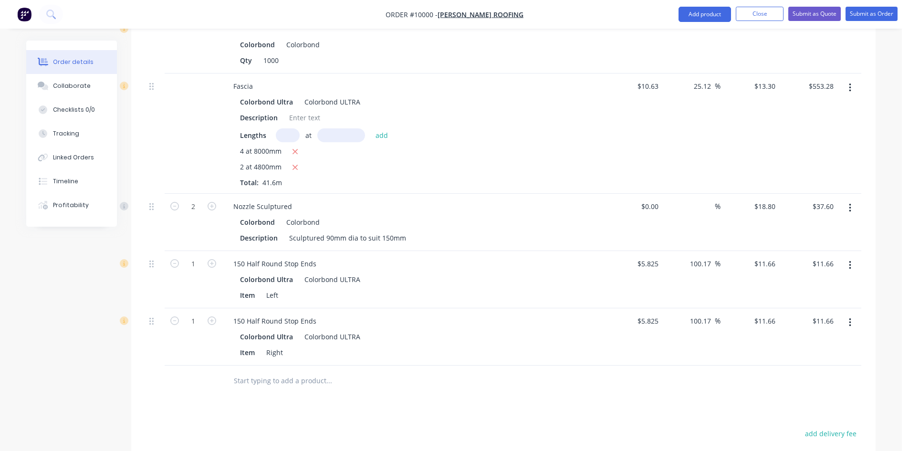
click at [299, 371] on input "text" at bounding box center [328, 380] width 191 height 19
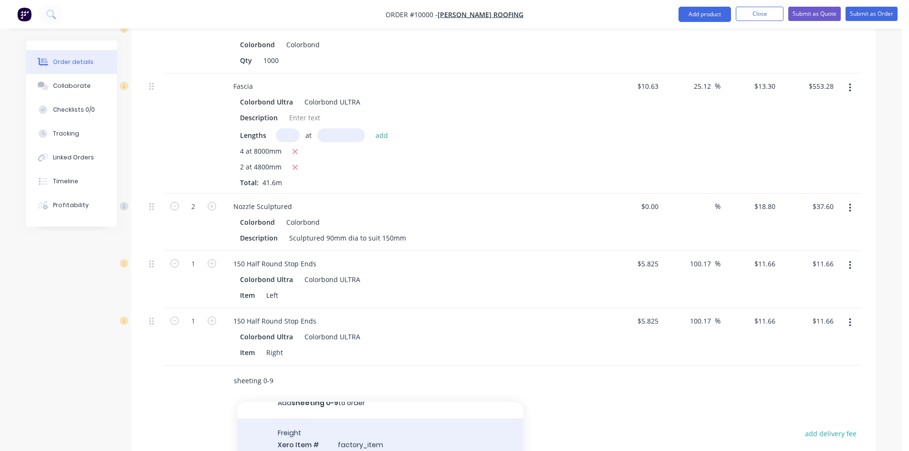
scroll to position [26, 0]
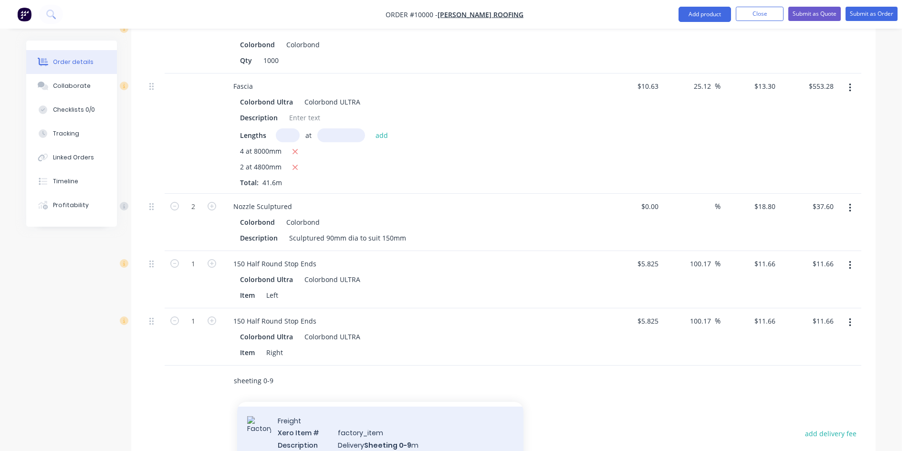
type input "sheeting 0-9"
click at [349, 407] on div "Freight Xero Item # factory_item Description Delivery Sheeting 0-9 m Product va…" at bounding box center [380, 439] width 286 height 64
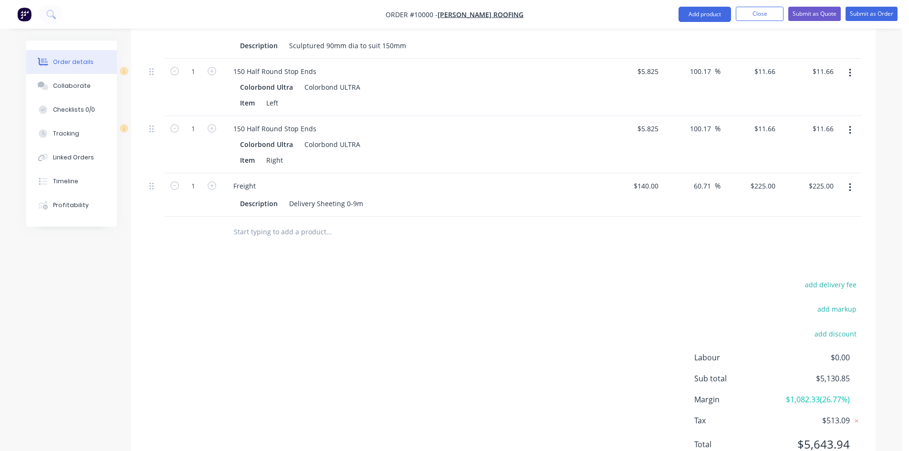
scroll to position [1188, 0]
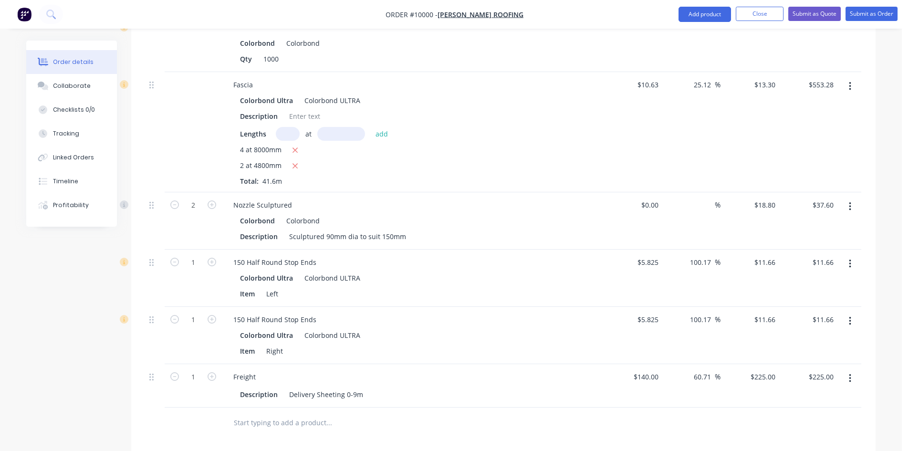
click at [846, 198] on button "button" at bounding box center [850, 206] width 22 height 17
click at [834, 225] on div "Edit" at bounding box center [817, 232] width 74 height 14
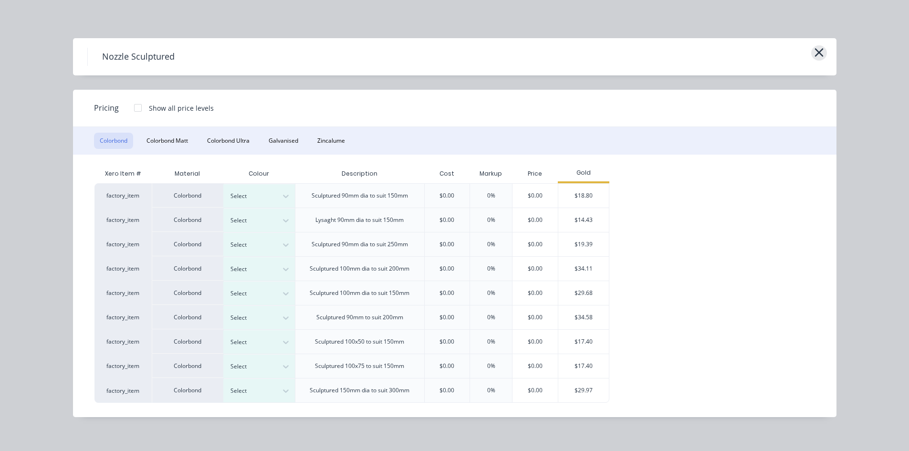
click at [822, 51] on icon "button" at bounding box center [819, 52] width 9 height 9
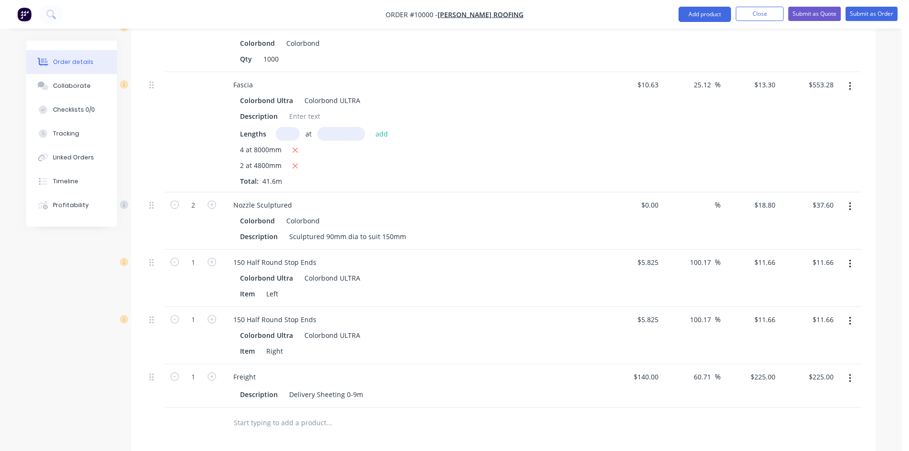
click at [850, 202] on icon "button" at bounding box center [850, 206] width 2 height 9
click at [814, 225] on div "Edit" at bounding box center [817, 232] width 74 height 14
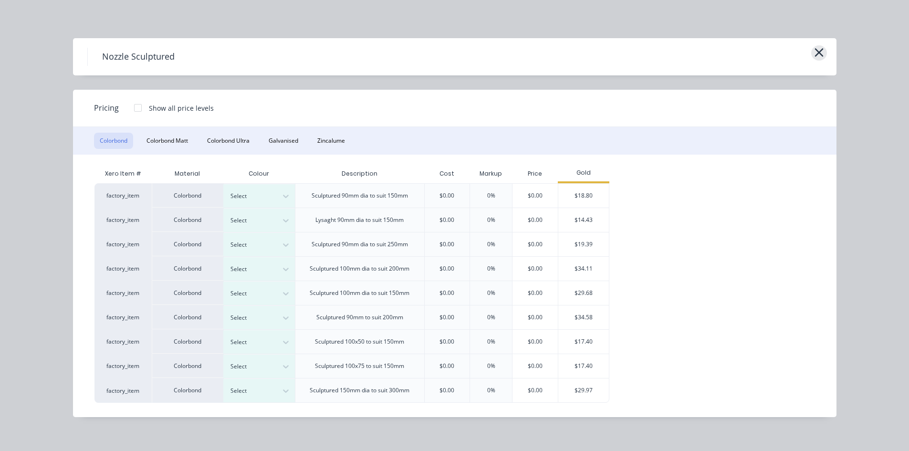
click at [816, 52] on icon "button" at bounding box center [819, 52] width 10 height 13
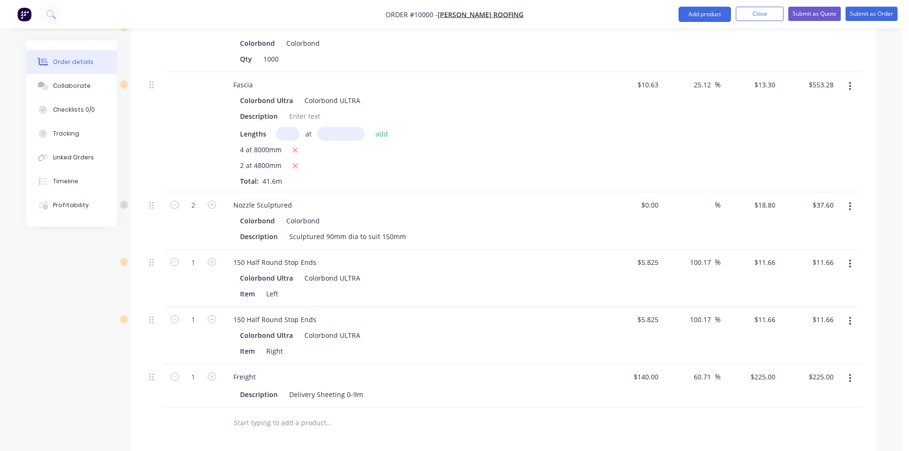
click at [851, 201] on icon "button" at bounding box center [850, 206] width 2 height 11
click at [804, 225] on div "Edit" at bounding box center [817, 232] width 74 height 14
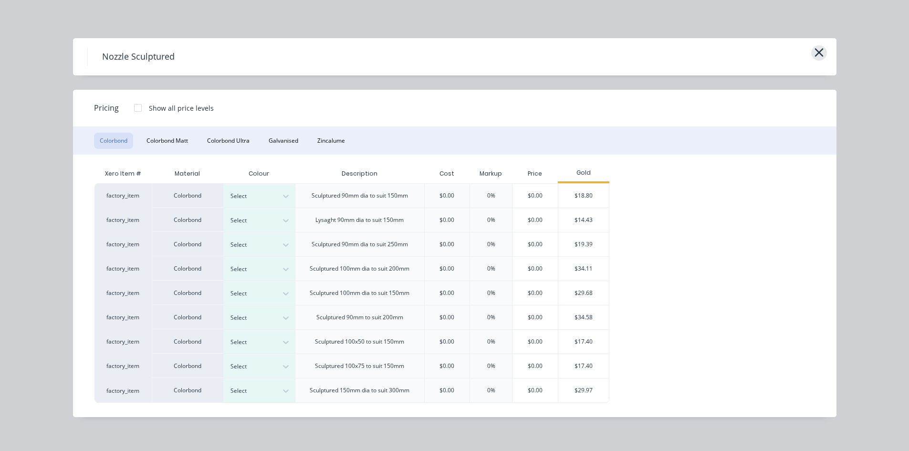
click at [822, 57] on icon "button" at bounding box center [819, 52] width 10 height 13
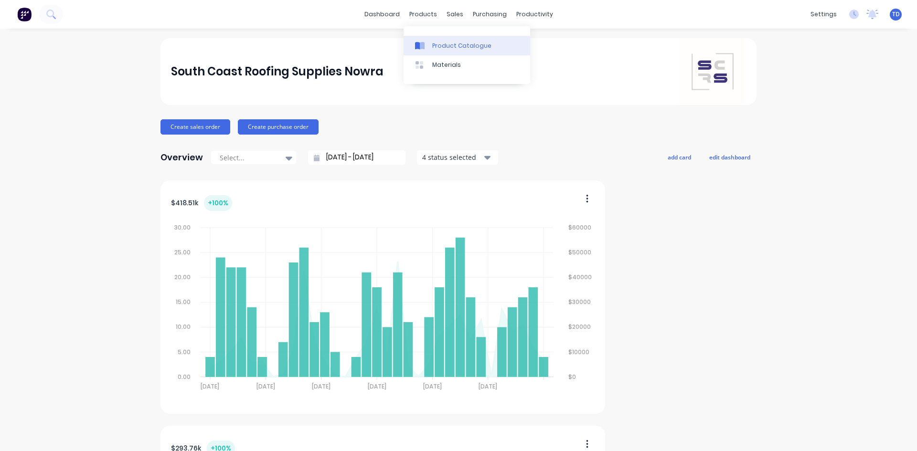
click at [435, 43] on div "Product Catalogue" at bounding box center [461, 46] width 59 height 9
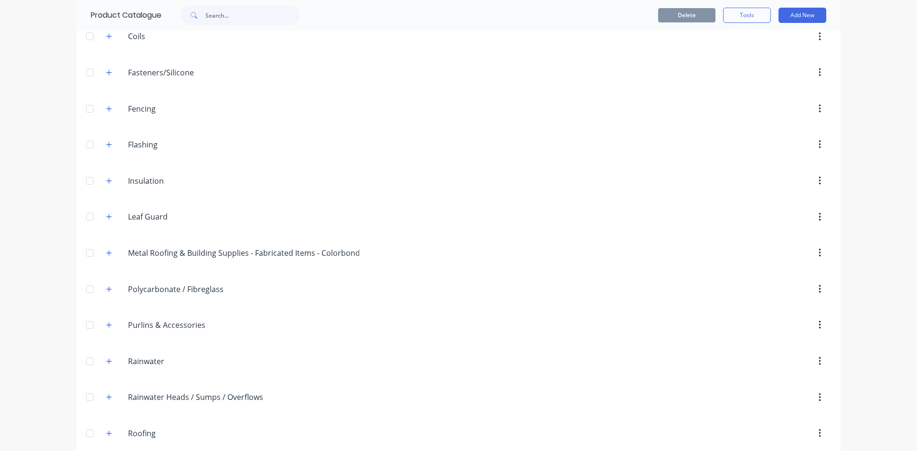
scroll to position [191, 0]
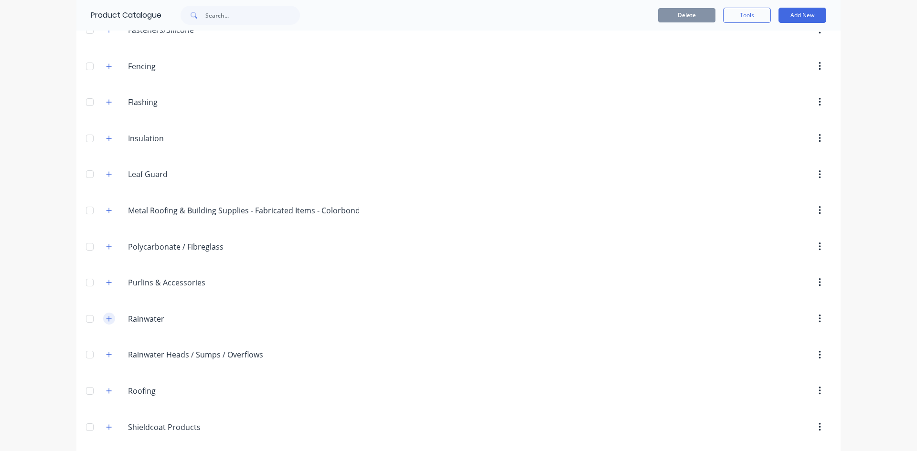
click at [108, 318] on icon "button" at bounding box center [109, 319] width 6 height 7
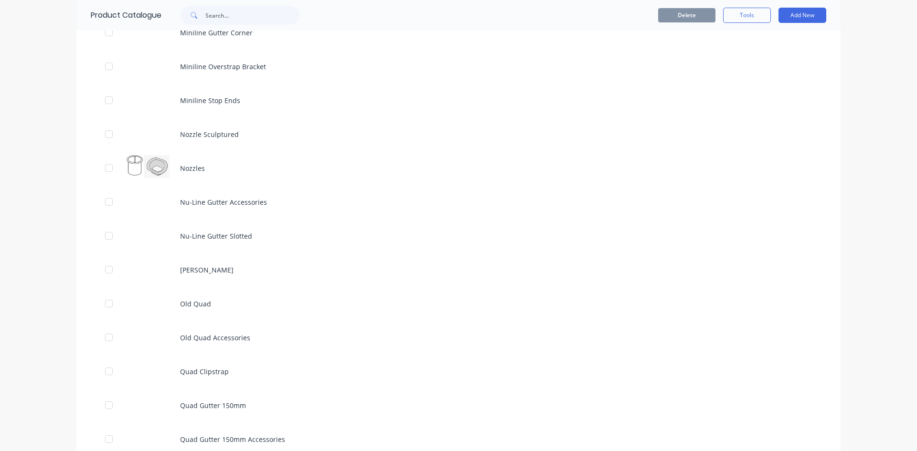
scroll to position [2769, 0]
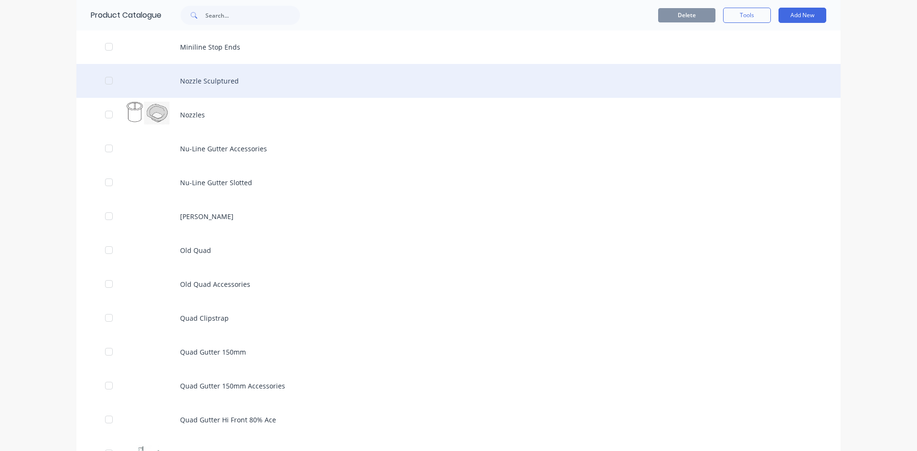
click at [203, 88] on div "Nozzle Sculptured" at bounding box center [458, 81] width 764 height 34
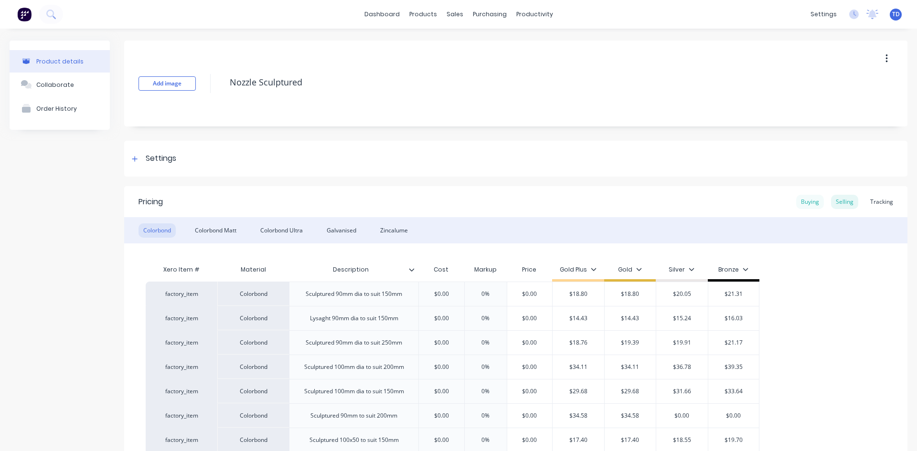
click at [804, 202] on div "Buying" at bounding box center [810, 202] width 28 height 14
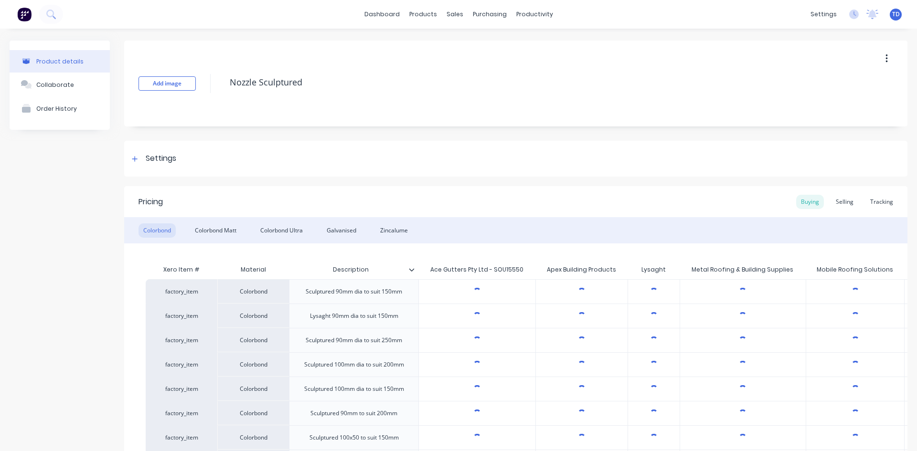
type textarea "x"
click at [839, 203] on div "Selling" at bounding box center [844, 202] width 27 height 14
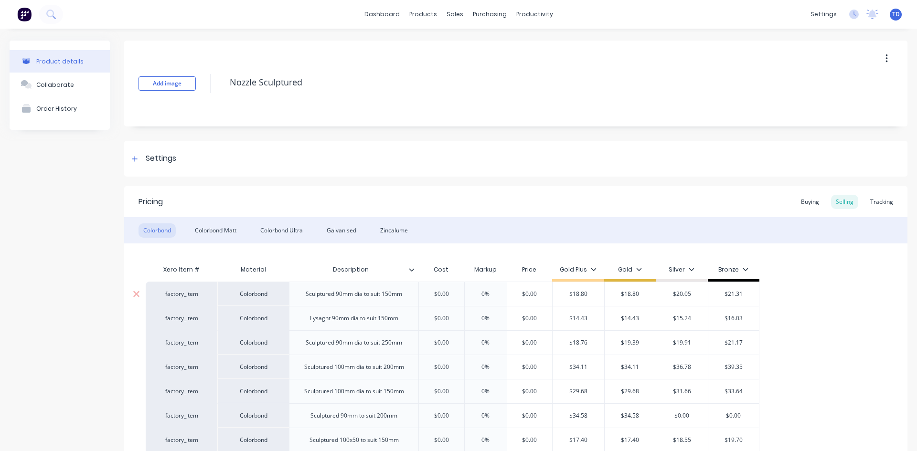
type input "$0.00"
click at [451, 290] on input "$0.00" at bounding box center [441, 294] width 48 height 9
type textarea "x"
type input "1"
type textarea "x"
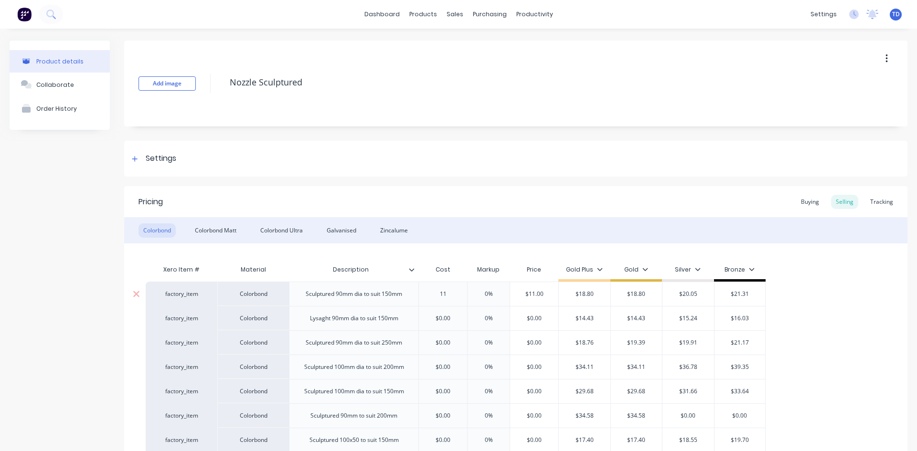
type input "11."
type textarea "x"
type input "11.1"
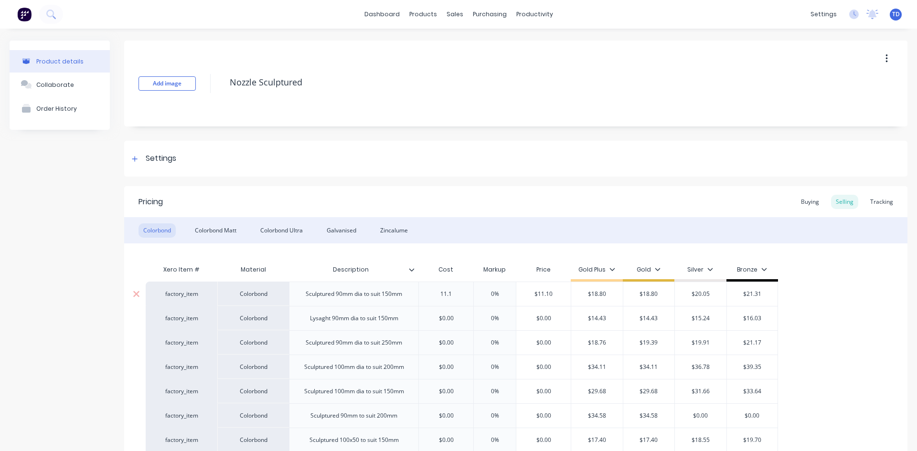
type textarea "x"
type input "11.15"
type input "0%"
type input "$11.15"
type textarea "x"
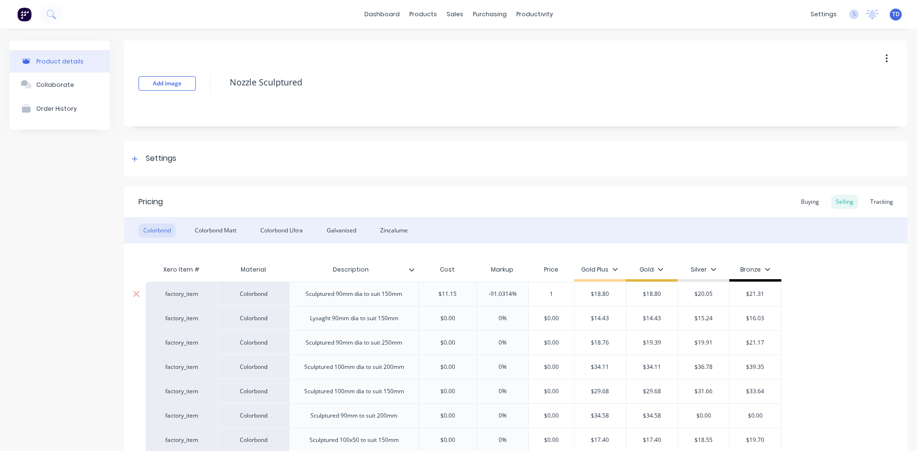
type input "18"
type textarea "x"
type input "18."
type textarea "x"
type input "18.80"
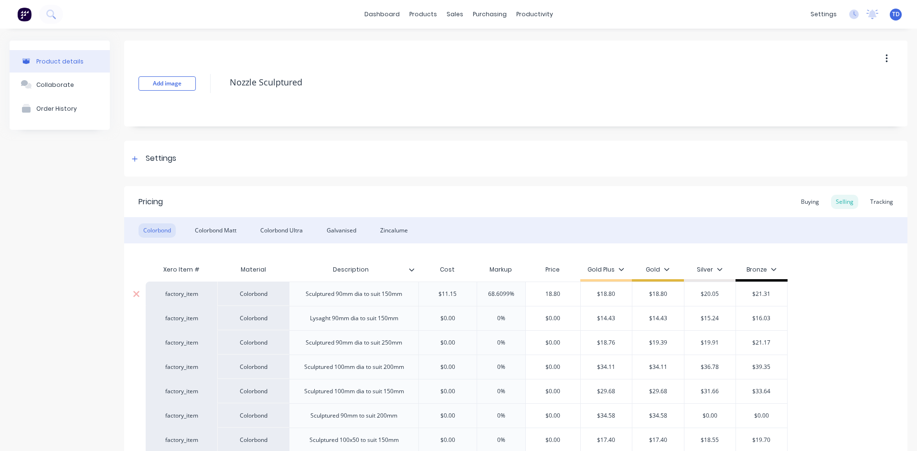
type input "$18.80"
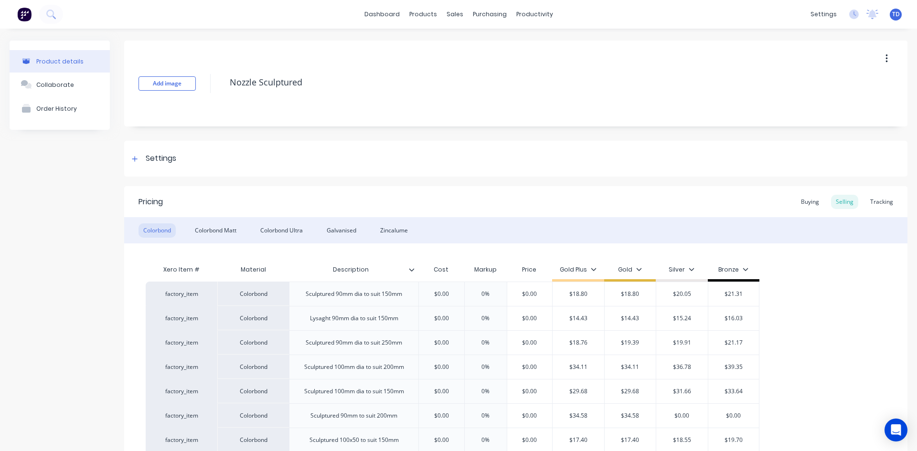
type textarea "x"
click at [801, 206] on div "Buying" at bounding box center [810, 202] width 28 height 14
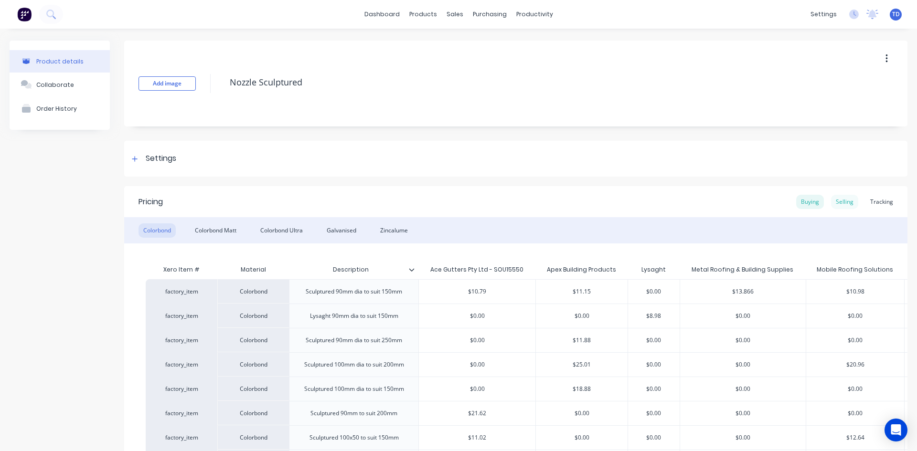
click at [831, 202] on div "Selling" at bounding box center [844, 202] width 27 height 14
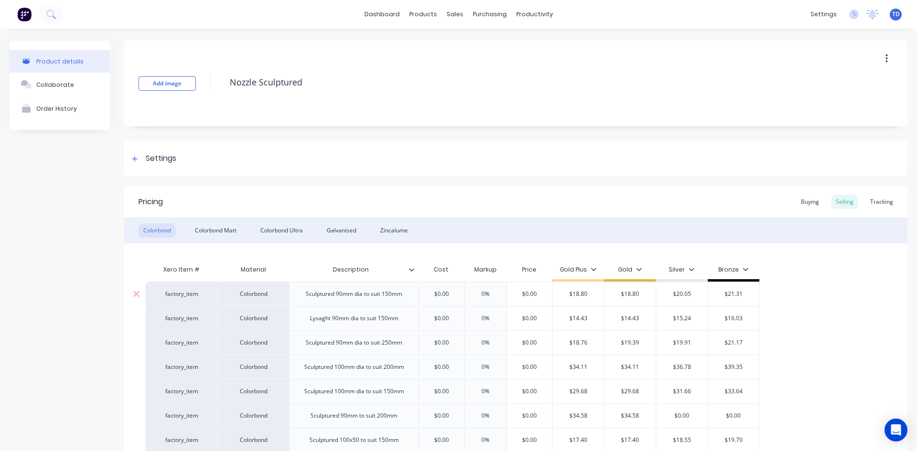
click at [453, 288] on div "$0.00" at bounding box center [441, 294] width 48 height 24
type input "$0.00"
type textarea "x"
type input "1"
type textarea "x"
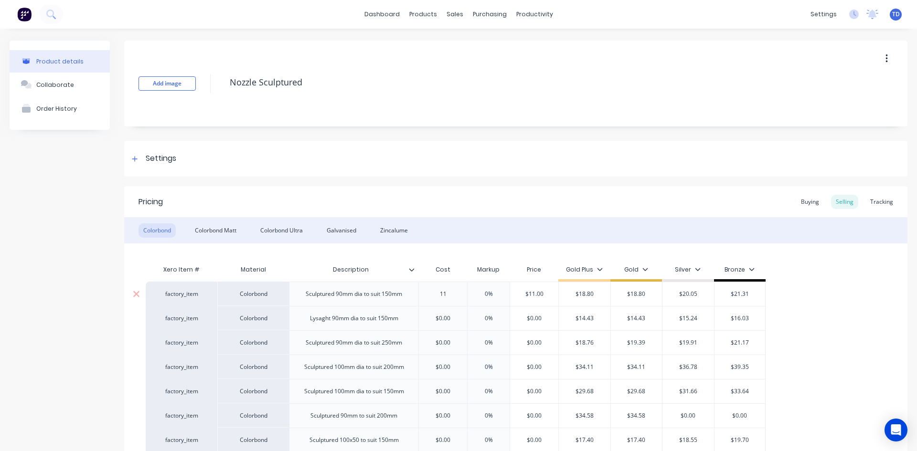
type input "11."
type textarea "x"
type input "11.1"
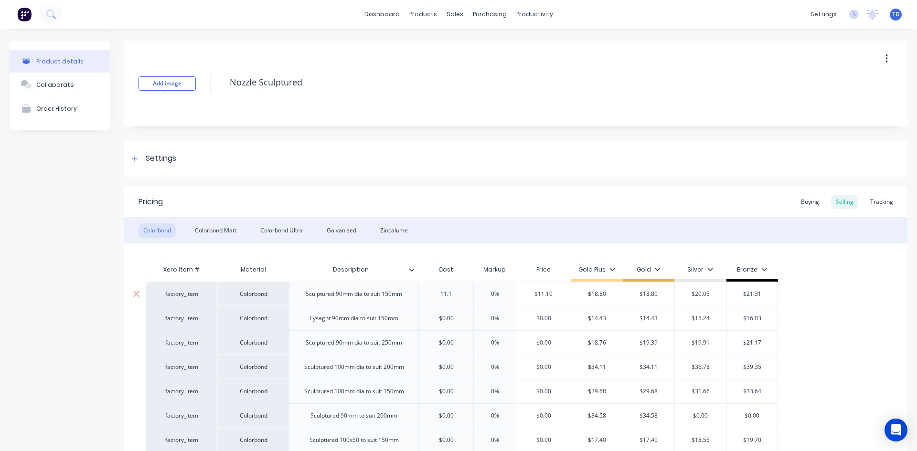
type textarea "x"
type input "11.15"
type input "0%"
type input "$11.15"
type textarea "x"
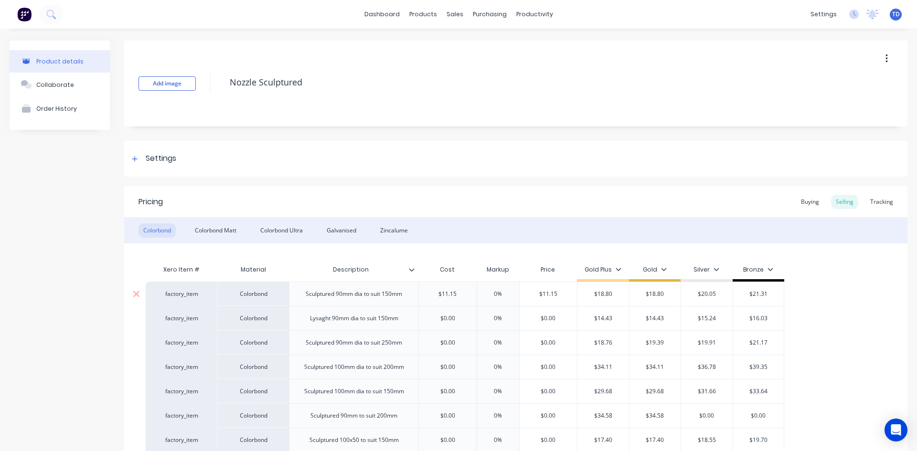
type input "1"
type textarea "x"
type input "18."
type textarea "x"
type input "18.80"
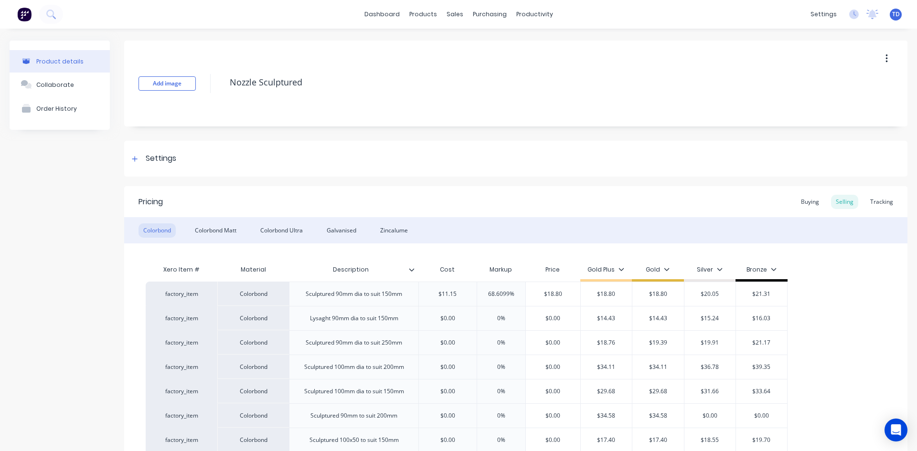
click at [487, 259] on div "Xero Item # Material Description Cost Markup Price Gold Plus Gold Silver Bronze…" at bounding box center [515, 384] width 783 height 282
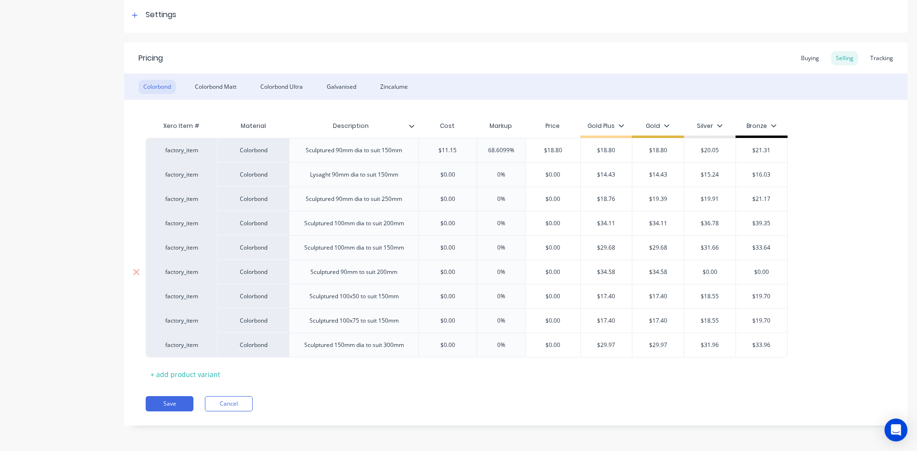
scroll to position [145, 0]
click at [166, 402] on button "Save" at bounding box center [170, 402] width 48 height 15
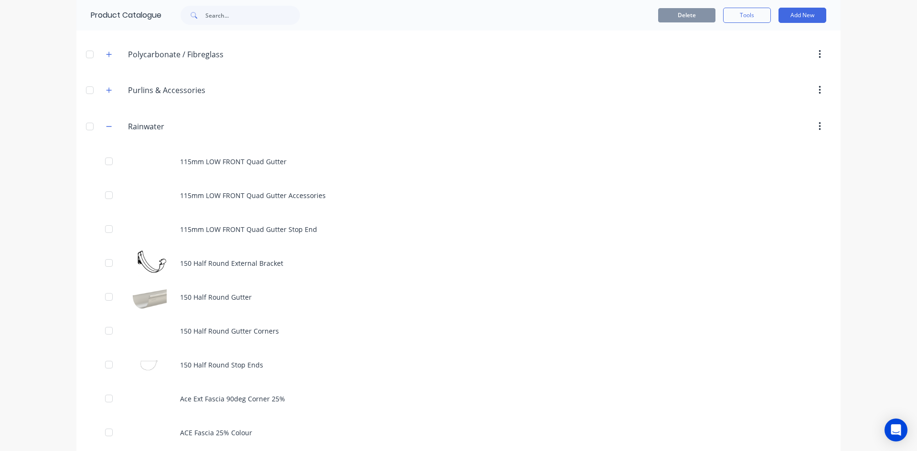
scroll to position [382, 0]
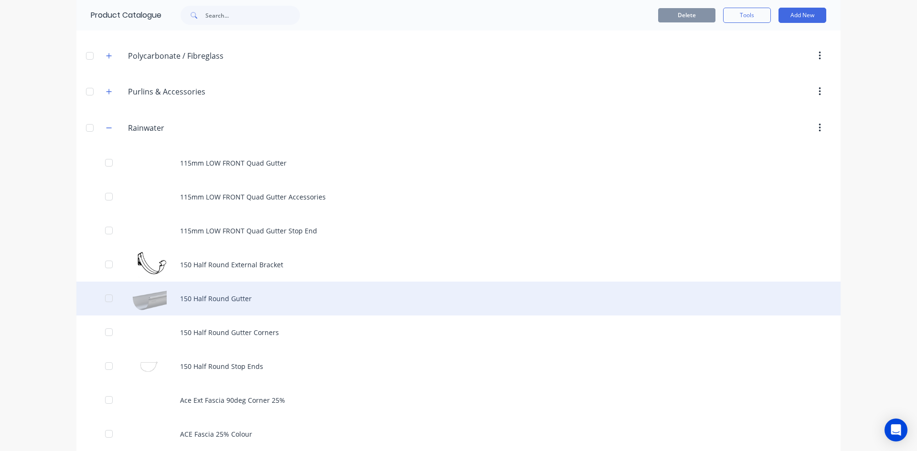
click at [239, 292] on div "150 Half Round Gutter" at bounding box center [458, 299] width 764 height 34
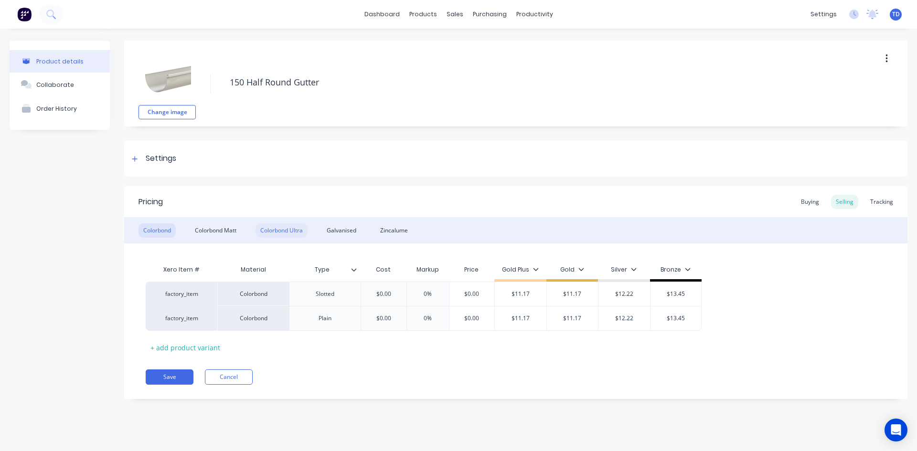
click at [275, 230] on div "Colorbond Ultra" at bounding box center [281, 230] width 52 height 14
type textarea "x"
click at [810, 203] on div "Buying" at bounding box center [810, 202] width 28 height 14
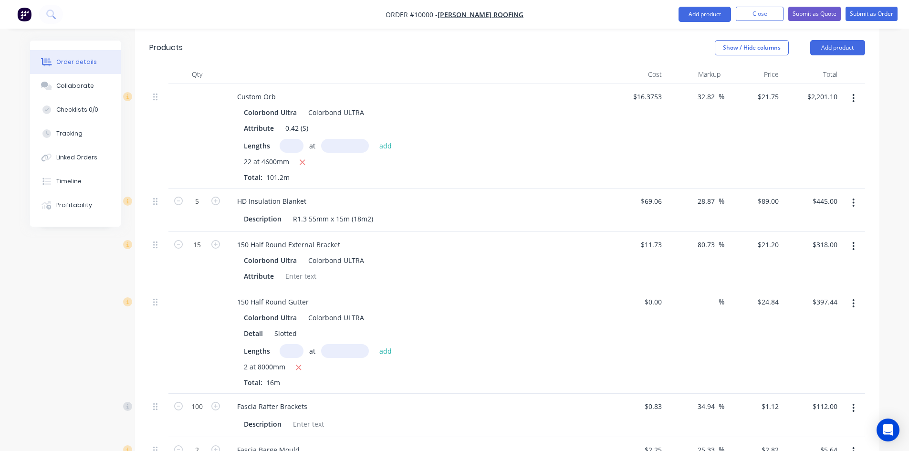
scroll to position [668, 0]
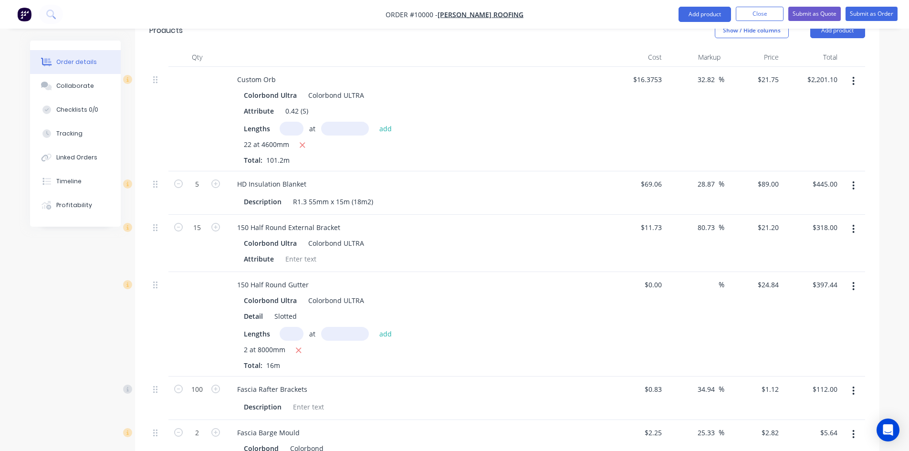
click at [851, 278] on button "button" at bounding box center [854, 286] width 22 height 17
click at [823, 305] on div "Edit" at bounding box center [820, 312] width 74 height 14
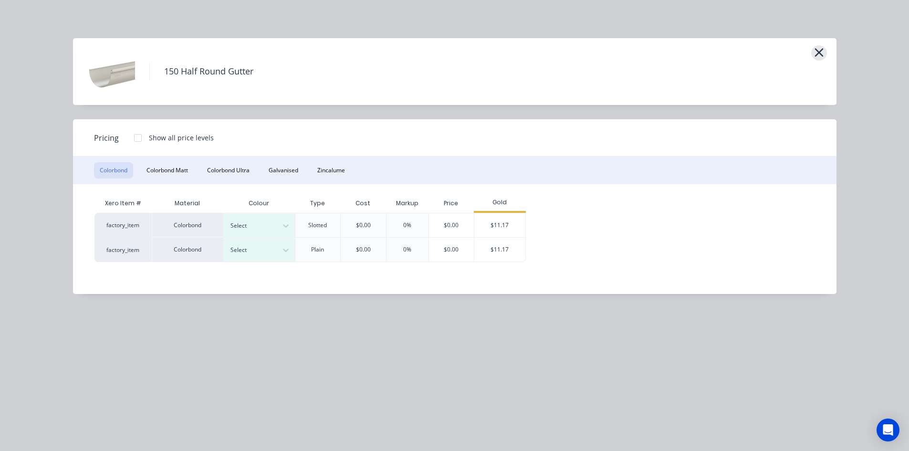
click at [814, 54] on icon "button" at bounding box center [819, 52] width 10 height 13
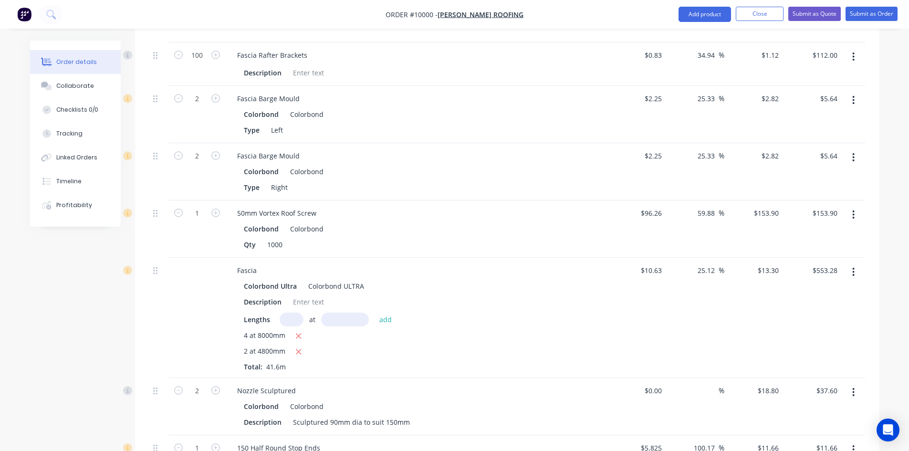
scroll to position [1050, 0]
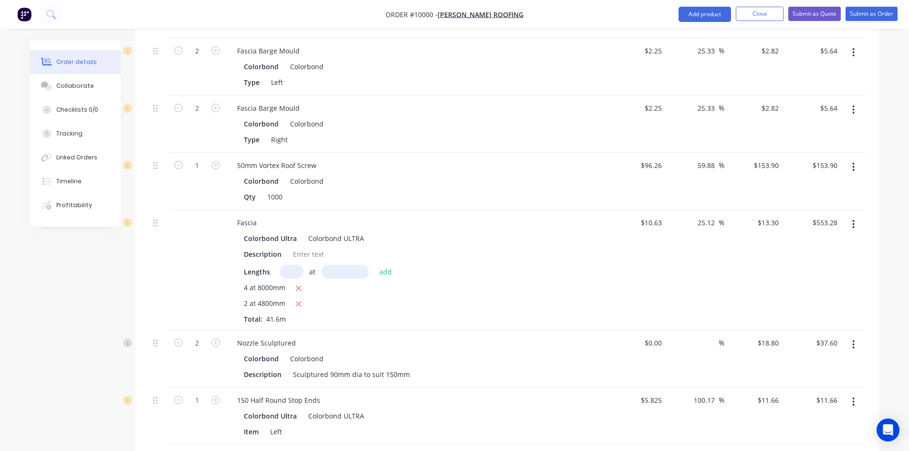
click at [853, 339] on icon "button" at bounding box center [854, 344] width 2 height 11
click at [814, 363] on div "Edit" at bounding box center [820, 370] width 74 height 14
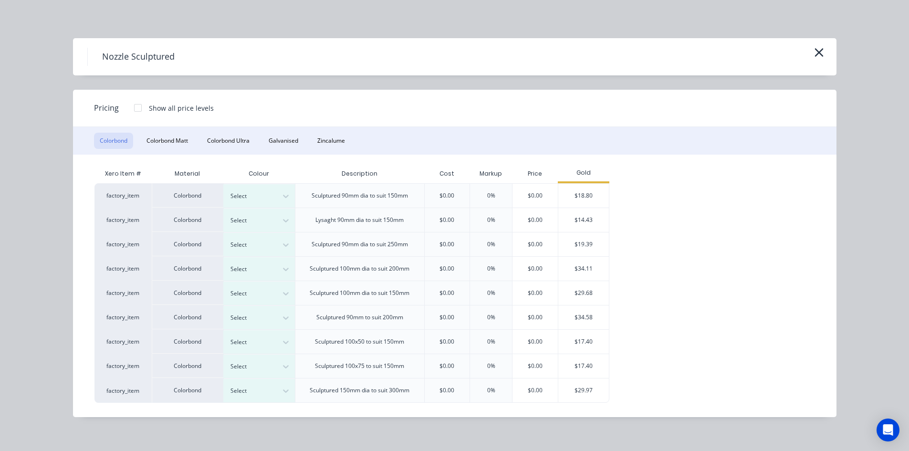
click at [459, 197] on div "$0.00" at bounding box center [447, 195] width 46 height 24
click at [457, 193] on div "$0.00" at bounding box center [447, 195] width 46 height 24
click at [814, 44] on div "Nozzle Sculptured" at bounding box center [455, 56] width 764 height 37
click at [817, 51] on icon "button" at bounding box center [819, 52] width 9 height 9
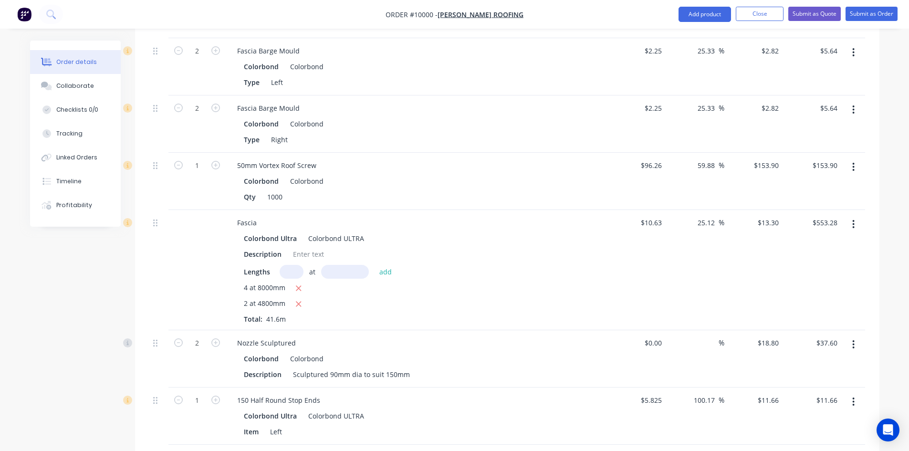
click at [853, 339] on icon "button" at bounding box center [854, 344] width 2 height 11
click at [807, 363] on div "Edit" at bounding box center [820, 370] width 74 height 14
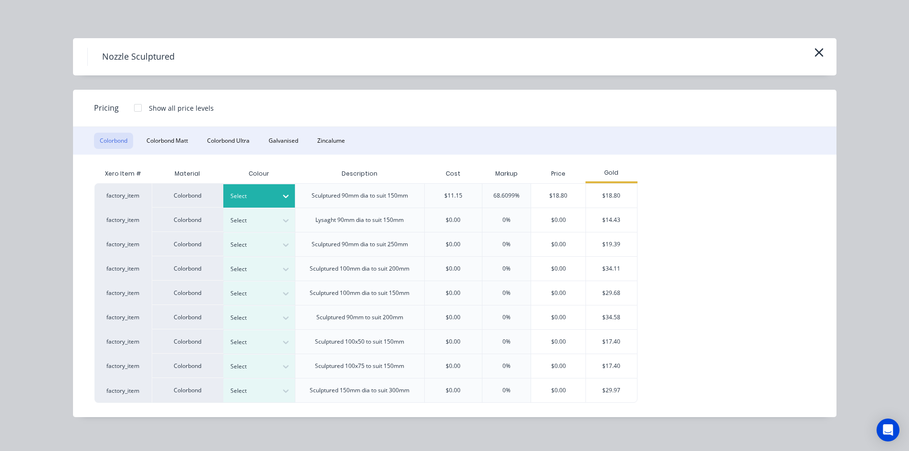
click at [256, 194] on div at bounding box center [252, 196] width 43 height 11
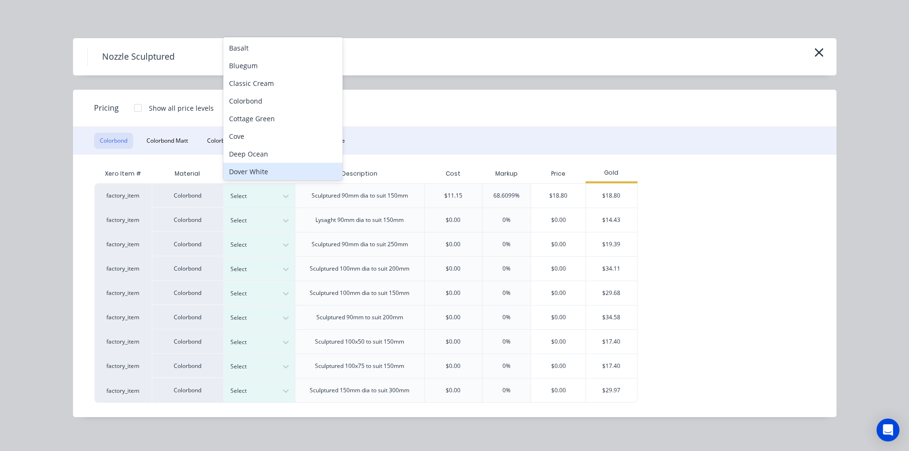
scroll to position [6, 0]
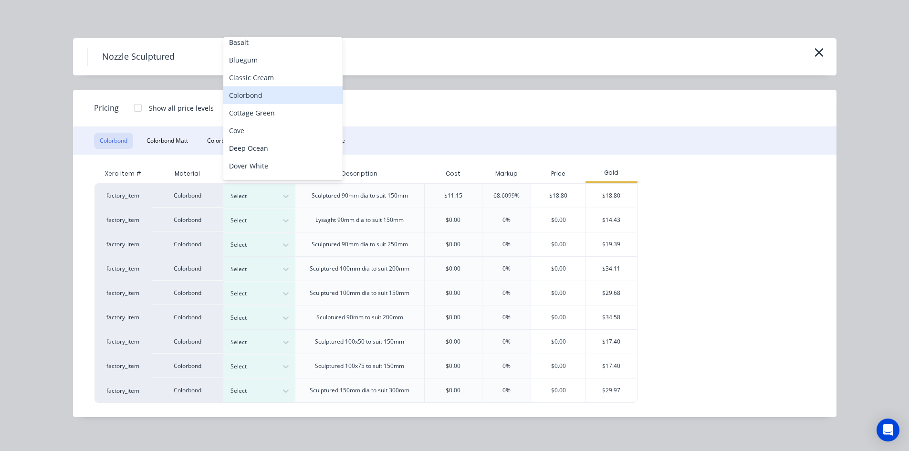
drag, startPoint x: 252, startPoint y: 97, endPoint x: 257, endPoint y: 96, distance: 4.9
click at [253, 96] on div "Colorbond" at bounding box center [282, 95] width 119 height 18
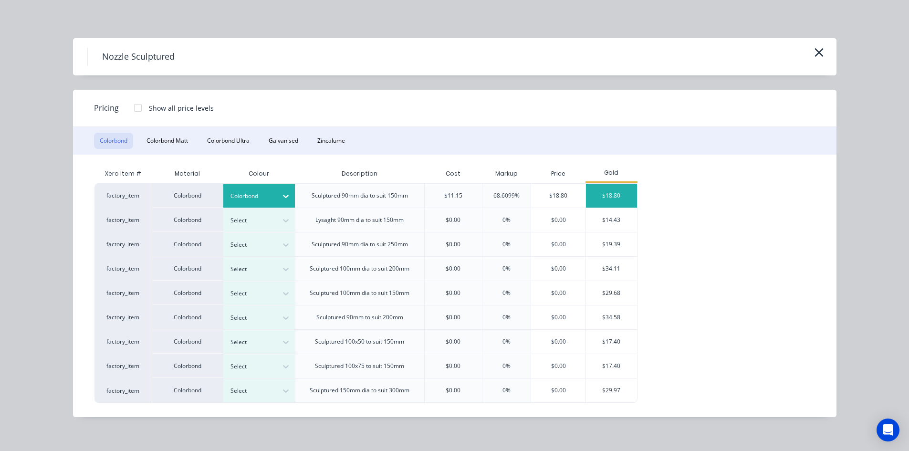
click at [602, 195] on div "$18.80" at bounding box center [611, 196] width 51 height 24
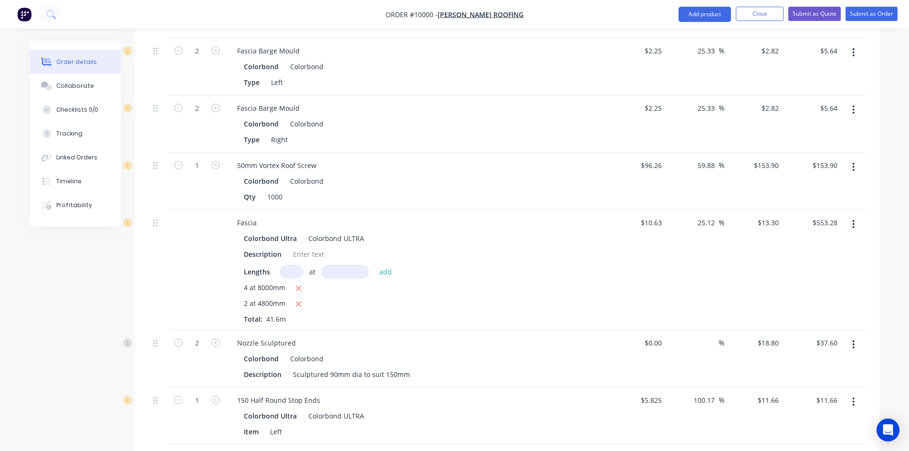
click at [851, 336] on button "button" at bounding box center [854, 344] width 22 height 17
click at [801, 363] on div "Edit" at bounding box center [820, 370] width 74 height 14
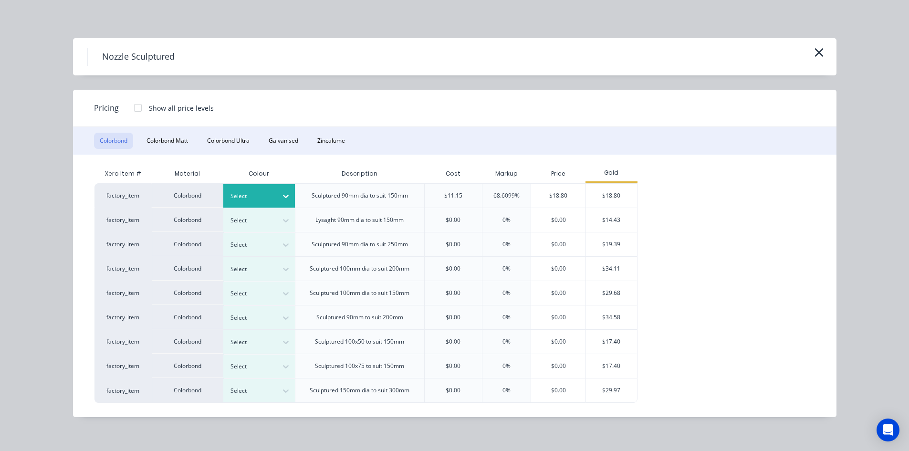
click at [266, 188] on div "Select" at bounding box center [259, 195] width 72 height 23
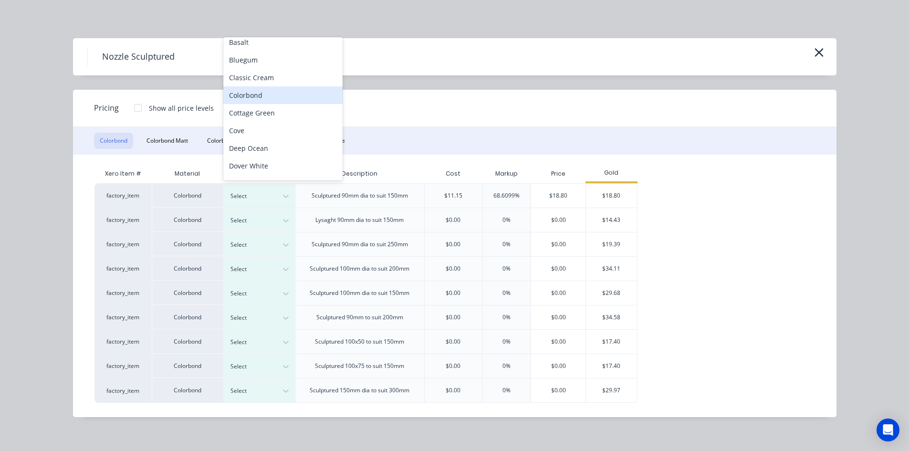
click at [268, 102] on div "Colorbond" at bounding box center [282, 95] width 119 height 18
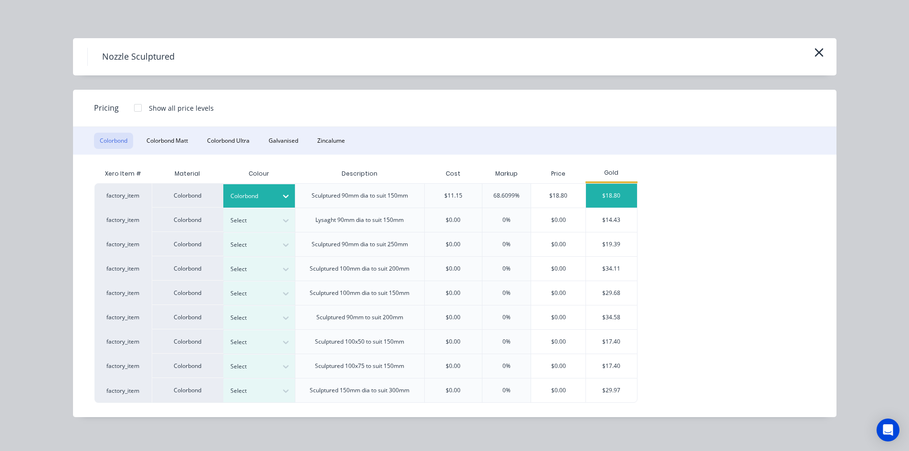
click at [610, 197] on div "$18.80" at bounding box center [611, 196] width 51 height 24
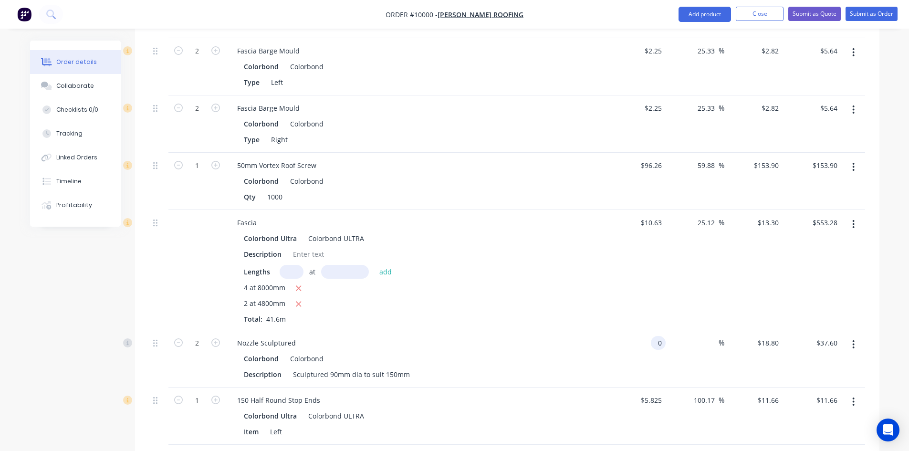
click at [660, 336] on input "0" at bounding box center [660, 343] width 11 height 14
type input "$11.15"
type input "$22.30"
type input "18.80"
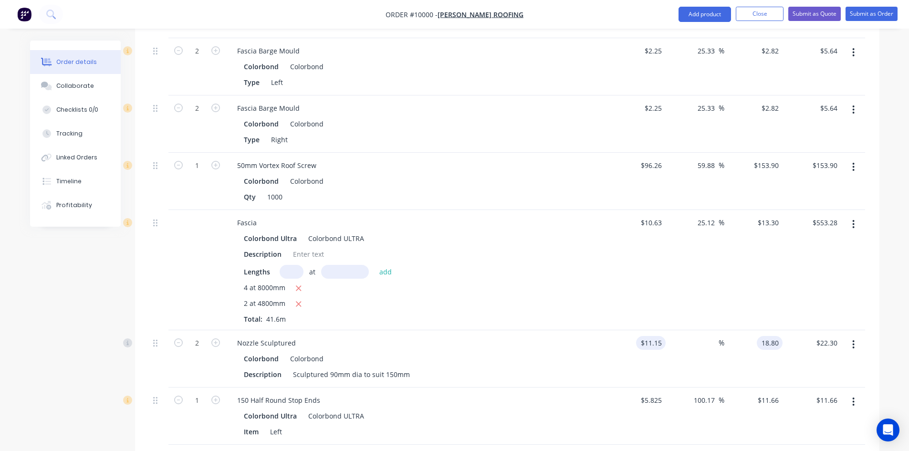
type input "68.61"
type input "$18.80"
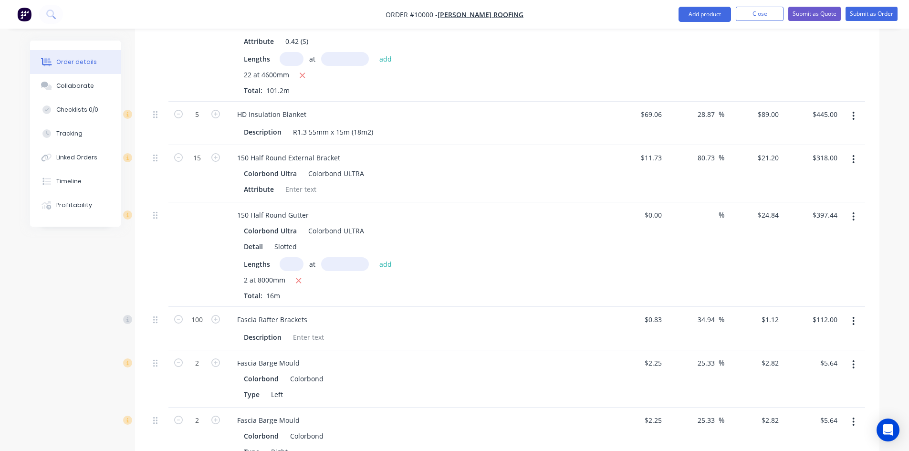
scroll to position [716, 0]
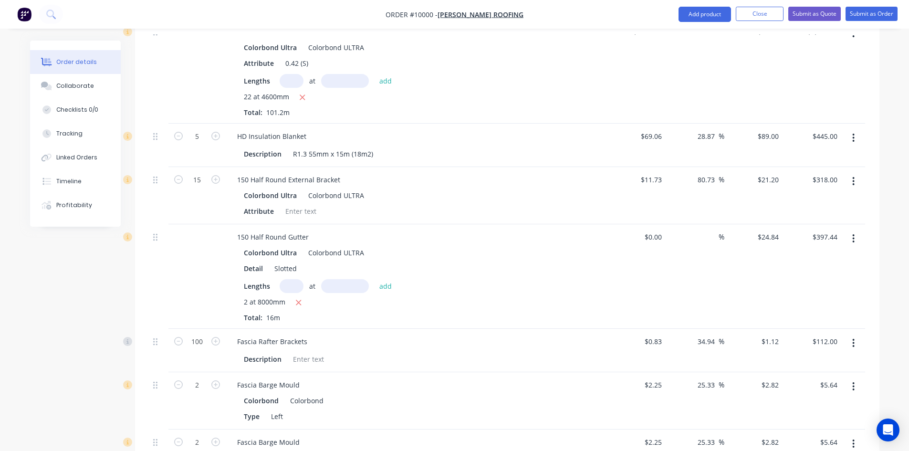
type input "37.60"
type input "0"
type input "$37.60"
click at [660, 230] on input "0" at bounding box center [660, 237] width 11 height 14
type input "$16.06"
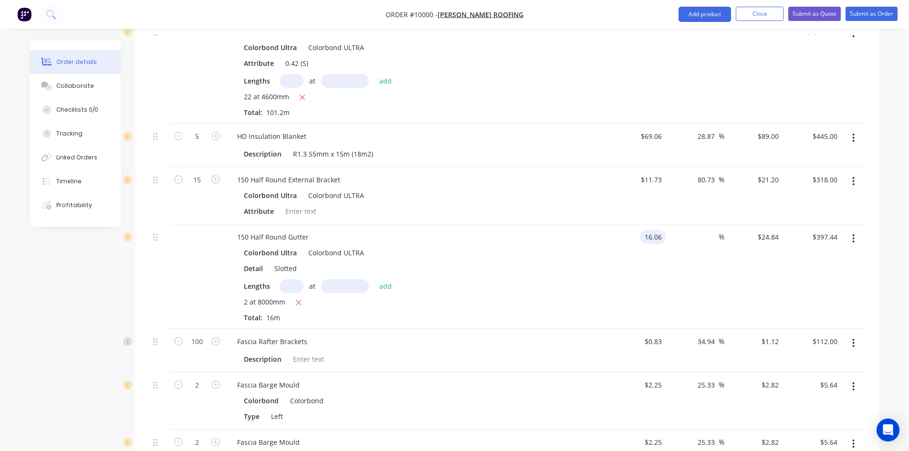
type input "$16.06"
type input "$256.96"
type input "24.84"
type input "54.67"
type input "$24.84"
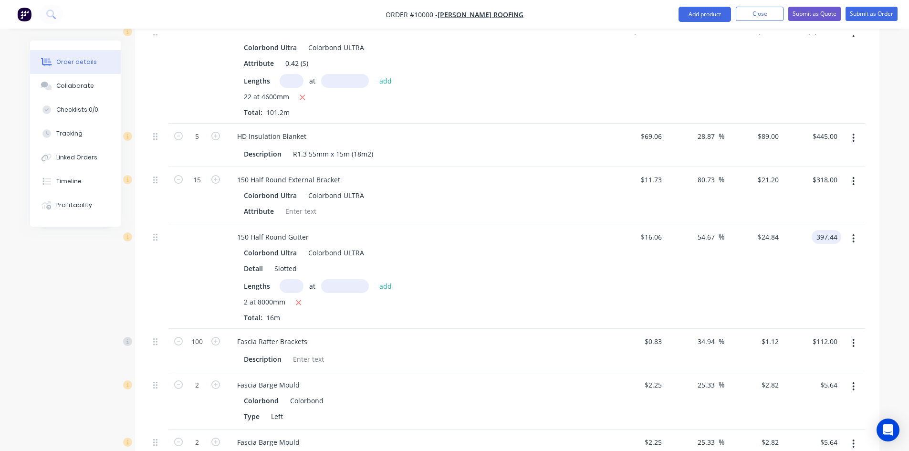
type input "$397.44"
click at [645, 234] on div "$16.06 $16.06" at bounding box center [637, 276] width 59 height 105
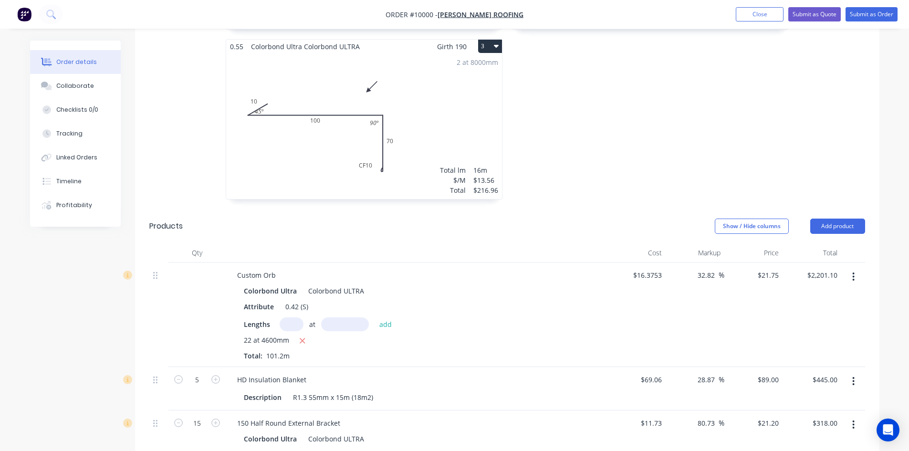
scroll to position [424, 0]
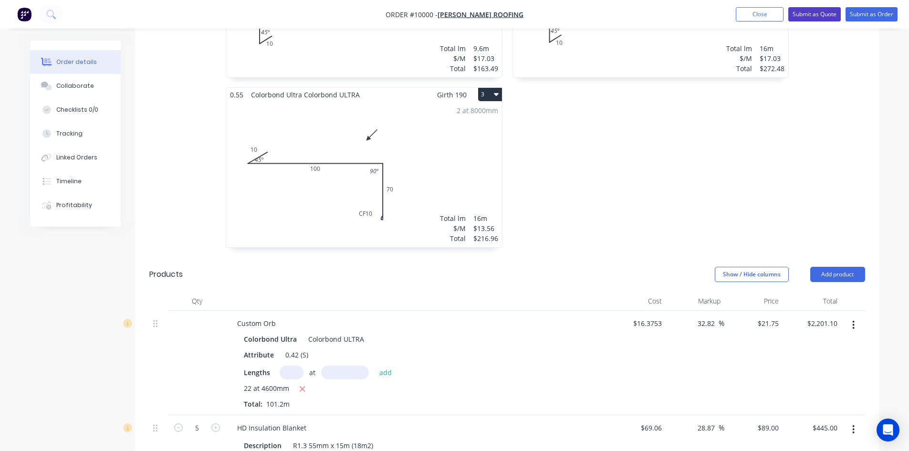
click at [821, 17] on button "Submit as Quote" at bounding box center [815, 14] width 53 height 14
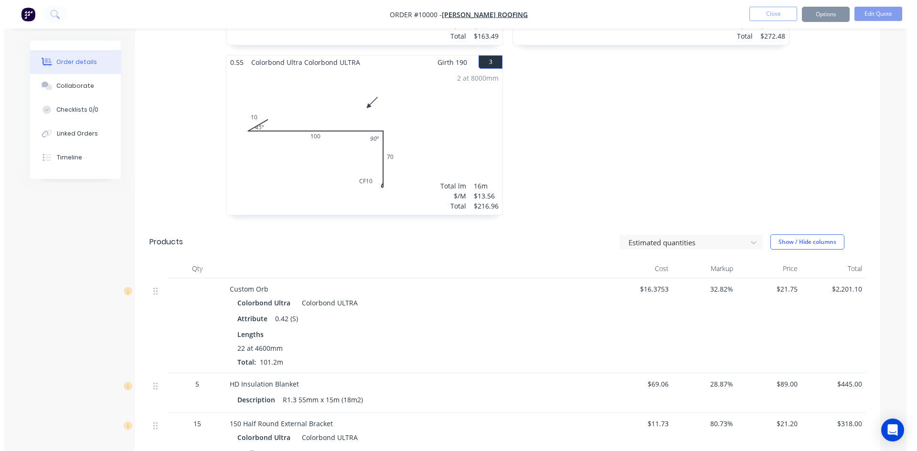
scroll to position [0, 0]
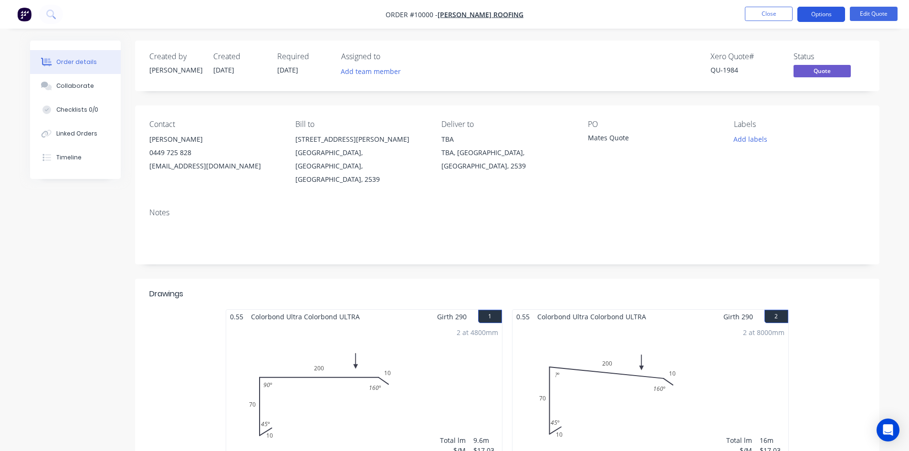
click at [824, 14] on button "Options" at bounding box center [822, 14] width 48 height 15
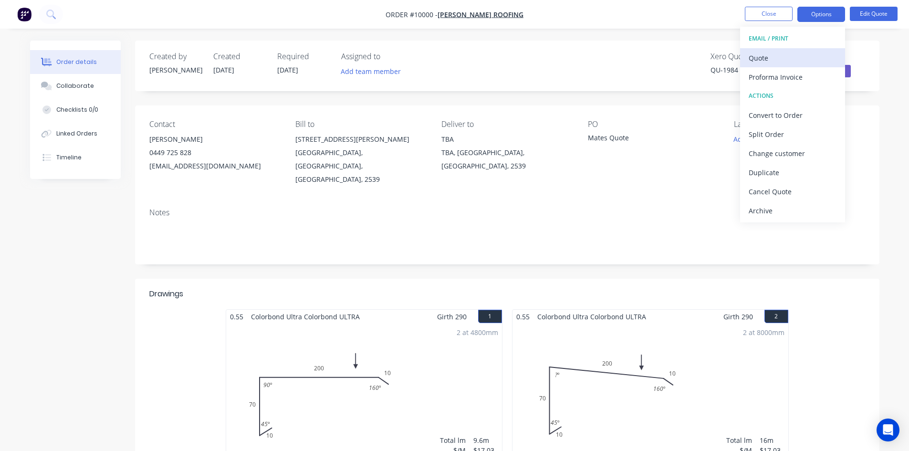
click at [786, 54] on div "Quote" at bounding box center [793, 58] width 88 height 14
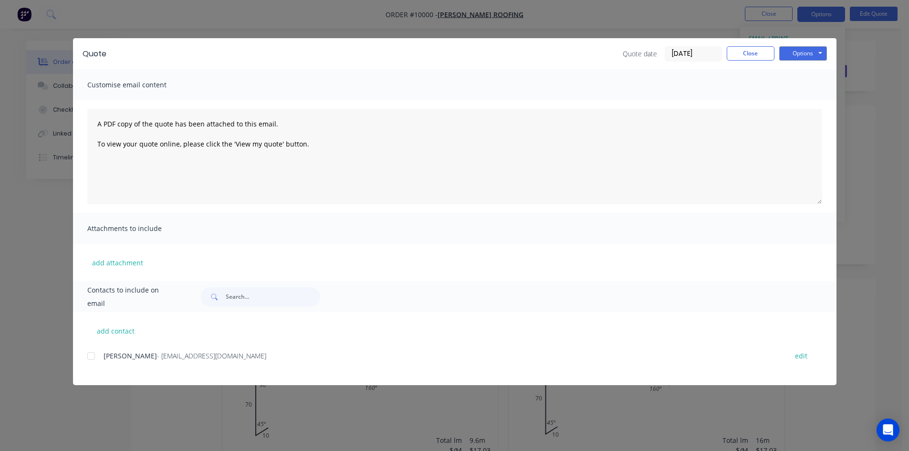
click at [92, 352] on div at bounding box center [91, 356] width 19 height 19
click at [784, 57] on button "Options" at bounding box center [804, 53] width 48 height 14
click at [785, 101] on button "Email" at bounding box center [810, 102] width 61 height 16
click at [764, 53] on button "Close" at bounding box center [751, 53] width 48 height 14
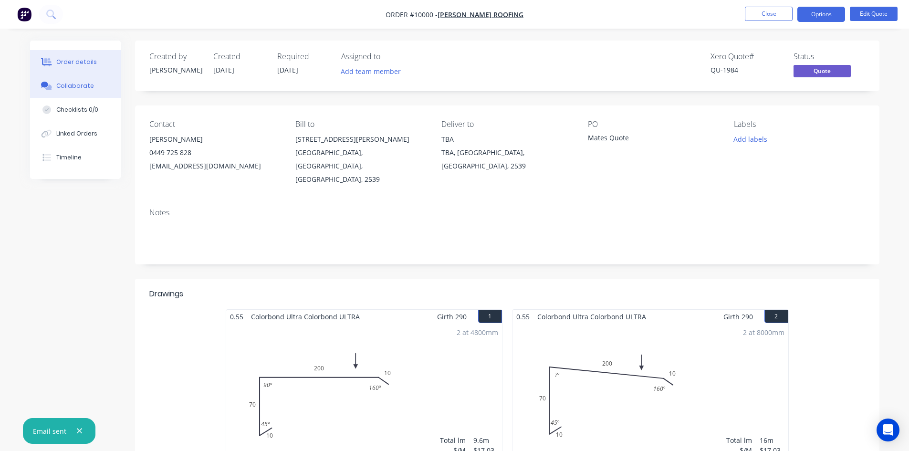
click at [86, 90] on button "Collaborate" at bounding box center [75, 86] width 91 height 24
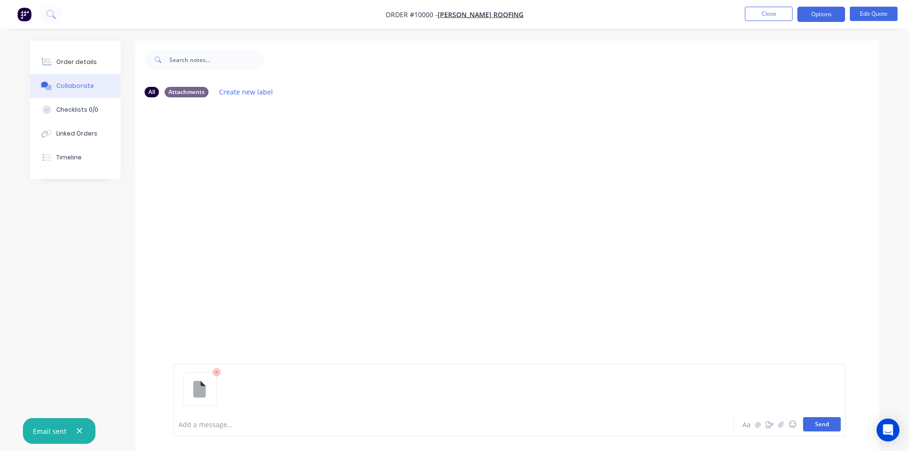
click at [826, 419] on button "Send" at bounding box center [822, 424] width 38 height 14
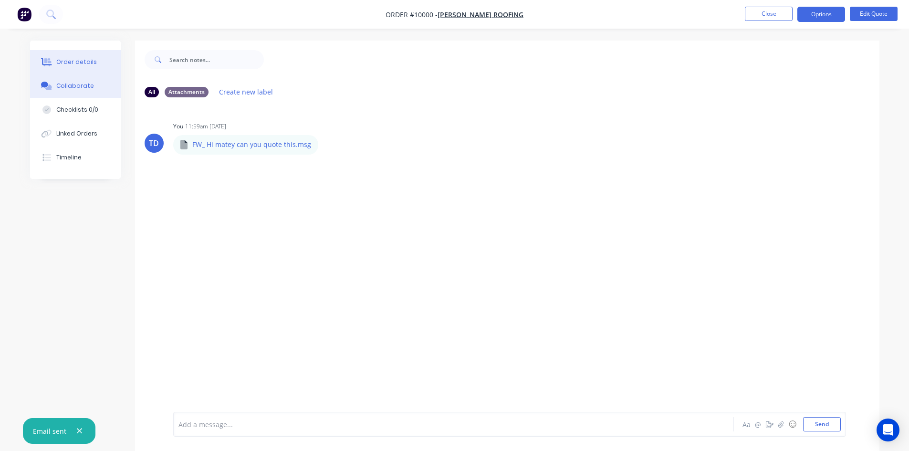
click at [67, 66] on div "Order details" at bounding box center [76, 62] width 41 height 9
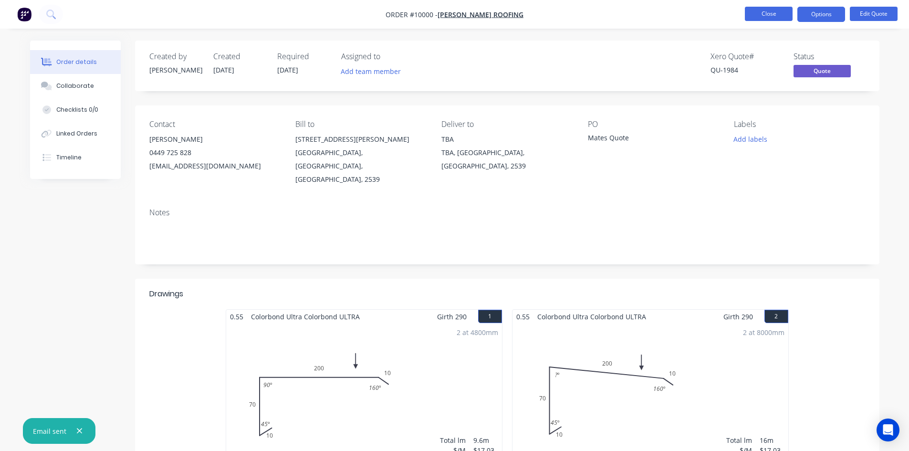
click at [767, 12] on button "Close" at bounding box center [769, 14] width 48 height 14
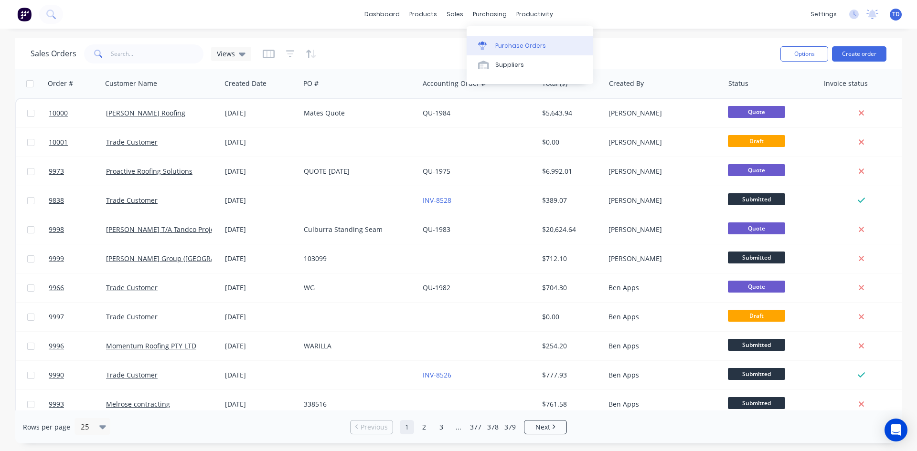
click at [499, 46] on div "Purchase Orders" at bounding box center [520, 46] width 51 height 9
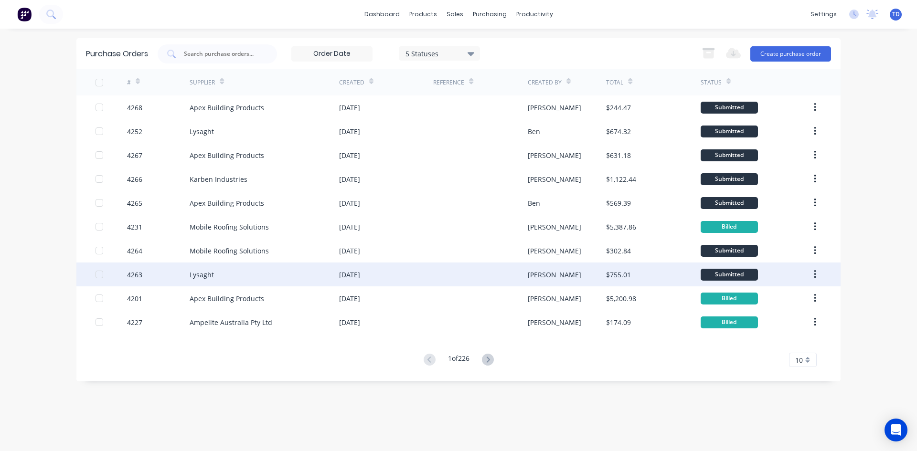
click at [484, 279] on div at bounding box center [480, 275] width 94 height 24
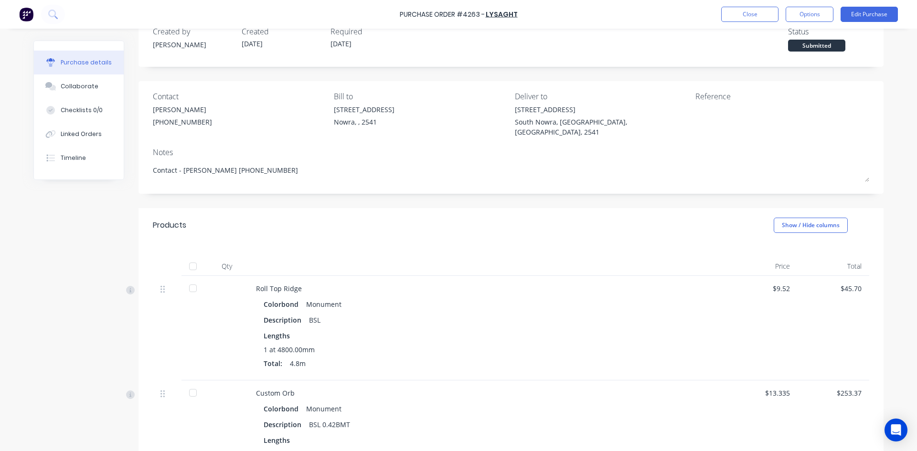
scroll to position [48, 0]
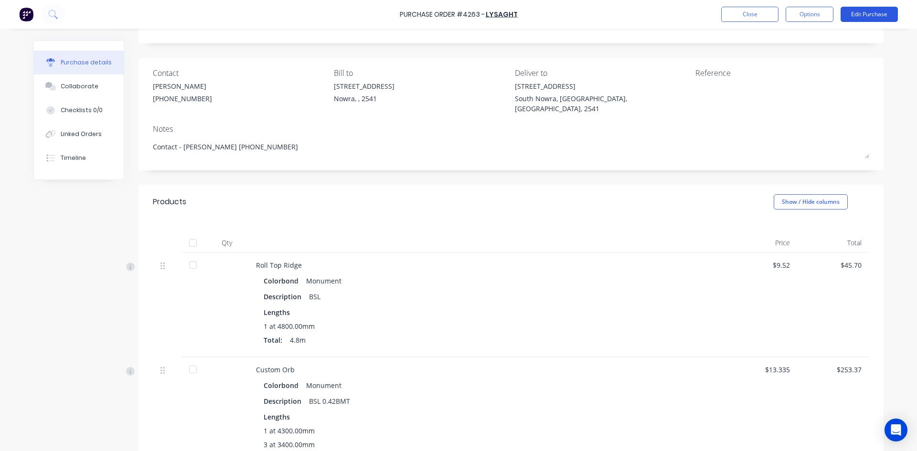
click at [854, 16] on button "Edit Purchase" at bounding box center [868, 14] width 57 height 15
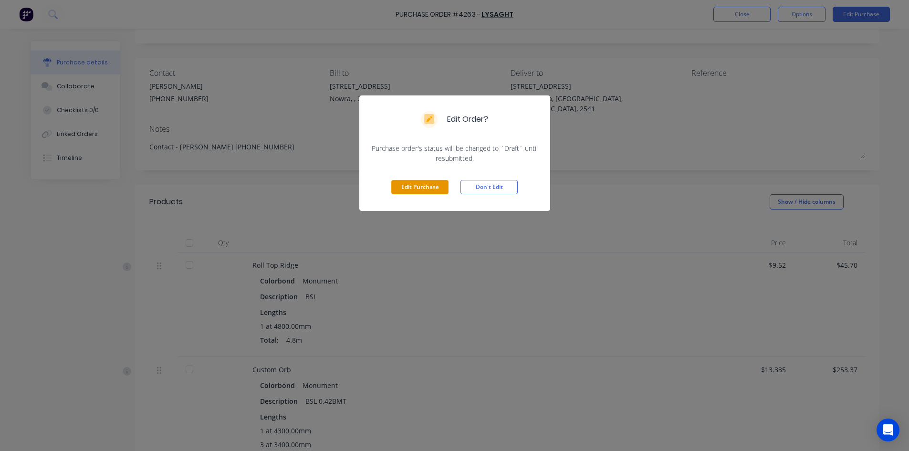
click at [417, 187] on button "Edit Purchase" at bounding box center [419, 187] width 57 height 14
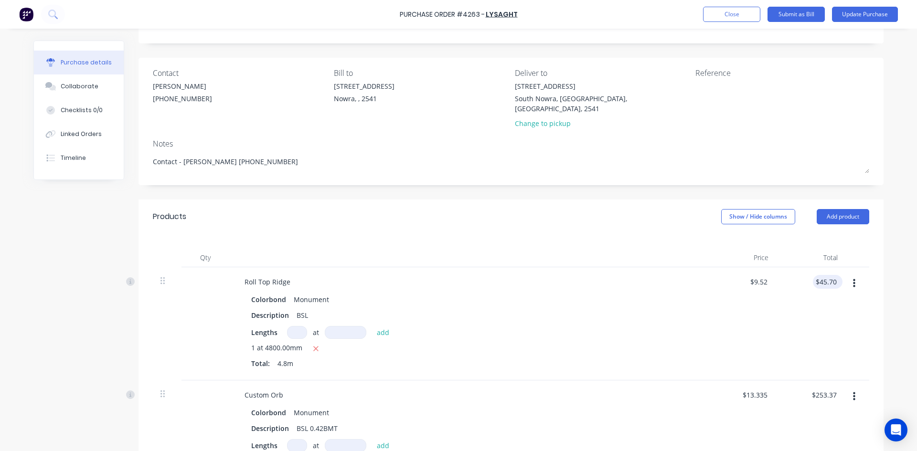
type textarea "x"
click at [833, 275] on input "45.70" at bounding box center [825, 282] width 26 height 14
type input "45.58"
type textarea "x"
type input "$9.4958"
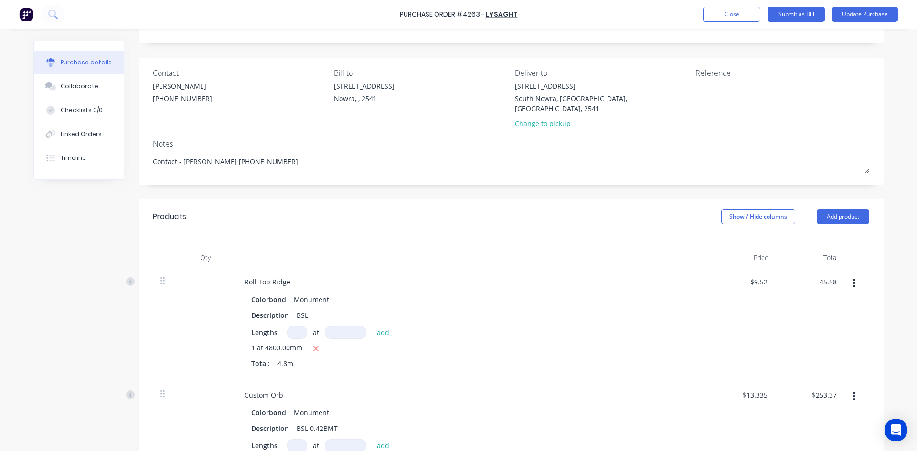
type input "$45.58"
click at [813, 352] on div "$45.58 45.58" at bounding box center [810, 323] width 69 height 113
type textarea "x"
click at [834, 388] on input "253.37" at bounding box center [824, 395] width 30 height 14
type input "253.42"
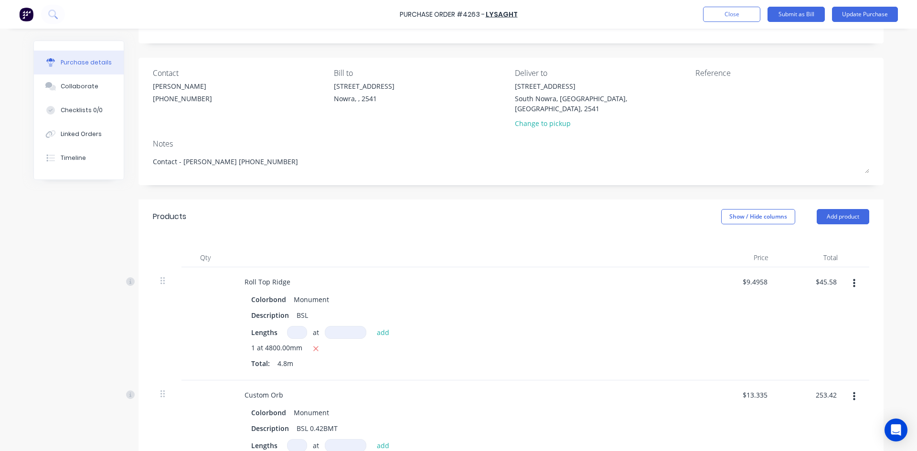
type textarea "x"
type input "$13.3379"
type input "$253.42"
click at [807, 345] on div "$45.58 $45.58" at bounding box center [810, 323] width 69 height 113
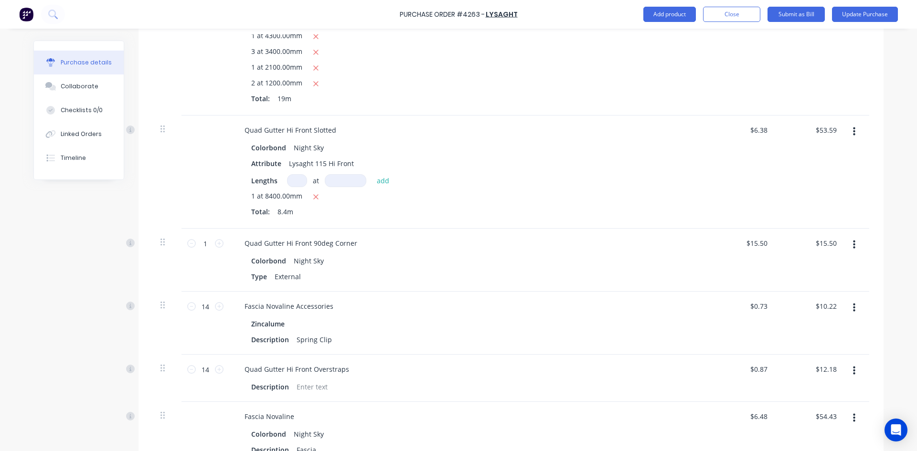
scroll to position [477, 0]
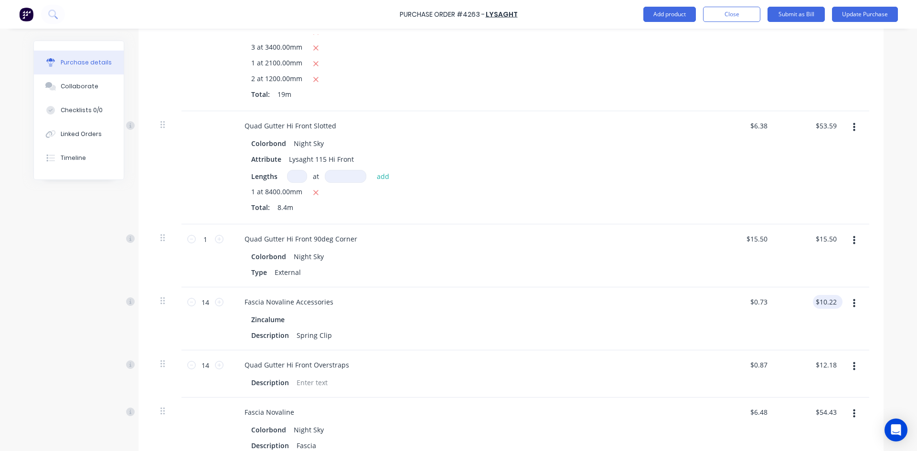
type textarea "x"
click at [833, 295] on input "10.22" at bounding box center [827, 302] width 22 height 14
type input "10.15"
type textarea "x"
type input "$0.725"
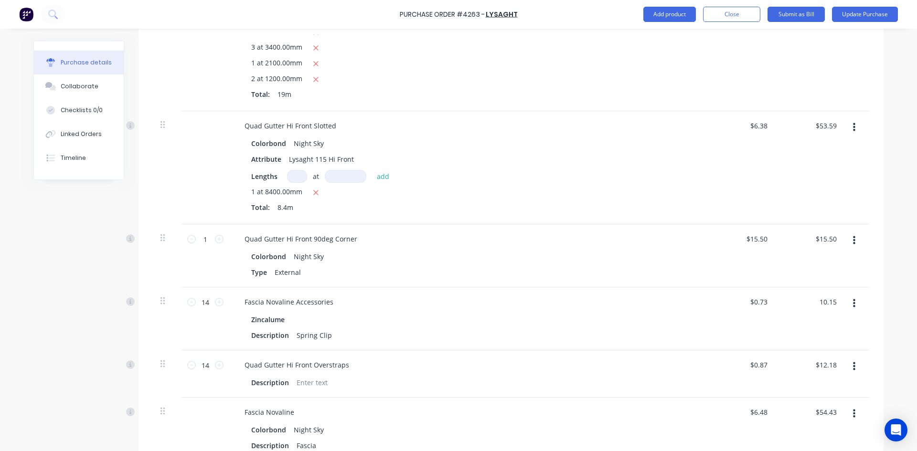
type input "$10.15"
click at [830, 320] on div "$10.15 10.15" at bounding box center [810, 318] width 69 height 63
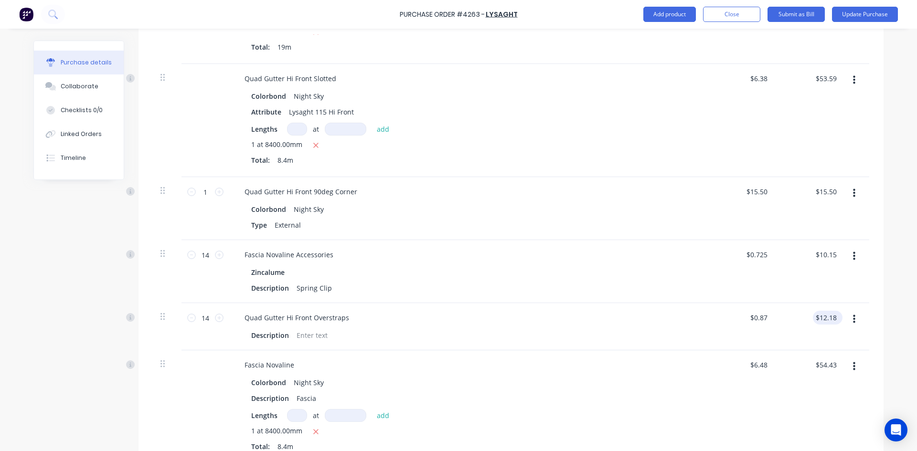
scroll to position [525, 0]
click at [836, 310] on div "$12.18 $12.18" at bounding box center [827, 317] width 30 height 14
type textarea "x"
click at [834, 310] on input "12.18" at bounding box center [825, 317] width 26 height 14
type input "12.11"
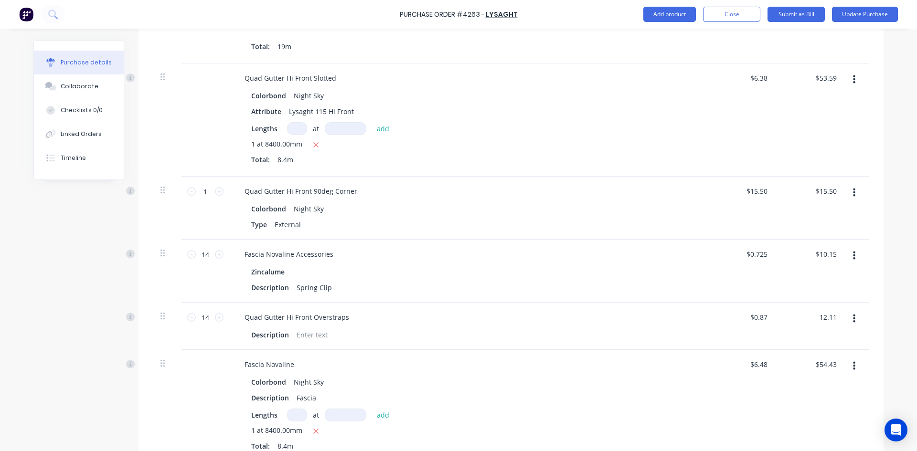
type textarea "x"
type input "$0.865"
type input "$12.11"
click at [783, 393] on div "$54.43 $54.43" at bounding box center [810, 406] width 69 height 113
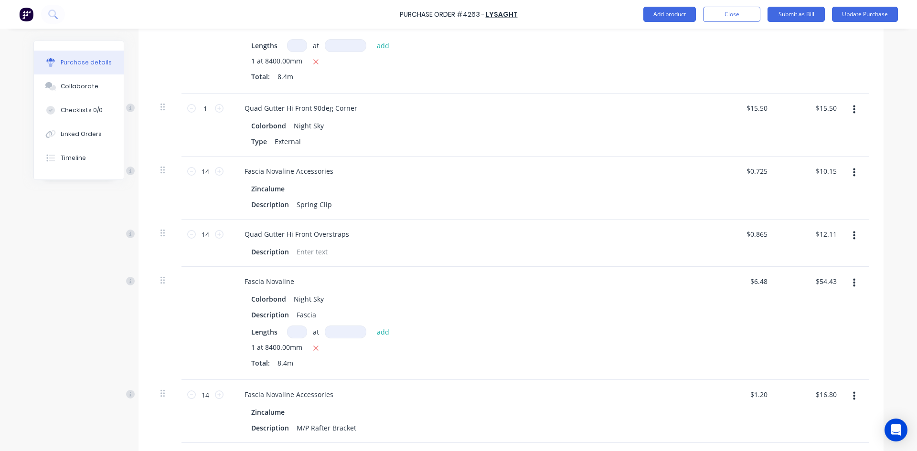
scroll to position [621, 0]
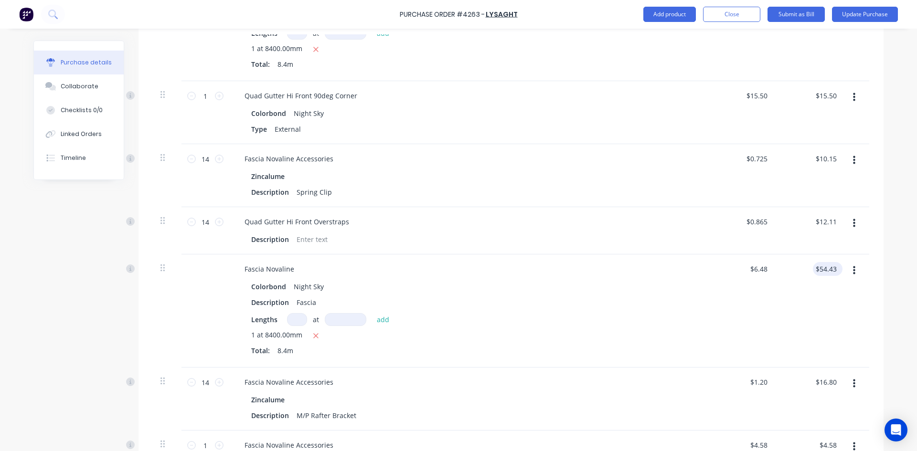
type textarea "x"
click at [833, 262] on input "54.43" at bounding box center [825, 269] width 26 height 14
type input "54.46"
type textarea "x"
type input "$6.4833"
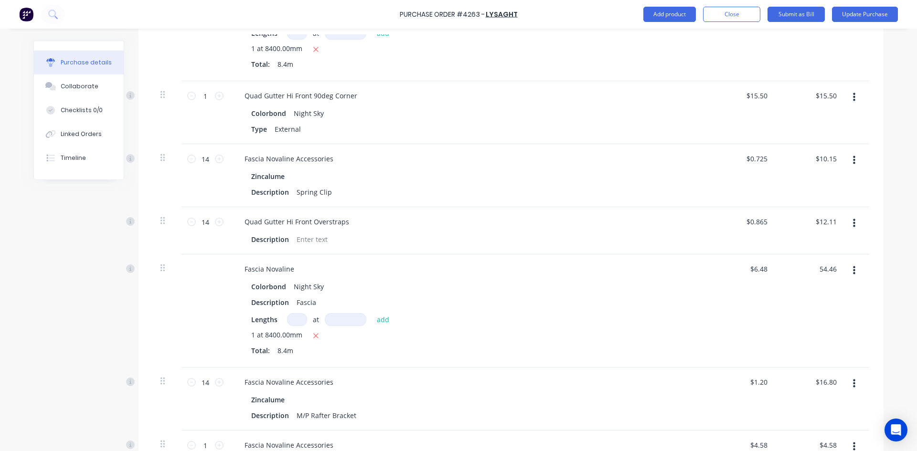
type input "$54.46"
click at [829, 308] on div "$54.46 54.46" at bounding box center [810, 310] width 69 height 113
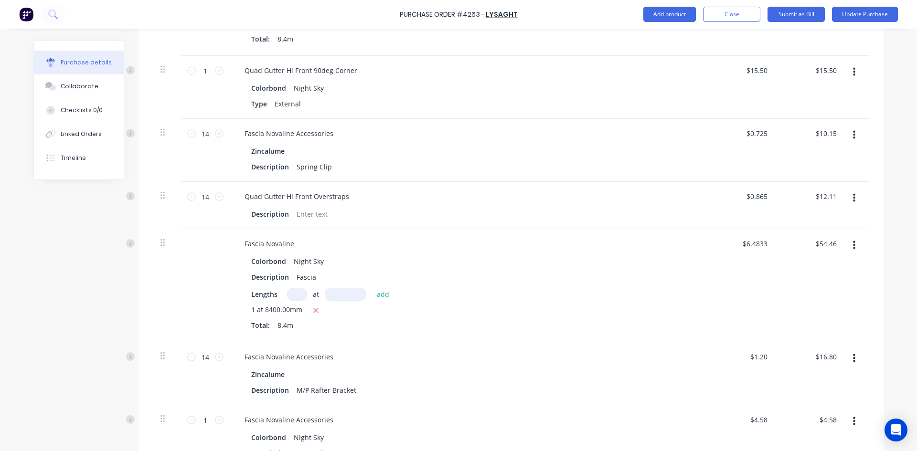
scroll to position [668, 0]
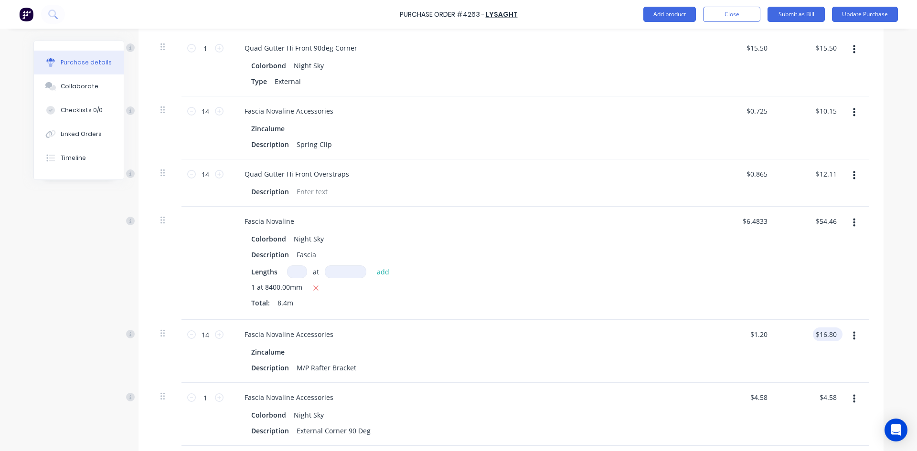
type textarea "x"
click at [834, 327] on input "16.80" at bounding box center [825, 334] width 26 height 14
type input "16.74"
type textarea "x"
type input "$1.1957"
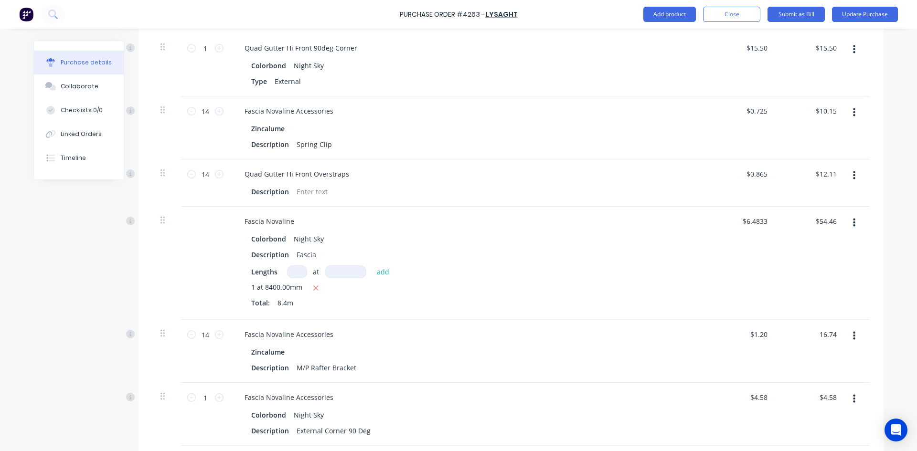
type input "$16.74"
click at [849, 363] on div at bounding box center [857, 351] width 24 height 63
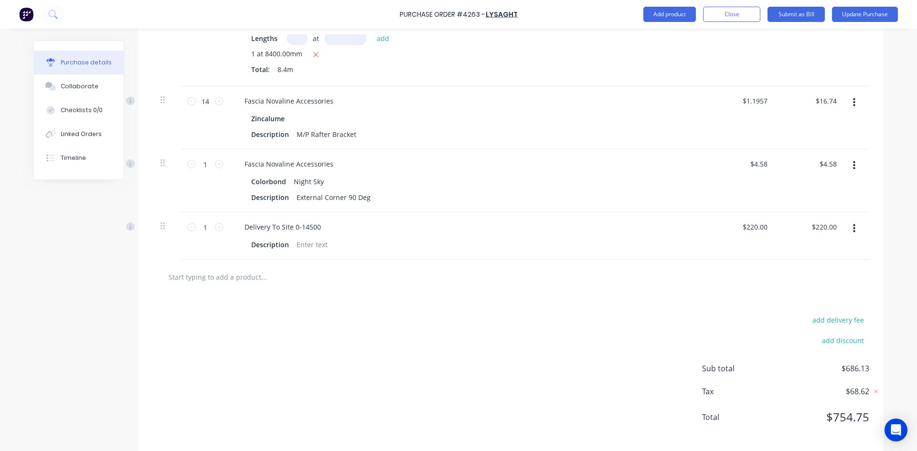
scroll to position [759, 0]
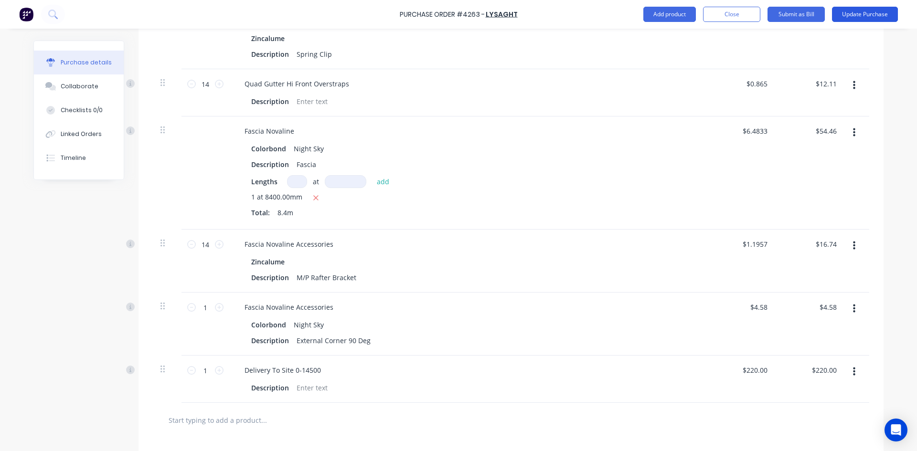
click at [856, 16] on button "Update Purchase" at bounding box center [865, 14] width 66 height 15
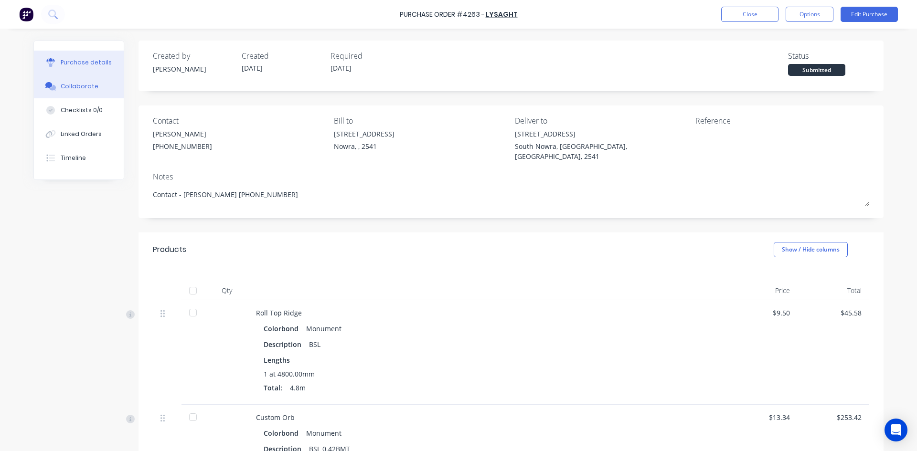
click at [82, 85] on div "Collaborate" at bounding box center [80, 86] width 38 height 9
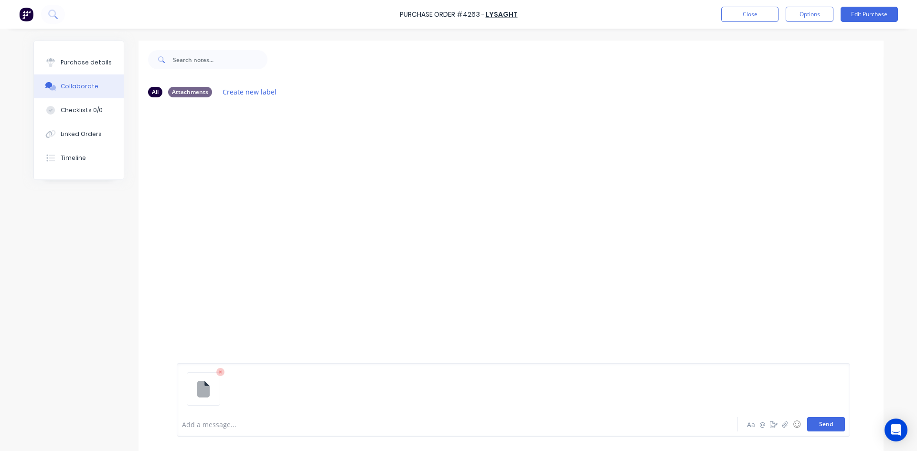
click at [810, 423] on button "Send" at bounding box center [826, 424] width 38 height 14
click at [837, 431] on button "Send" at bounding box center [826, 424] width 38 height 14
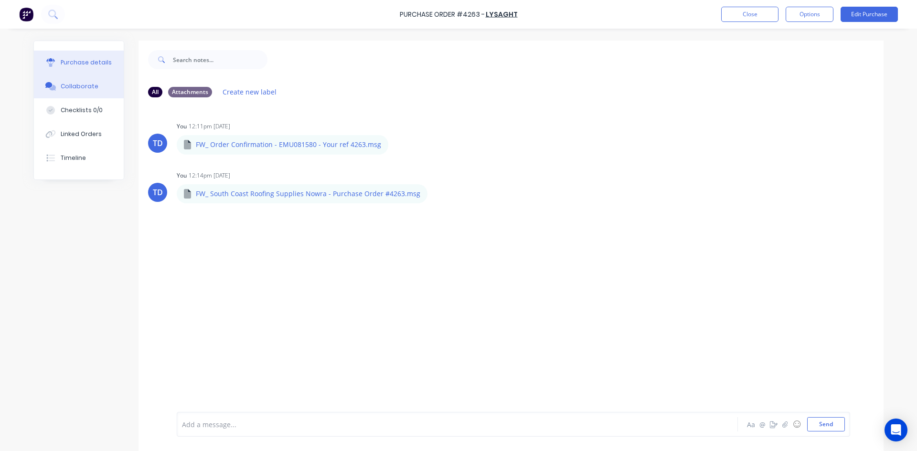
click at [80, 66] on div "Purchase details" at bounding box center [86, 62] width 51 height 9
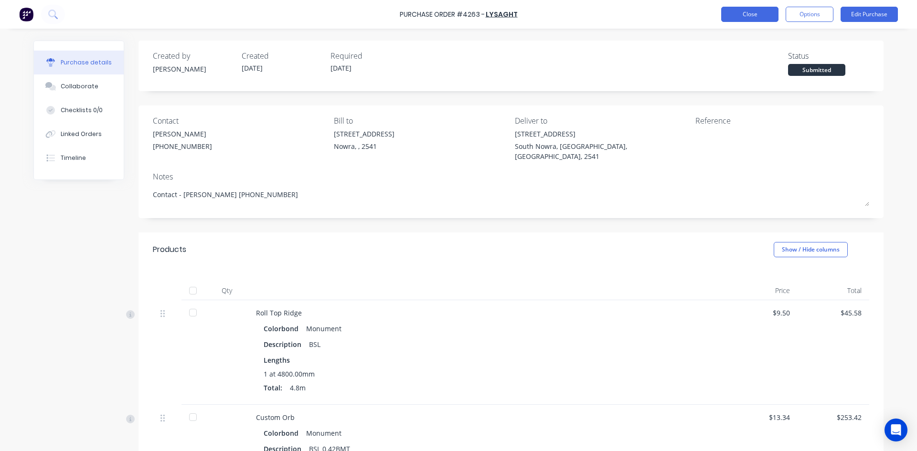
click at [763, 13] on button "Close" at bounding box center [749, 14] width 57 height 15
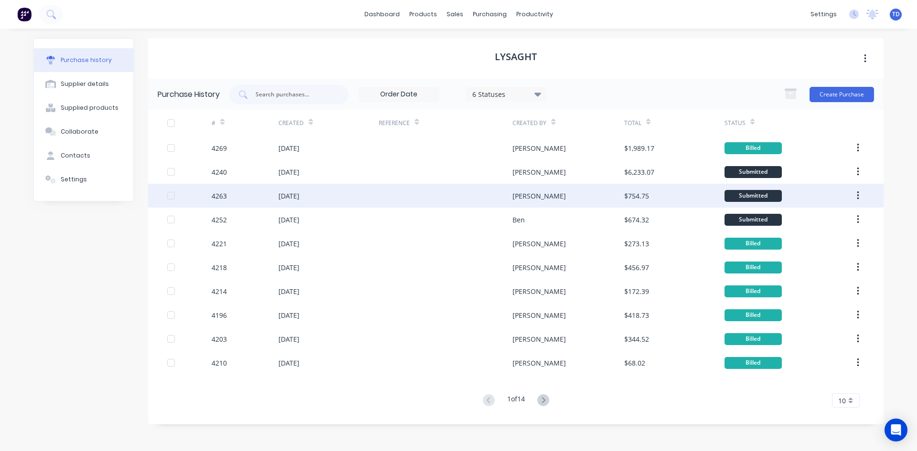
click at [378, 196] on div "01 Oct 2025" at bounding box center [328, 196] width 100 height 24
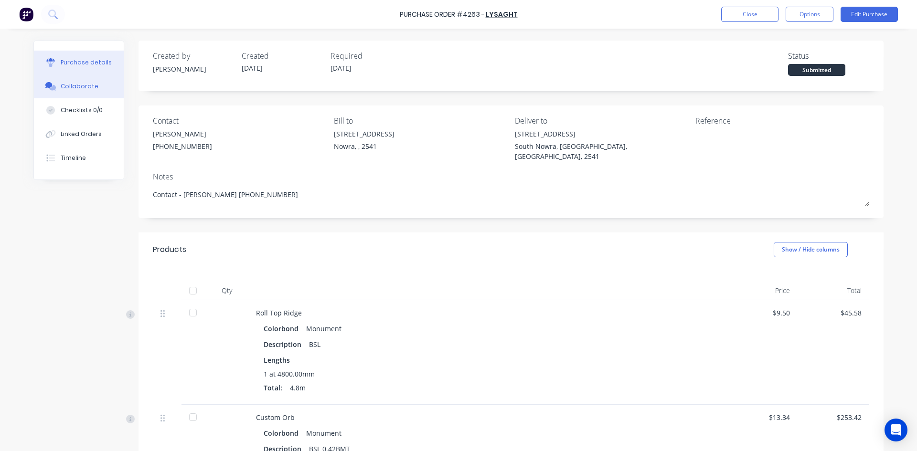
click at [95, 90] on button "Collaborate" at bounding box center [79, 86] width 90 height 24
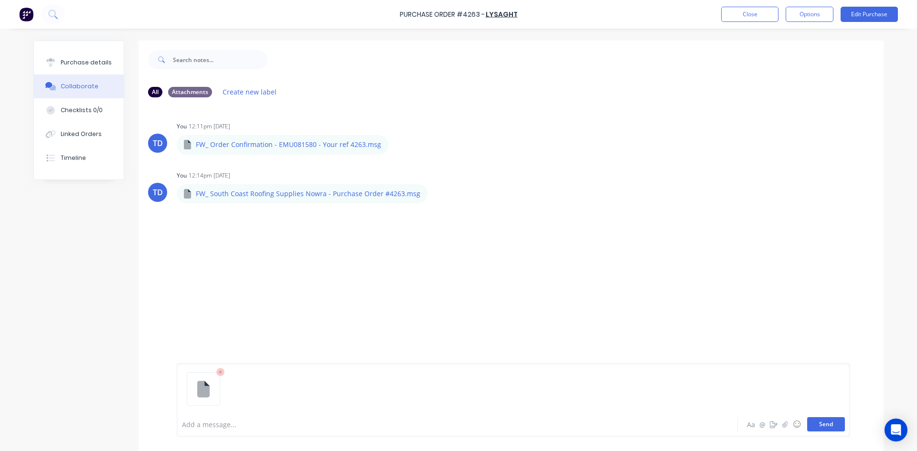
click at [822, 422] on button "Send" at bounding box center [826, 424] width 38 height 14
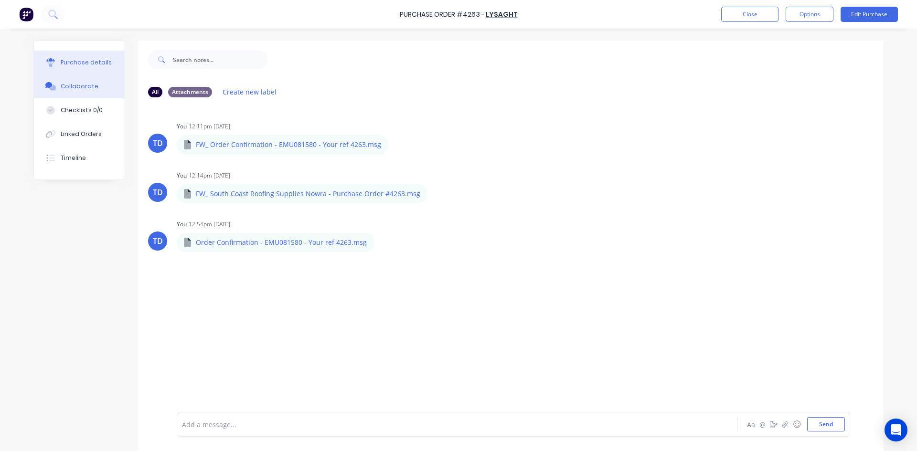
click at [95, 63] on div "Purchase details" at bounding box center [86, 62] width 51 height 9
type textarea "x"
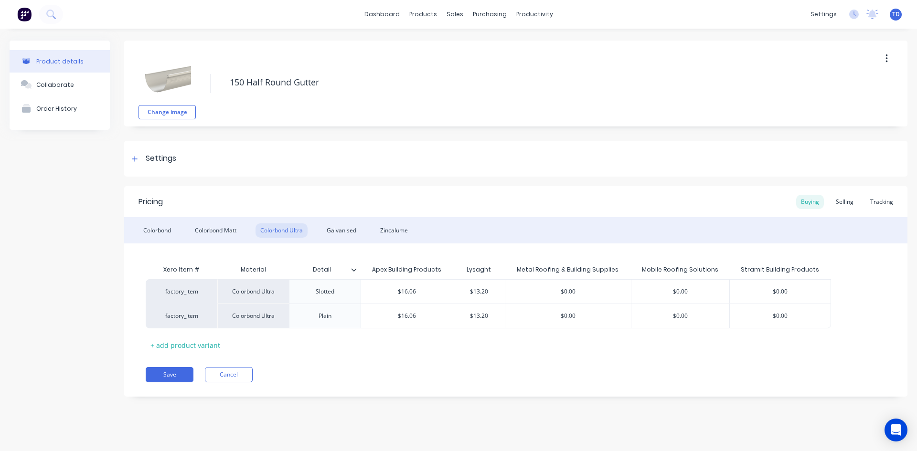
click at [396, 22] on div "dashboard products sales purchasing productivity dashboard products Product Cat…" at bounding box center [458, 14] width 917 height 29
click at [391, 15] on link "dashboard" at bounding box center [381, 14] width 45 height 14
